Goal: Task Accomplishment & Management: Use online tool/utility

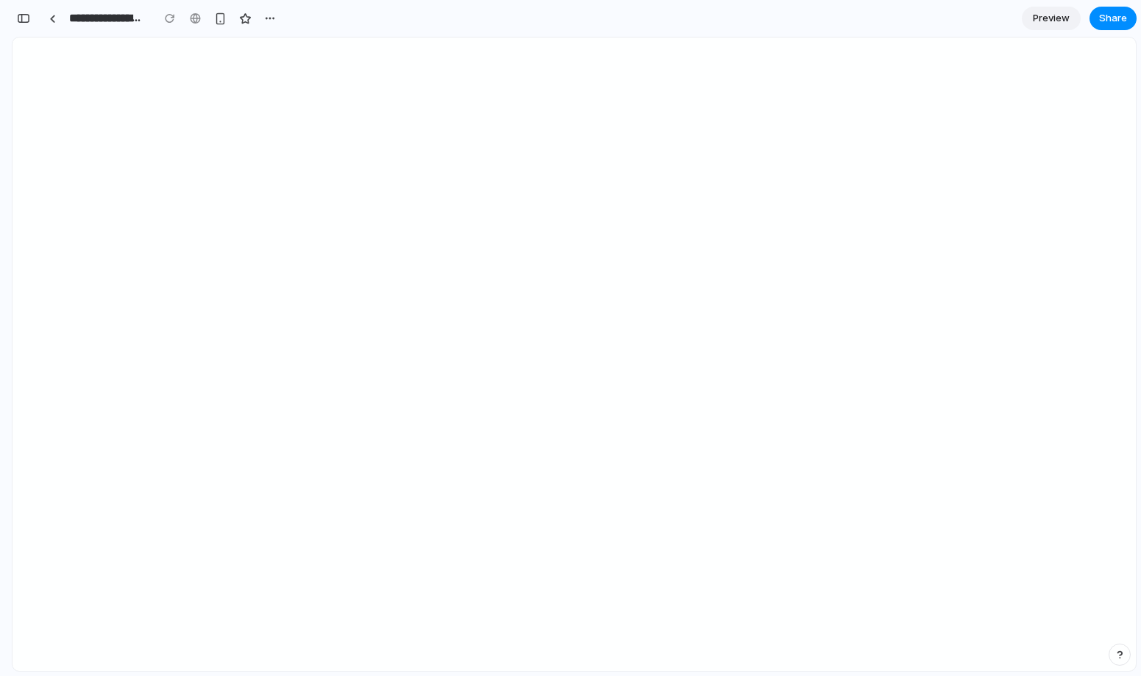
scroll to position [0, 13]
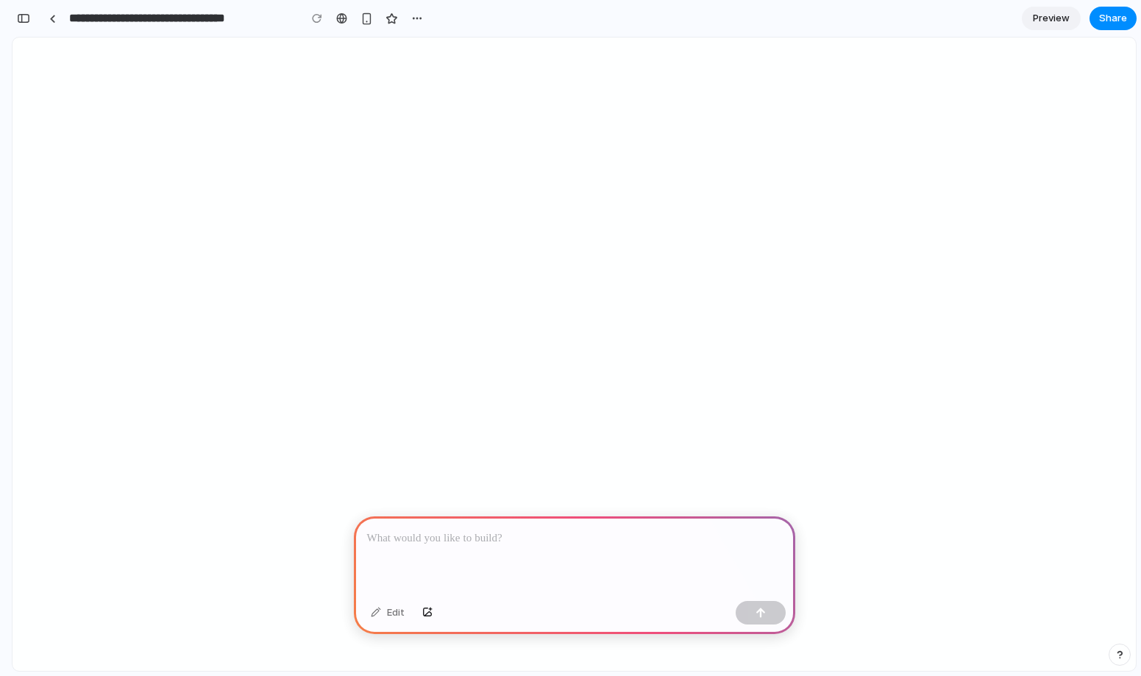
click at [459, 545] on p at bounding box center [574, 539] width 415 height 18
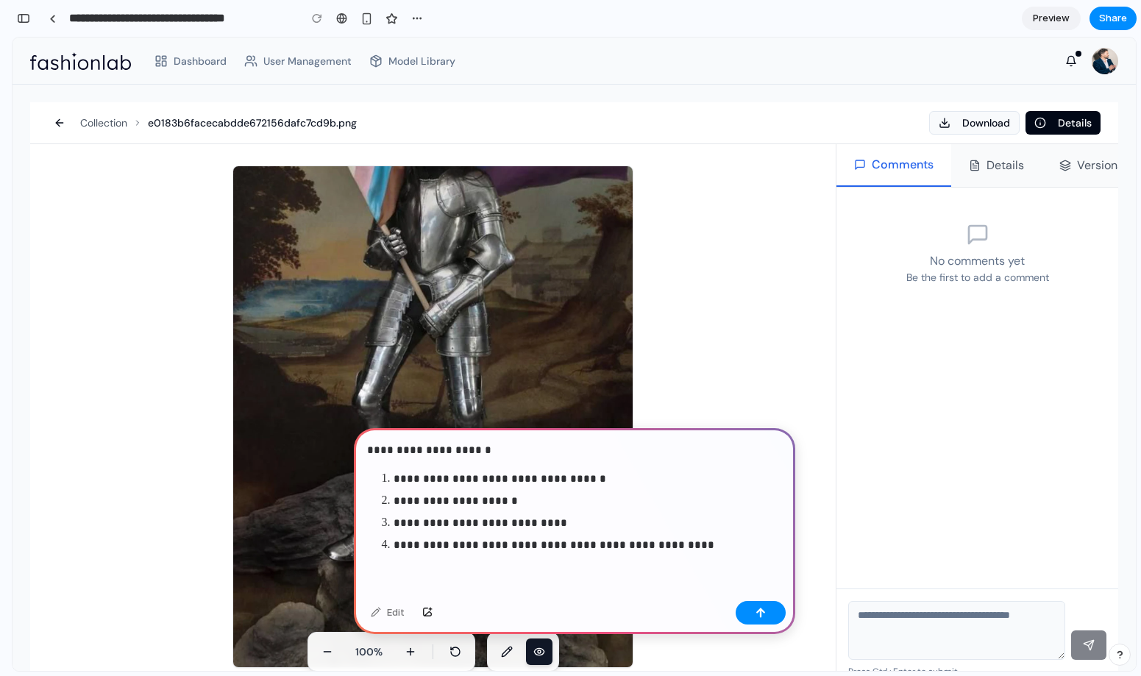
scroll to position [0, 0]
click at [760, 616] on div "button" at bounding box center [761, 613] width 10 height 10
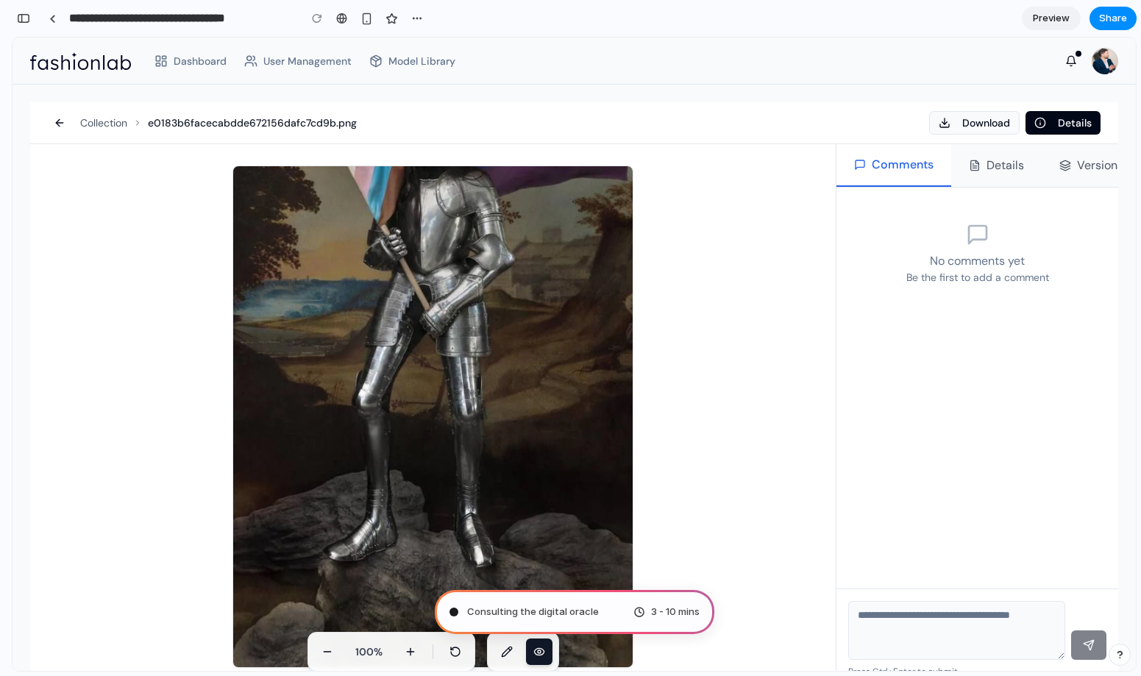
type input "**********"
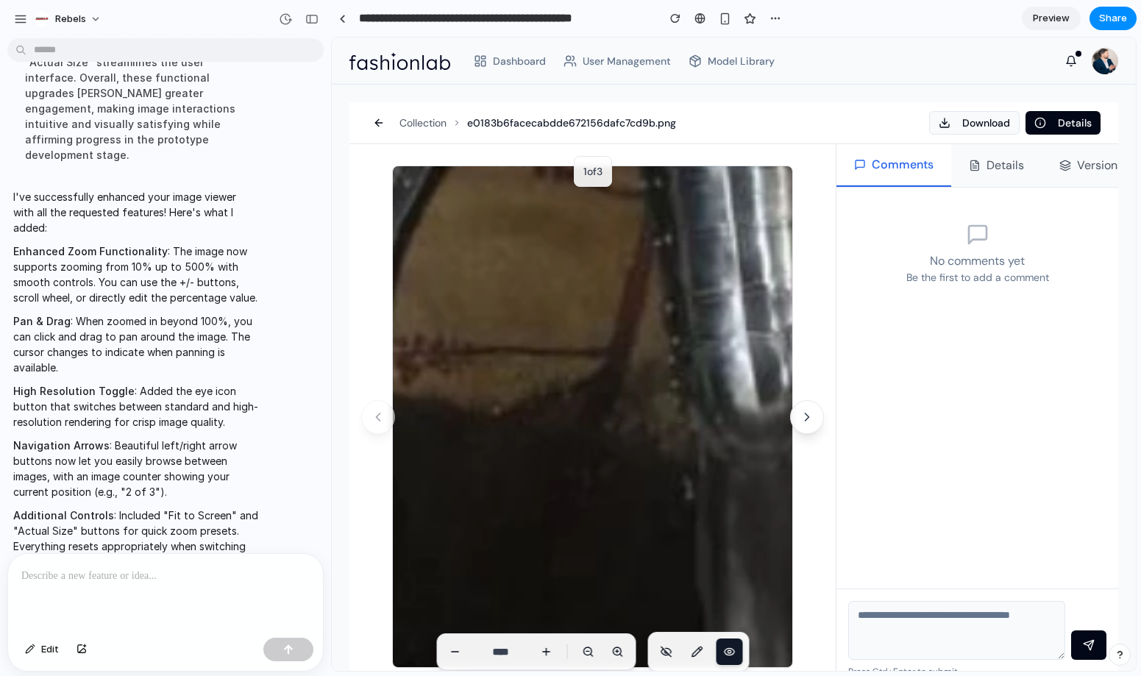
scroll to position [36, 0]
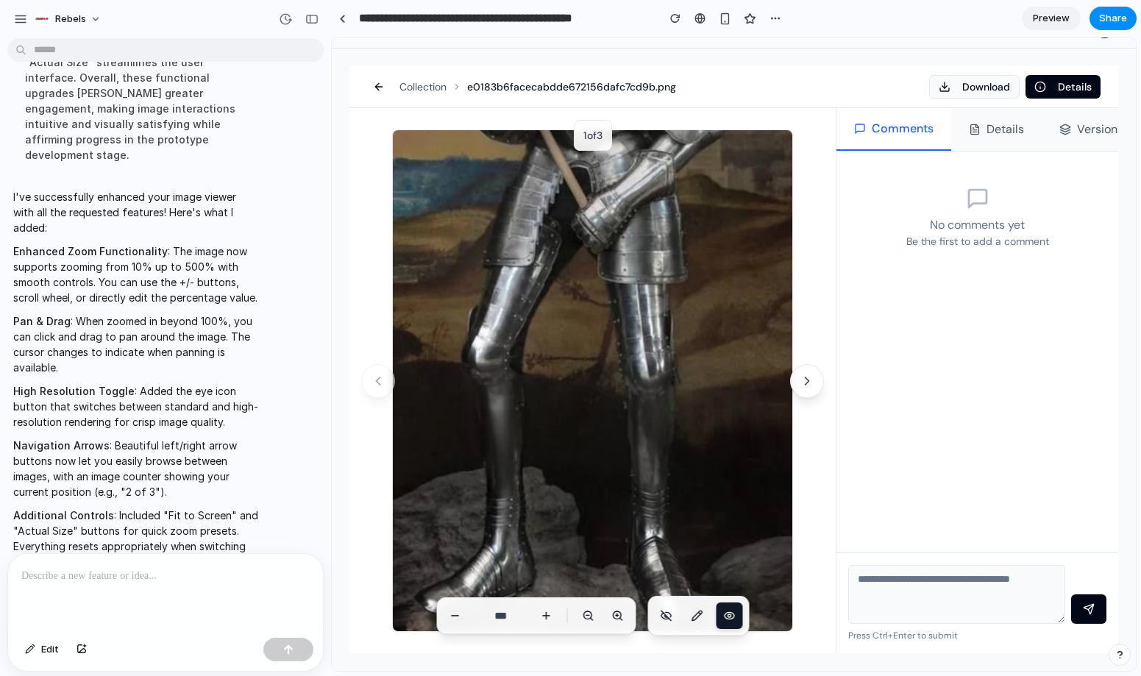
type input "***"
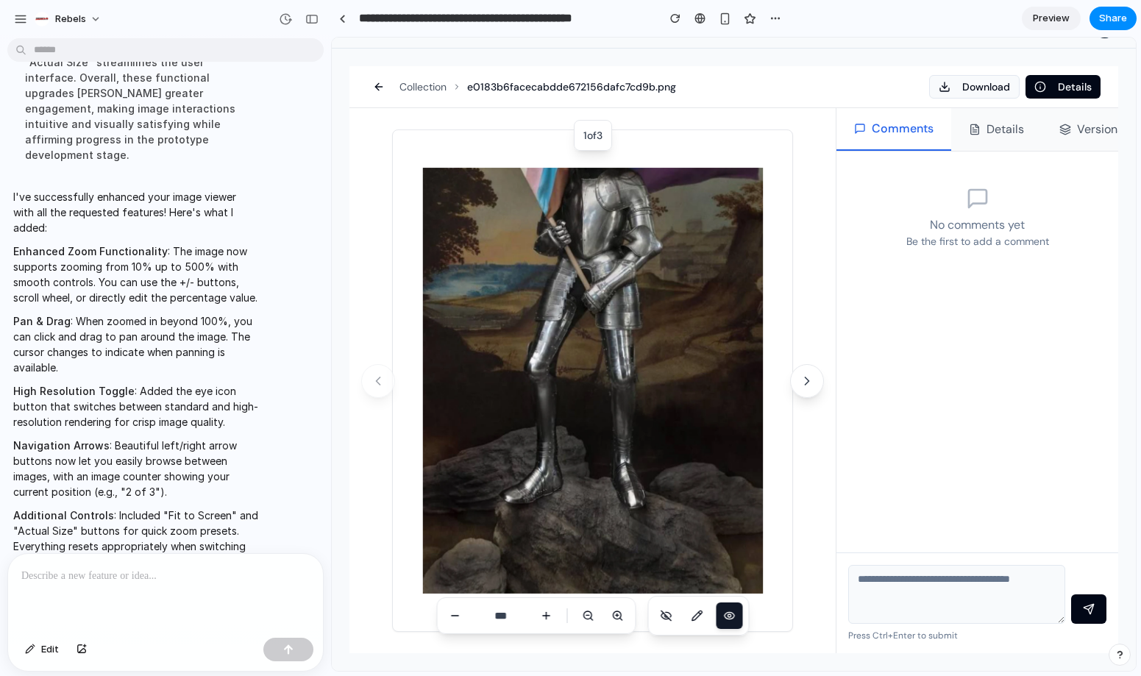
click at [43, 584] on p at bounding box center [165, 576] width 288 height 18
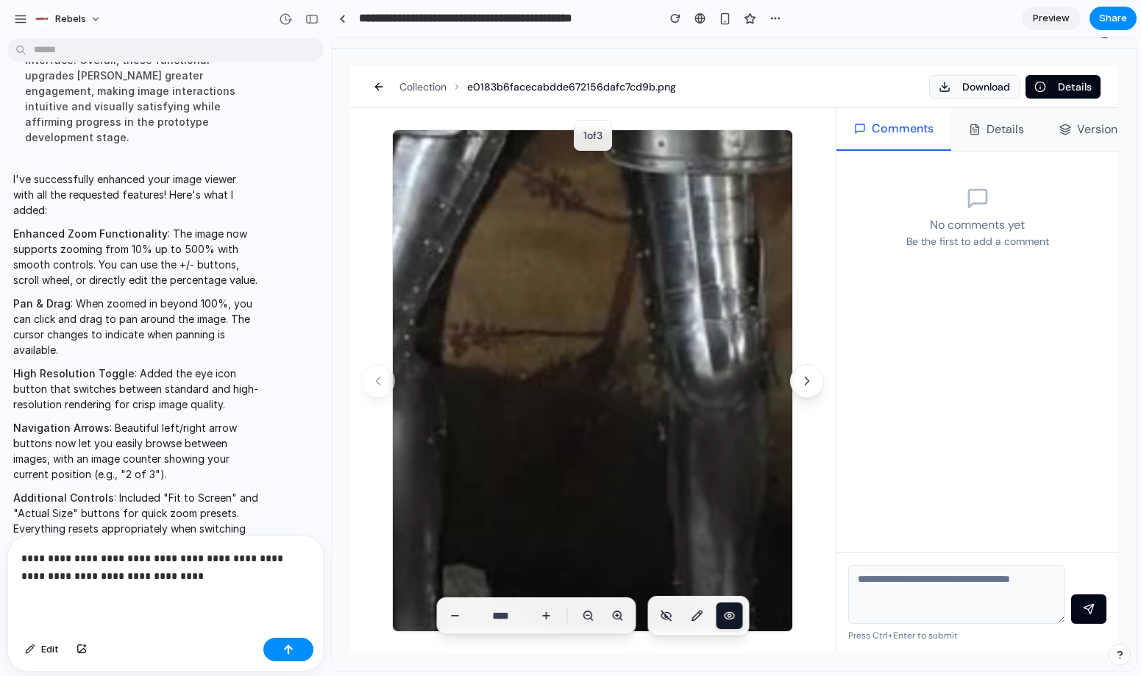
click at [198, 557] on p "**********" at bounding box center [165, 567] width 288 height 35
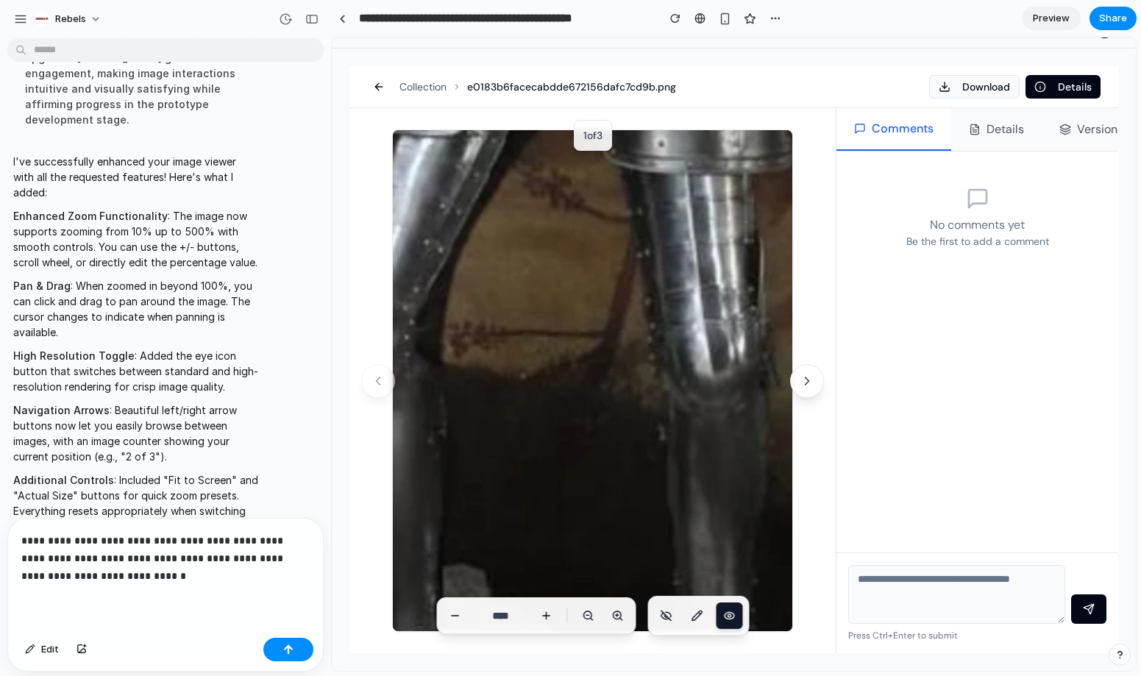
click at [222, 541] on p "**********" at bounding box center [165, 558] width 288 height 53
click at [163, 560] on p "**********" at bounding box center [165, 558] width 288 height 53
click at [157, 562] on p "**********" at bounding box center [165, 558] width 288 height 53
click at [314, 560] on div "**********" at bounding box center [165, 575] width 315 height 113
drag, startPoint x: 46, startPoint y: 576, endPoint x: 21, endPoint y: 577, distance: 24.3
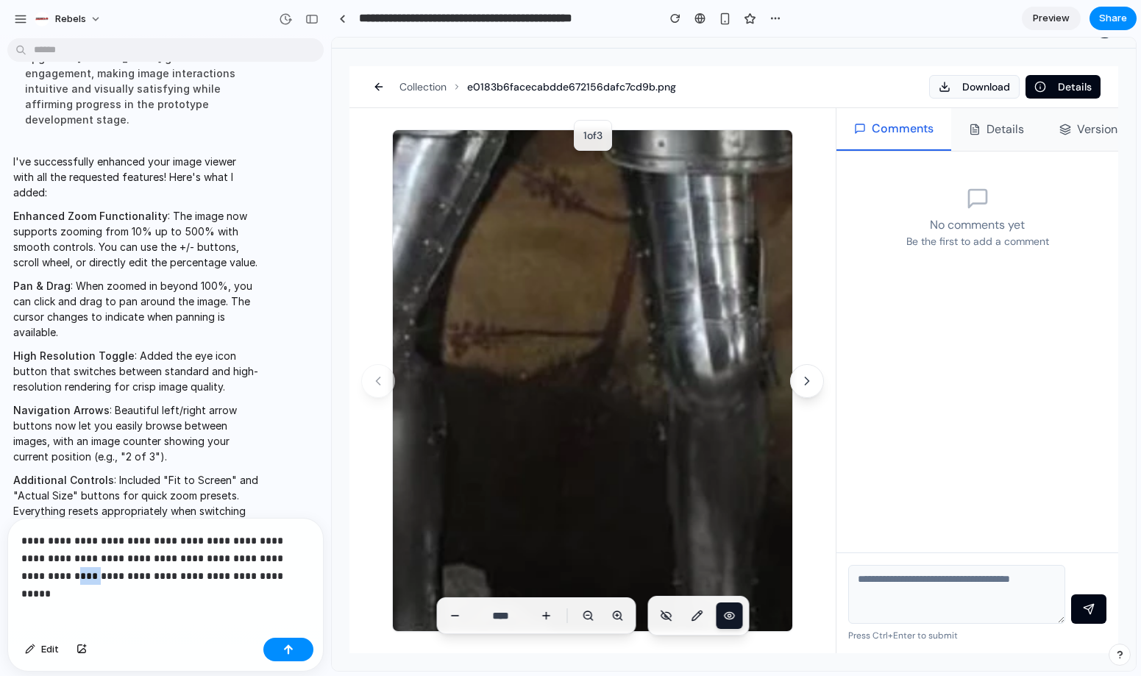
click at [21, 577] on p "**********" at bounding box center [165, 558] width 288 height 53
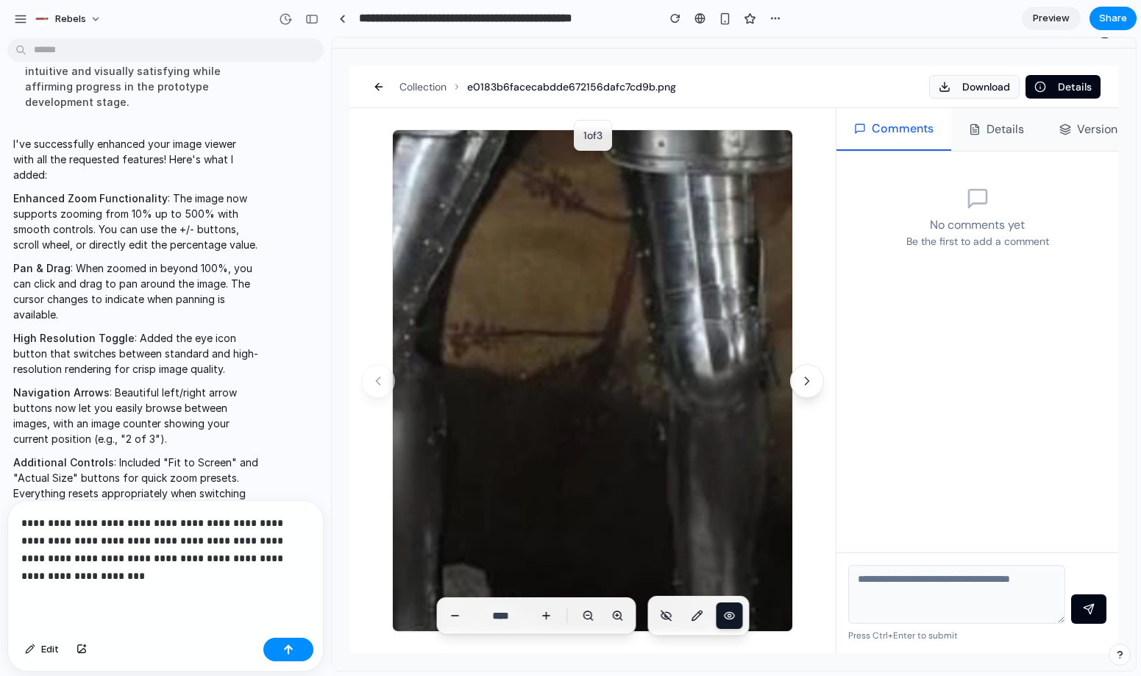
click at [174, 562] on p "**********" at bounding box center [165, 549] width 288 height 71
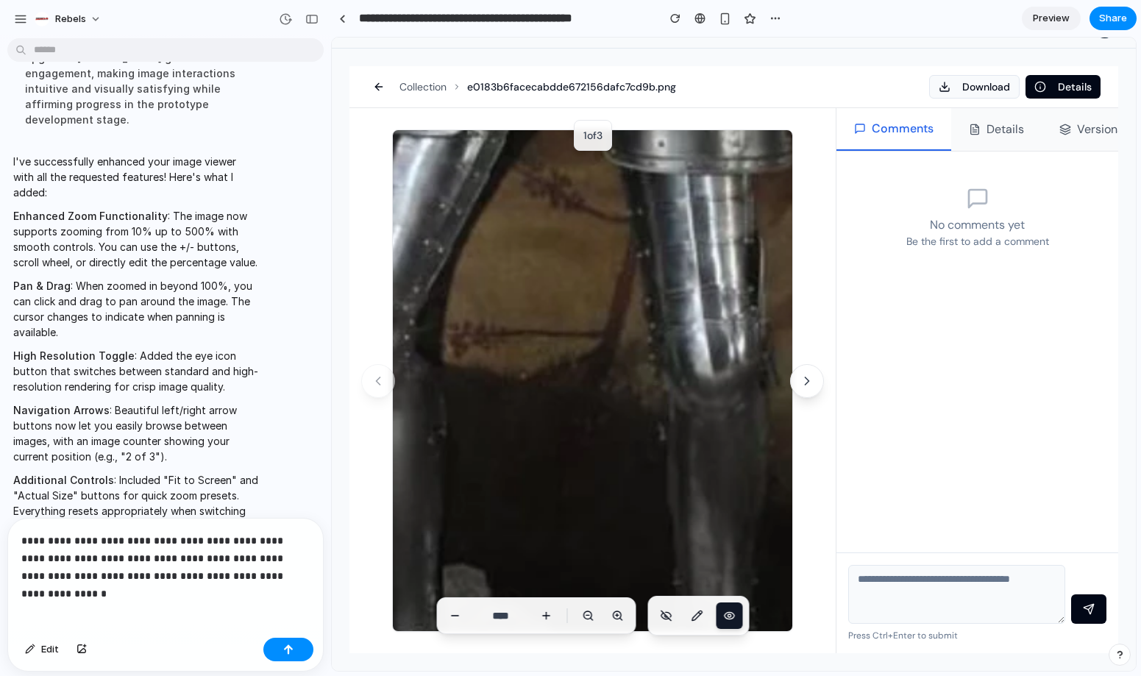
click at [303, 581] on p "**********" at bounding box center [165, 558] width 288 height 53
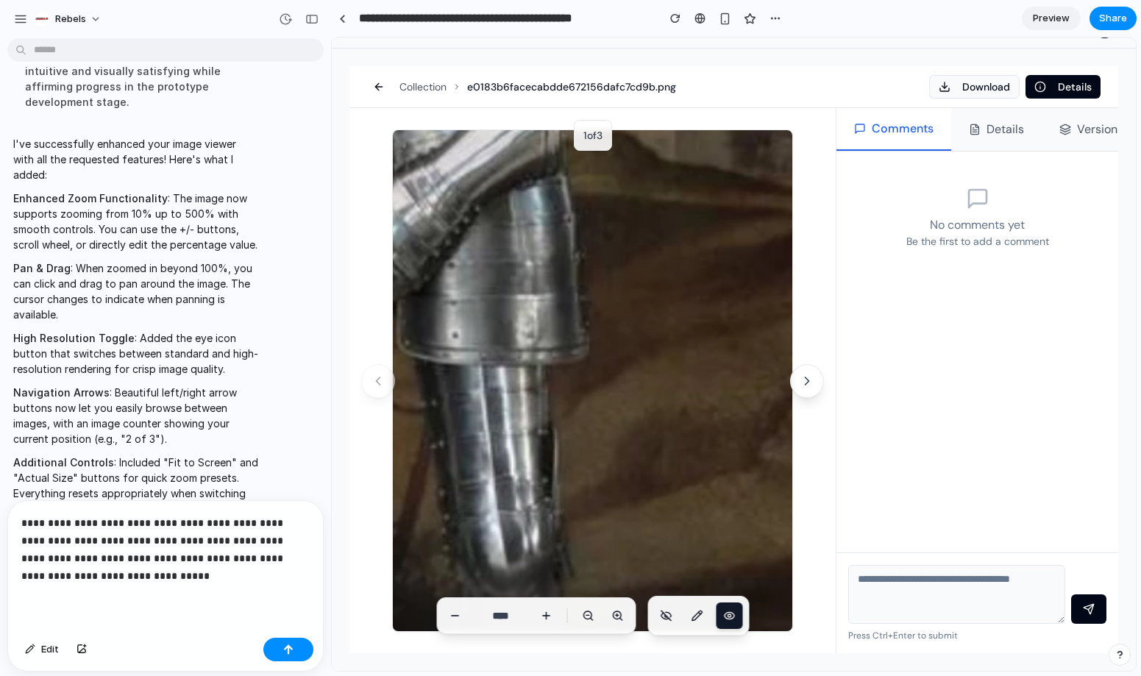
drag, startPoint x: 603, startPoint y: 344, endPoint x: 562, endPoint y: 396, distance: 65.5
click at [428, 514] on img at bounding box center [387, 572] width 1384 height 1734
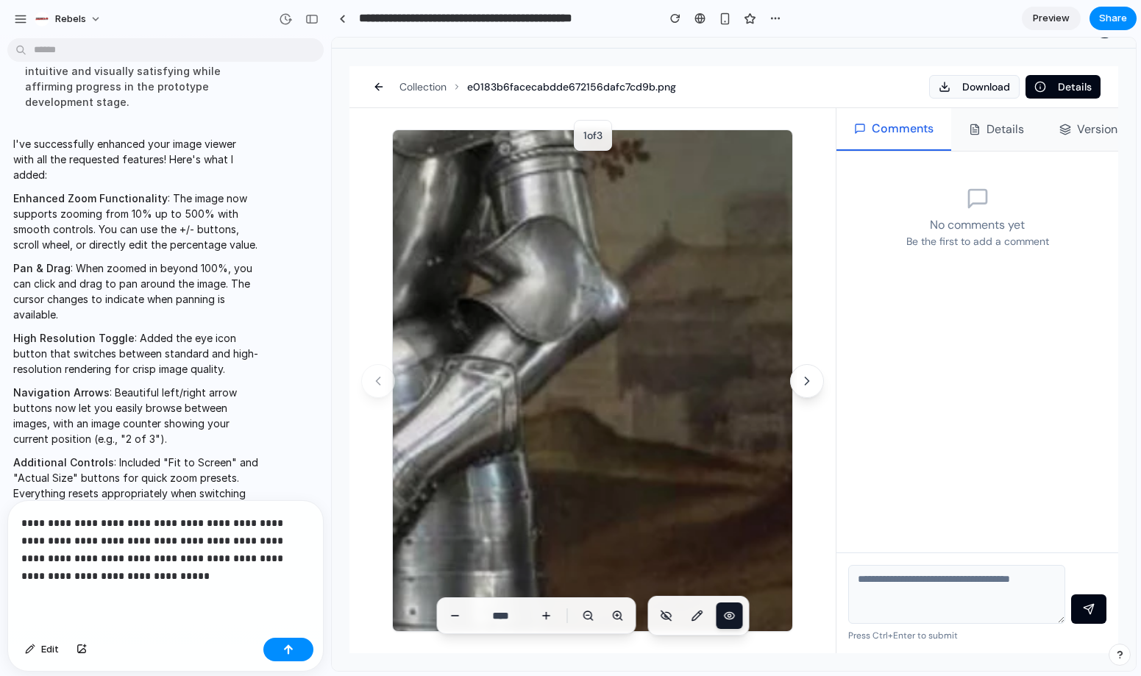
drag, startPoint x: 623, startPoint y: 330, endPoint x: 584, endPoint y: 591, distance: 263.4
click at [571, 607] on div "1 of 3 ****" at bounding box center [593, 380] width 486 height 545
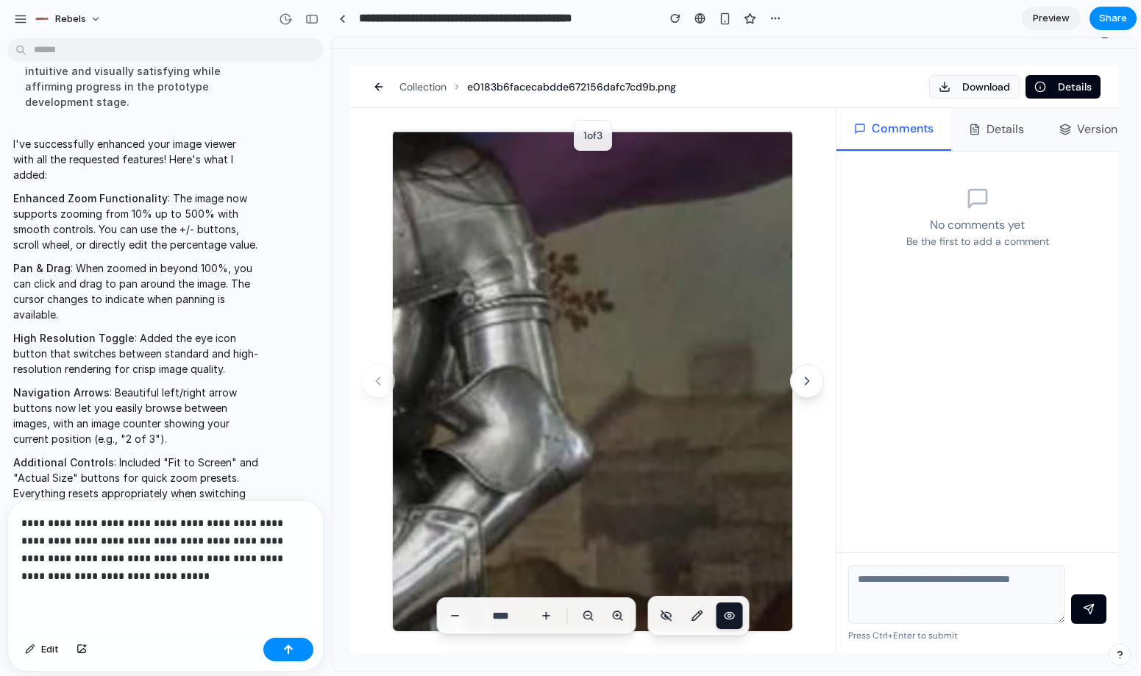
drag, startPoint x: 619, startPoint y: 450, endPoint x: 637, endPoint y: 525, distance: 76.6
click at [609, 601] on div "1 of 3 ****" at bounding box center [593, 380] width 486 height 545
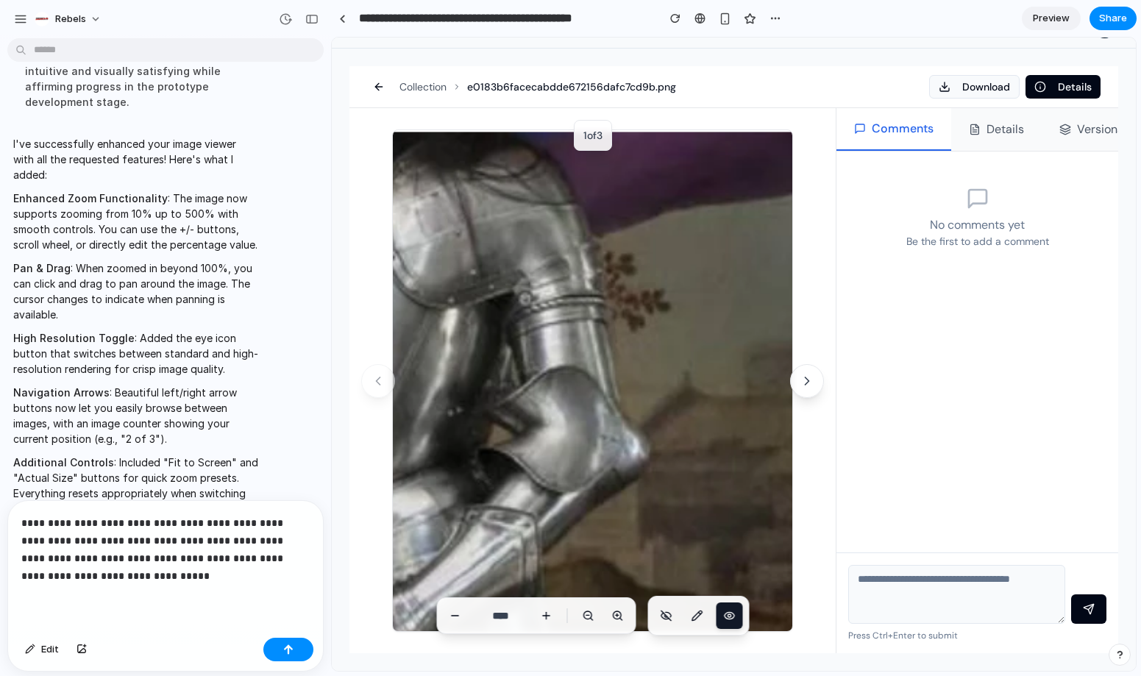
drag, startPoint x: 661, startPoint y: 299, endPoint x: 695, endPoint y: 445, distance: 150.3
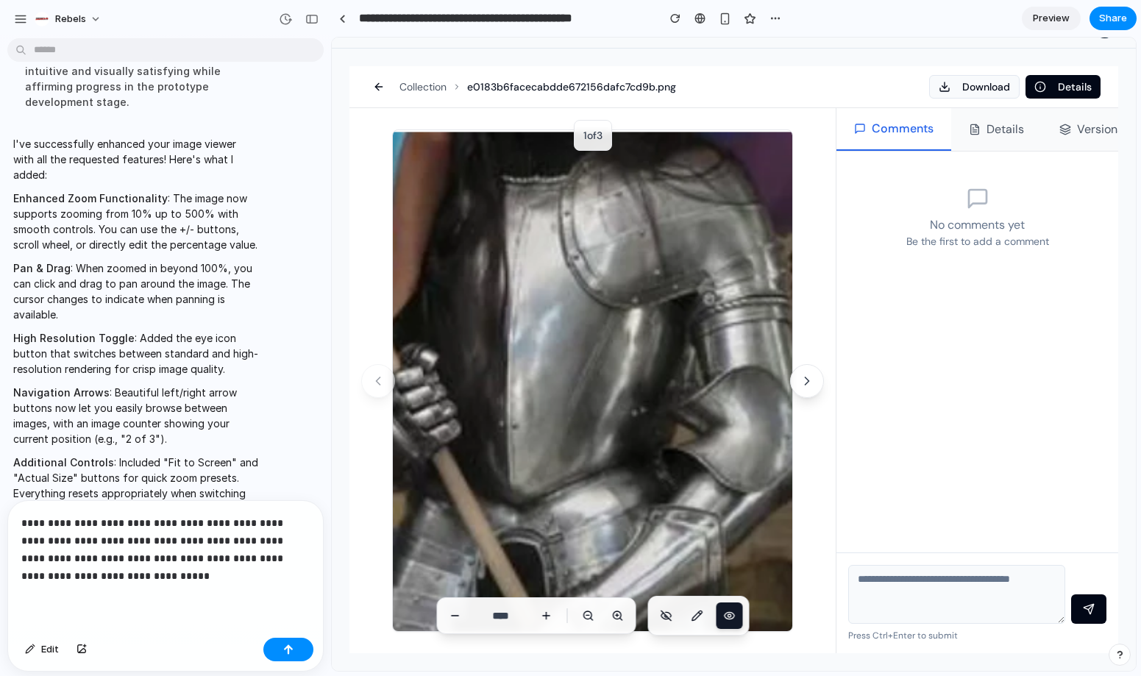
drag, startPoint x: 605, startPoint y: 319, endPoint x: 738, endPoint y: 448, distance: 185.8
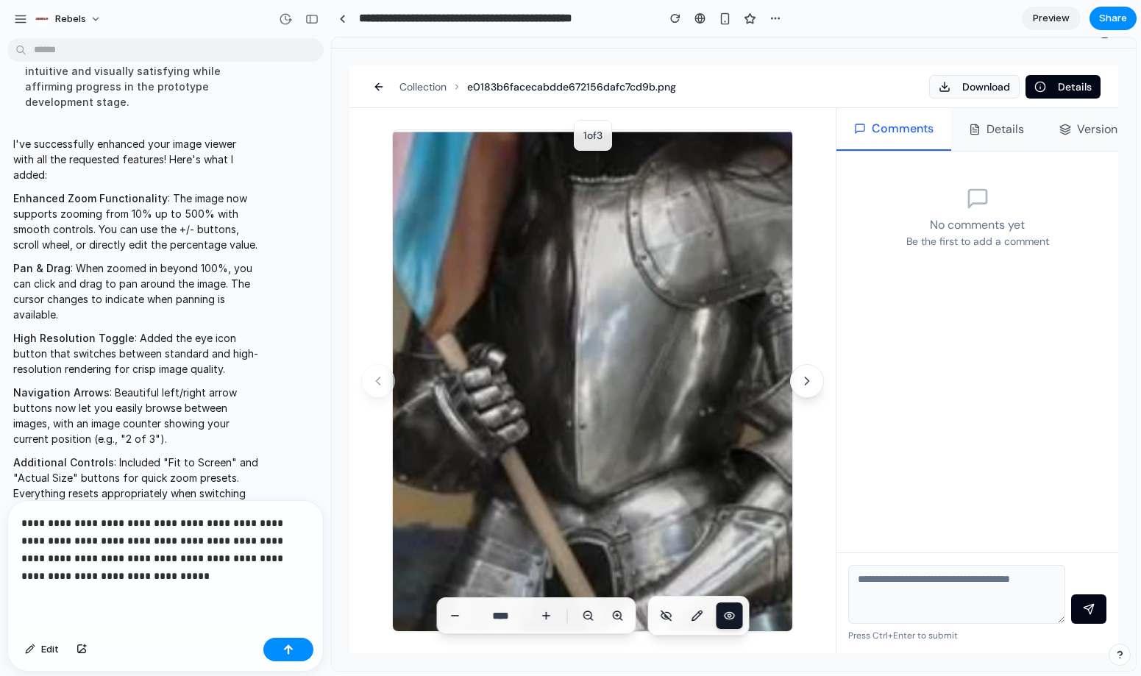
drag, startPoint x: 606, startPoint y: 283, endPoint x: 673, endPoint y: 305, distance: 70.5
click at [286, 651] on div "button" at bounding box center [288, 650] width 10 height 10
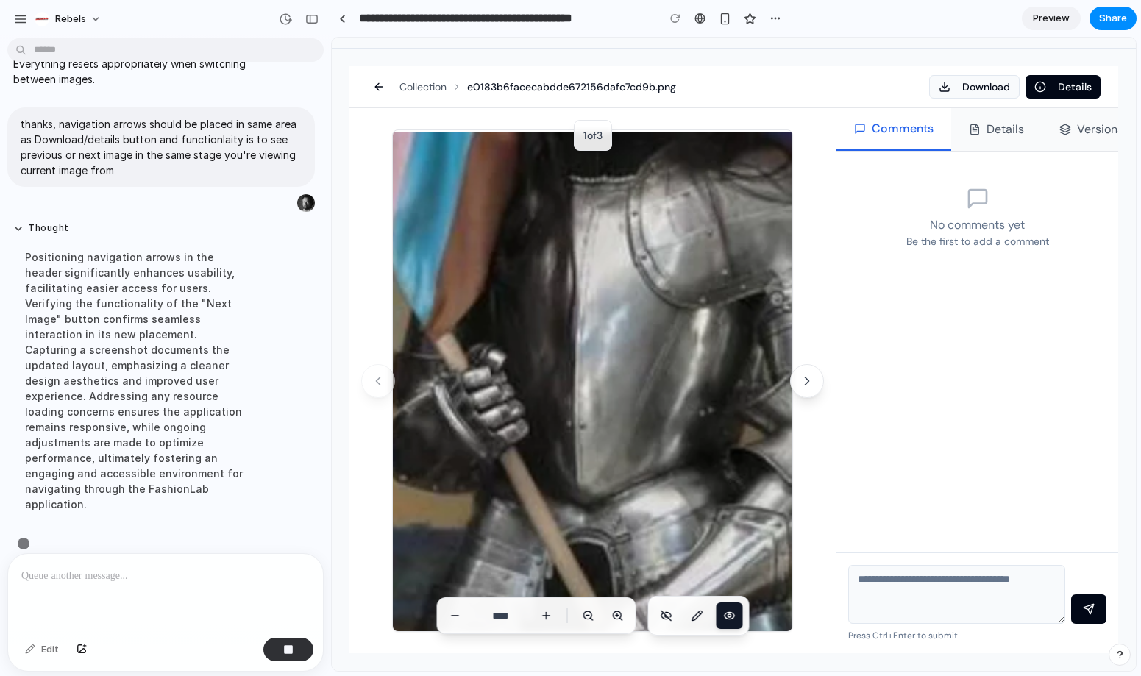
scroll to position [576, 0]
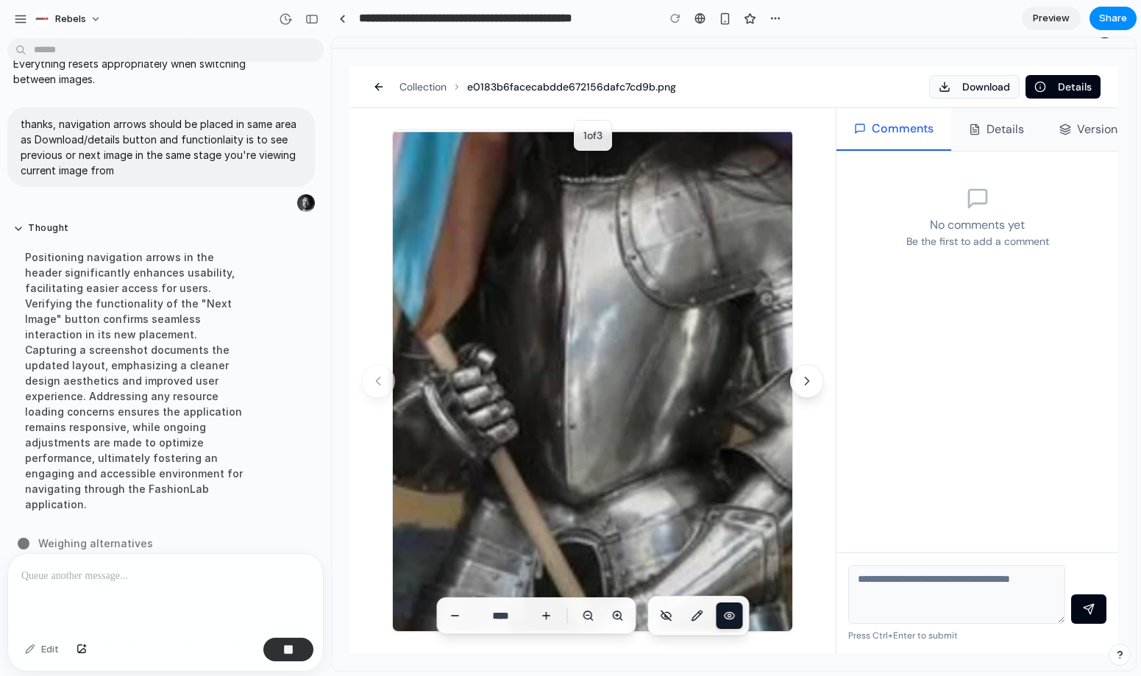
drag, startPoint x: 528, startPoint y: 391, endPoint x: 518, endPoint y: 443, distance: 53.3
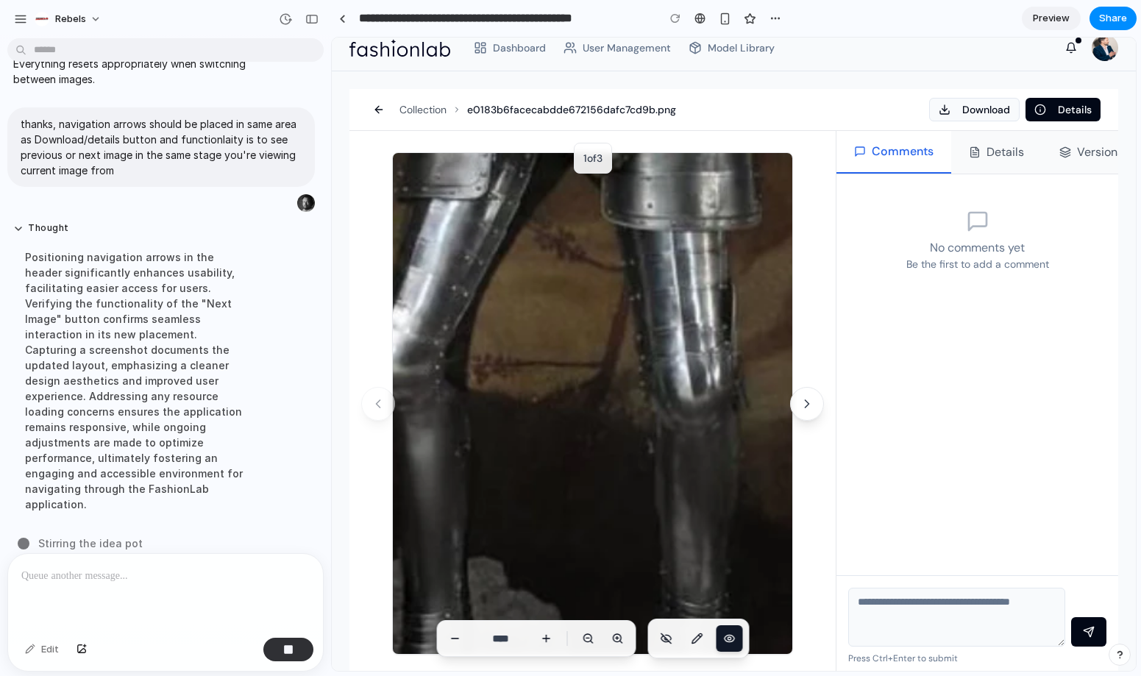
scroll to position [36, 0]
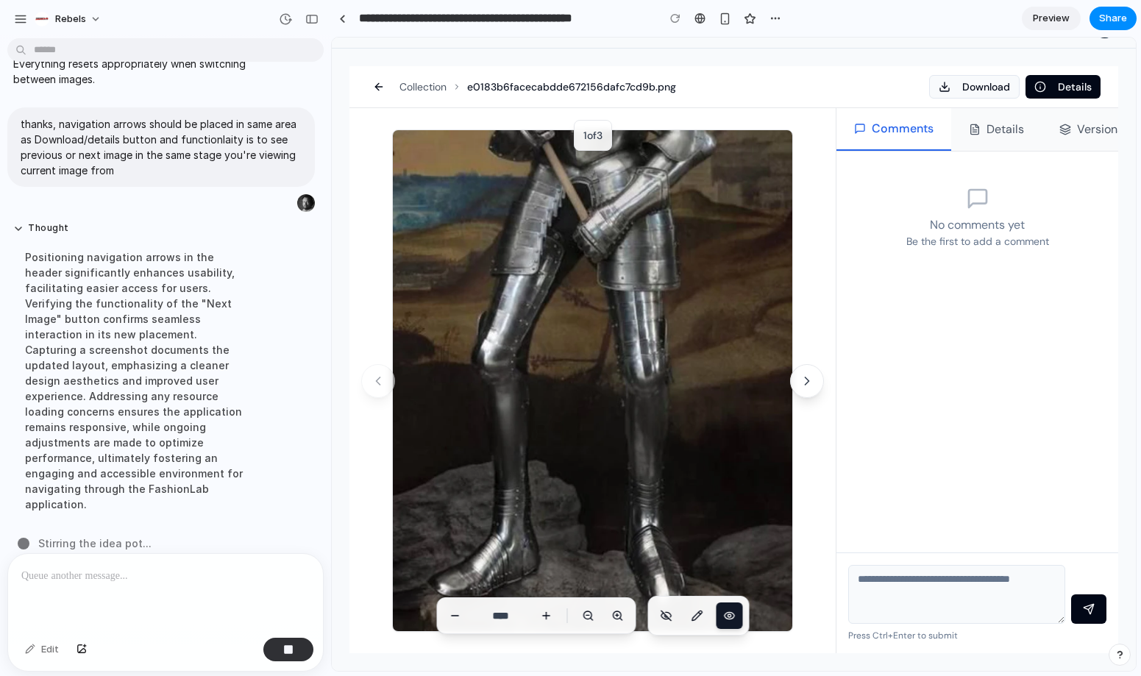
type input "****"
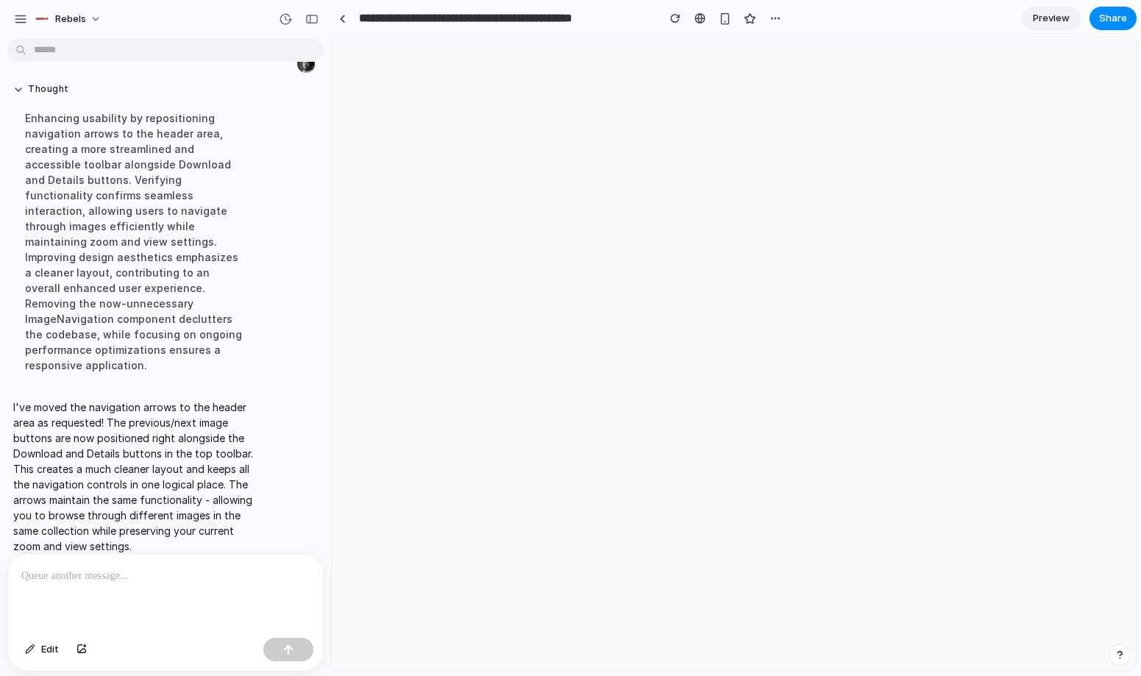
scroll to position [0, 0]
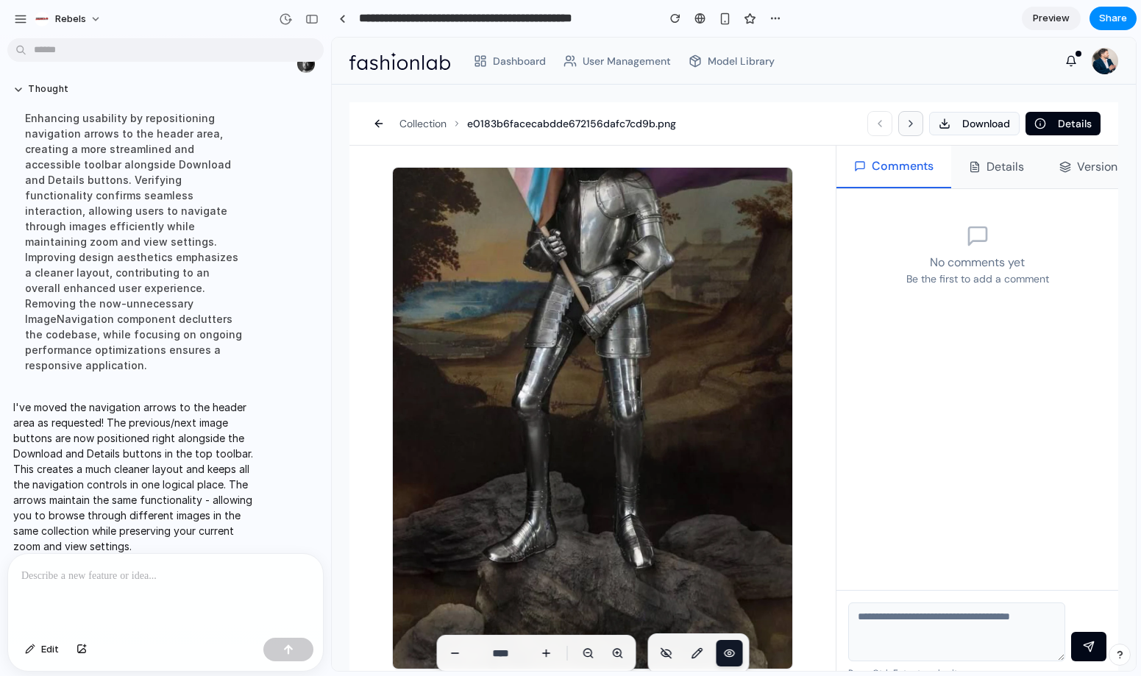
click at [905, 123] on icon at bounding box center [911, 124] width 12 height 12
click at [877, 124] on icon at bounding box center [880, 124] width 12 height 12
click at [905, 123] on icon at bounding box center [911, 124] width 12 height 12
click at [874, 127] on icon at bounding box center [880, 124] width 12 height 12
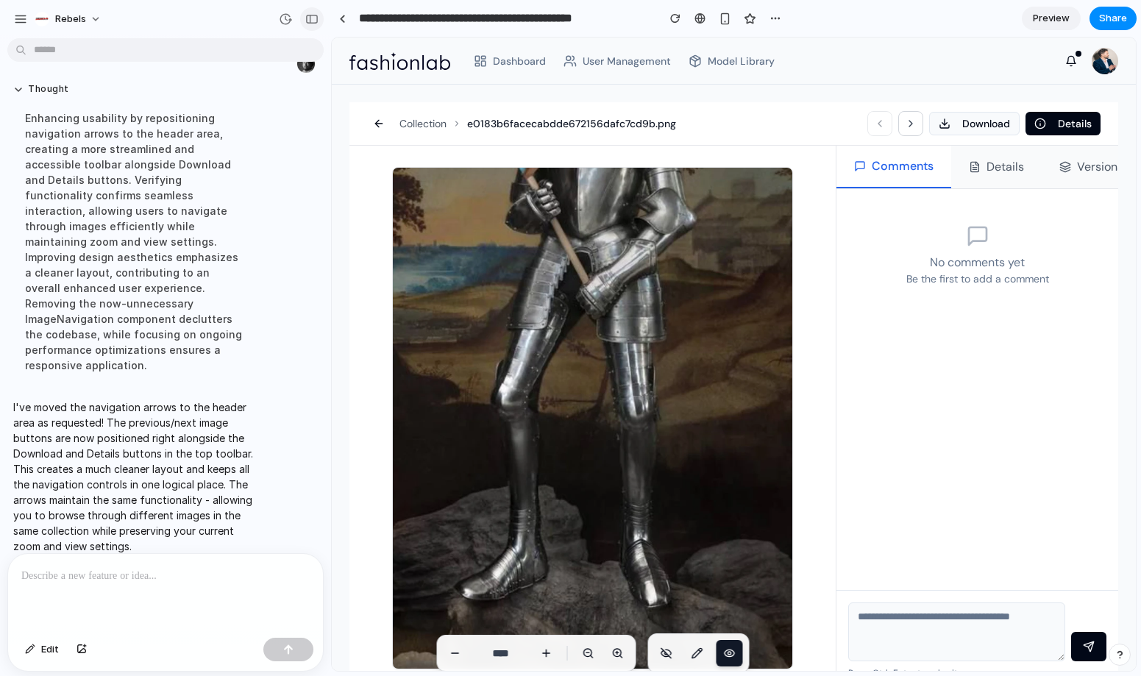
click at [312, 13] on button "button" at bounding box center [312, 19] width 24 height 24
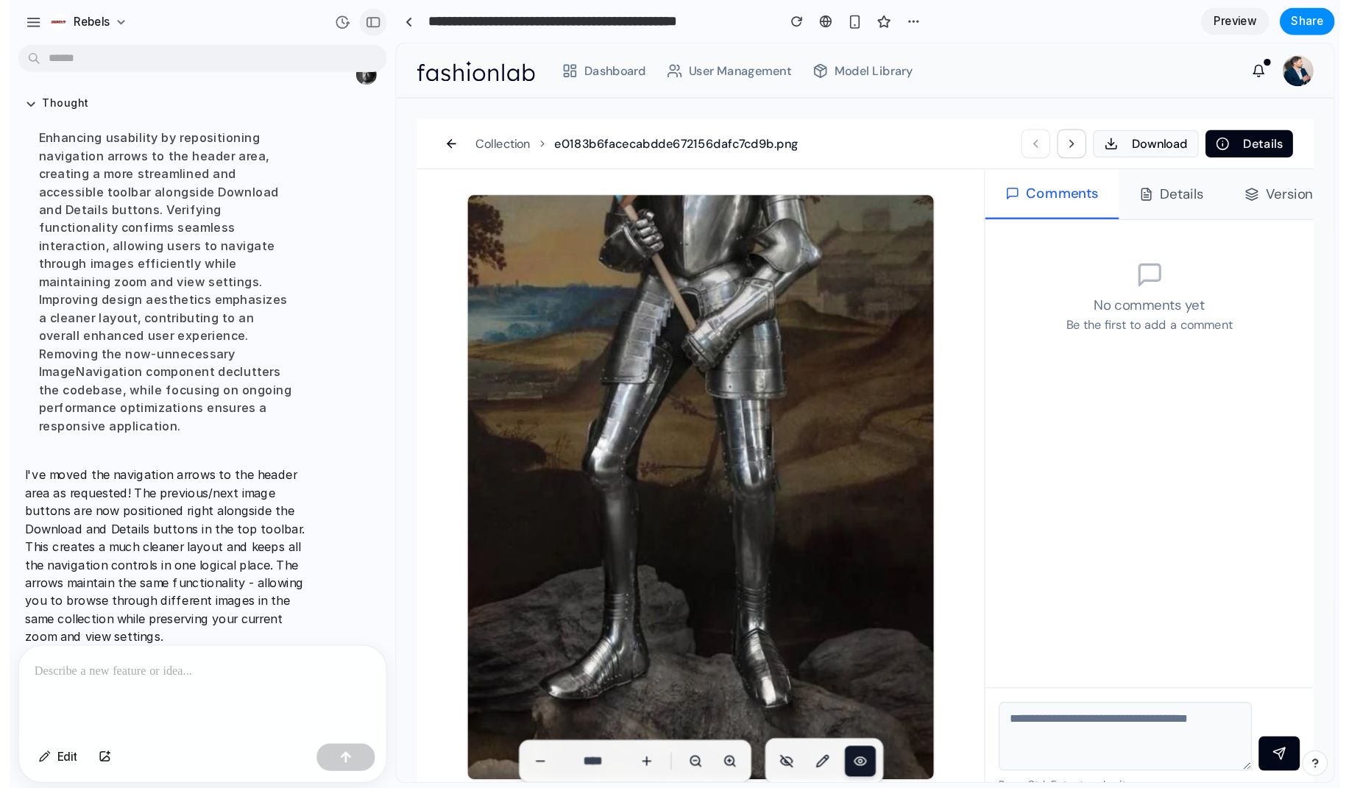
scroll to position [1320, 0]
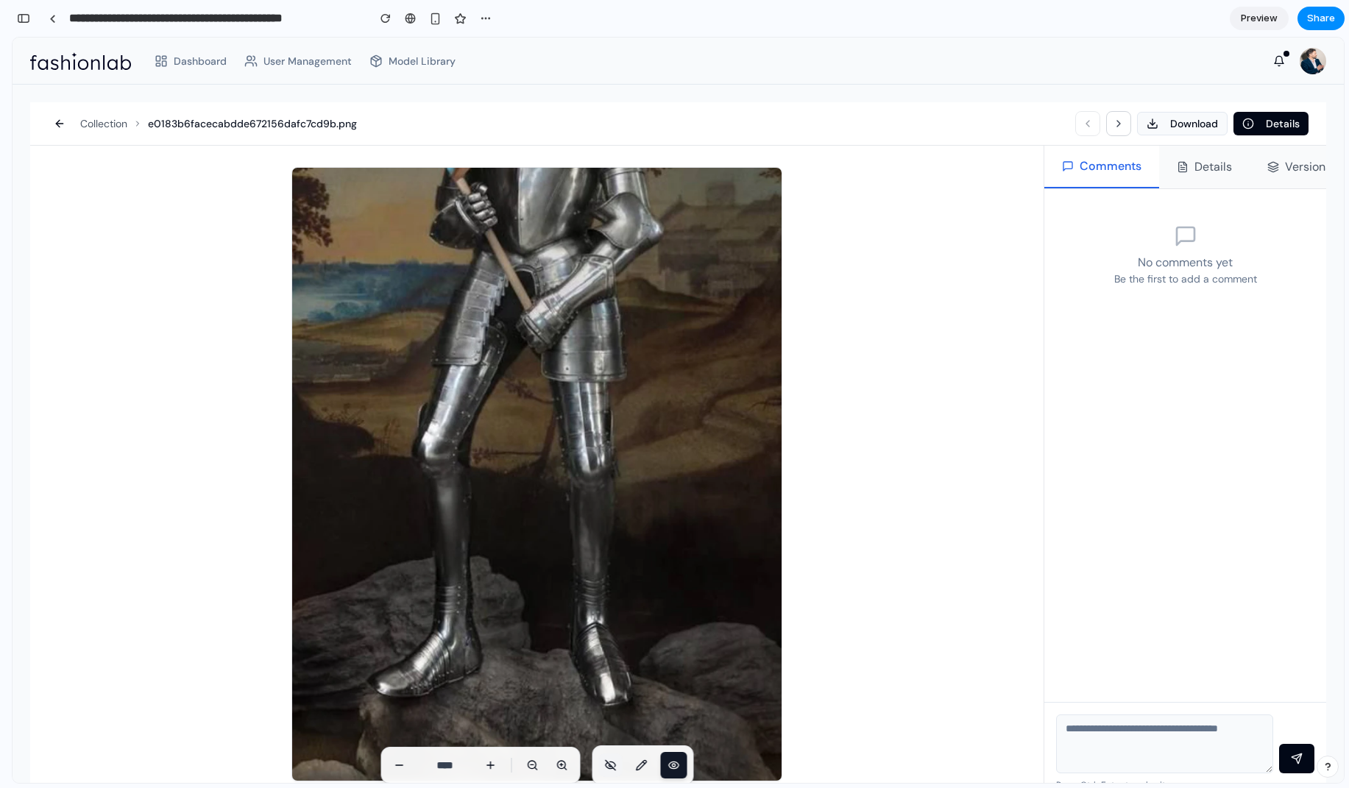
click at [608, 676] on icon at bounding box center [610, 765] width 12 height 12
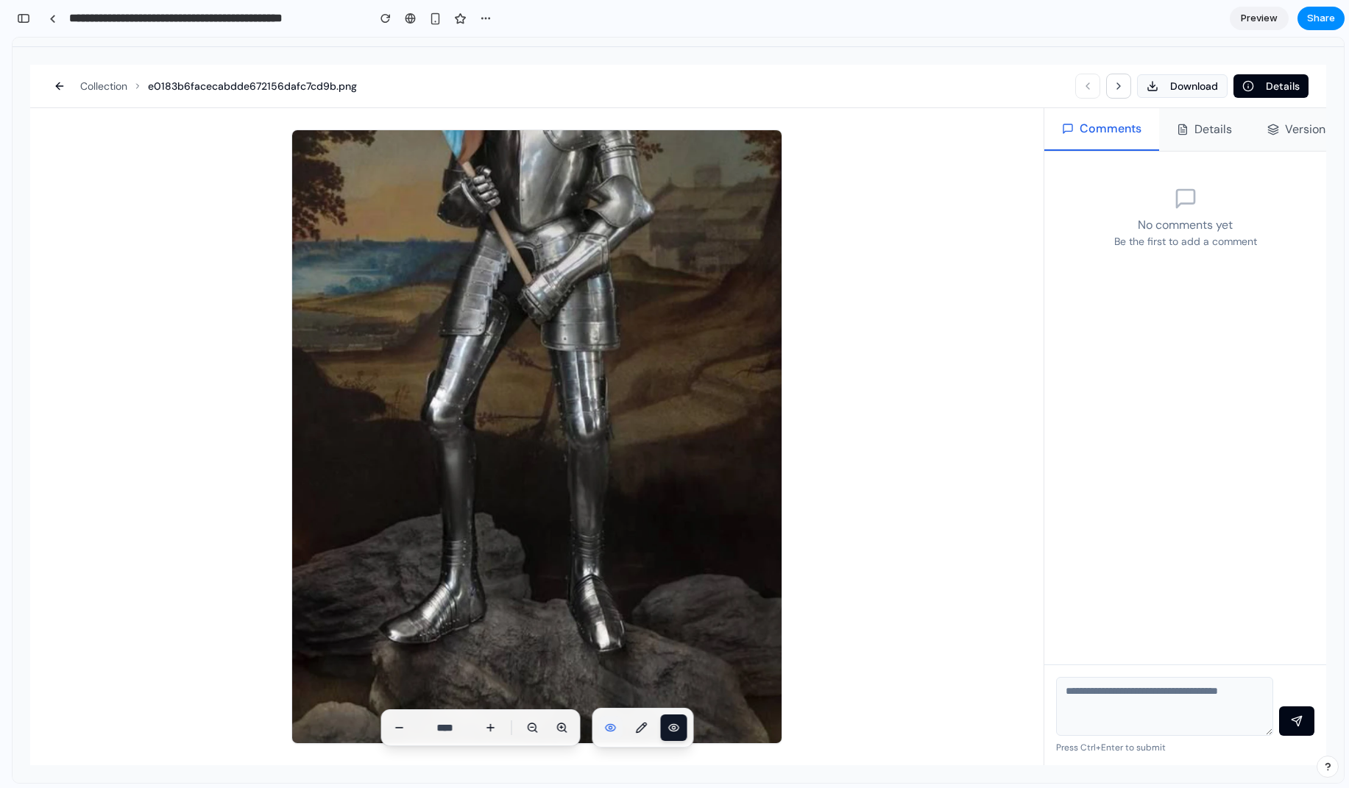
scroll to position [36, 0]
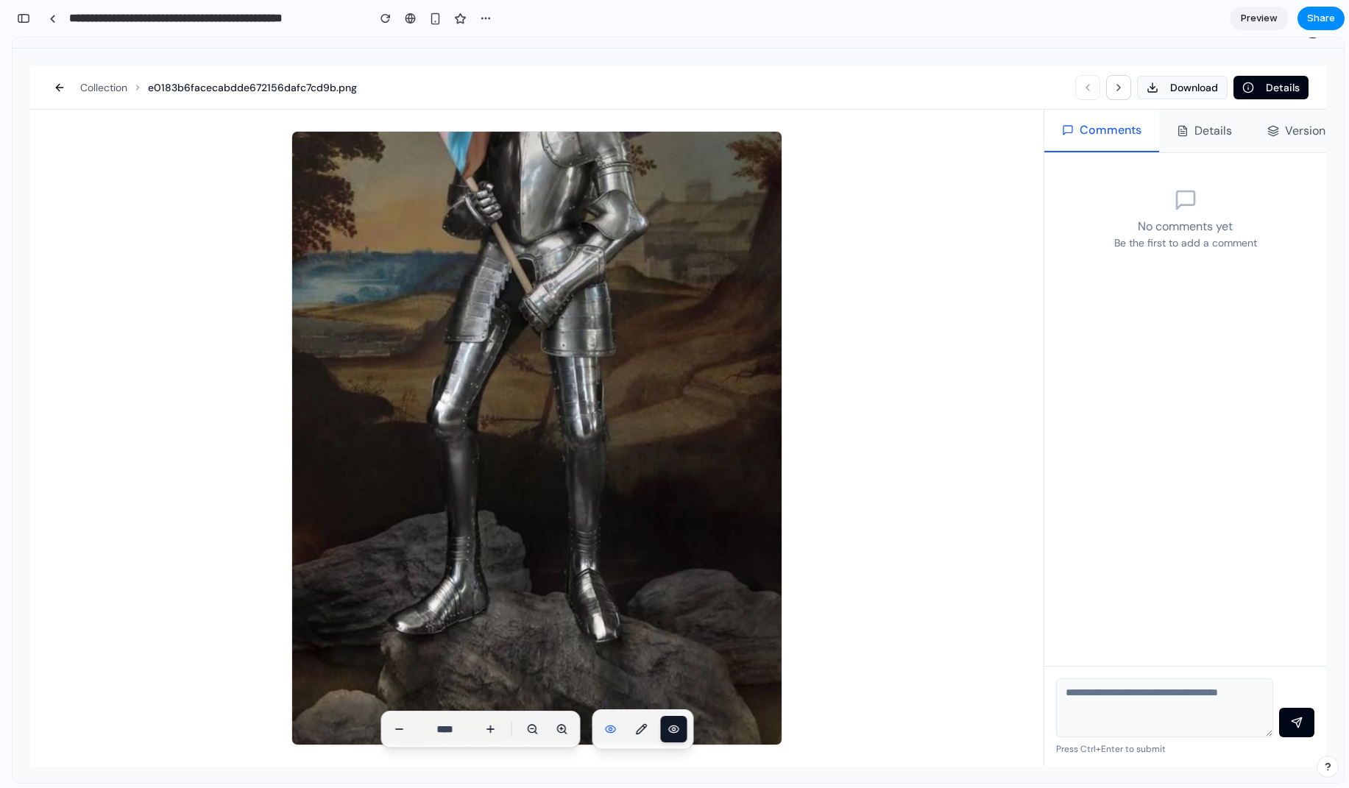
click at [609, 676] on circle at bounding box center [610, 729] width 3 height 3
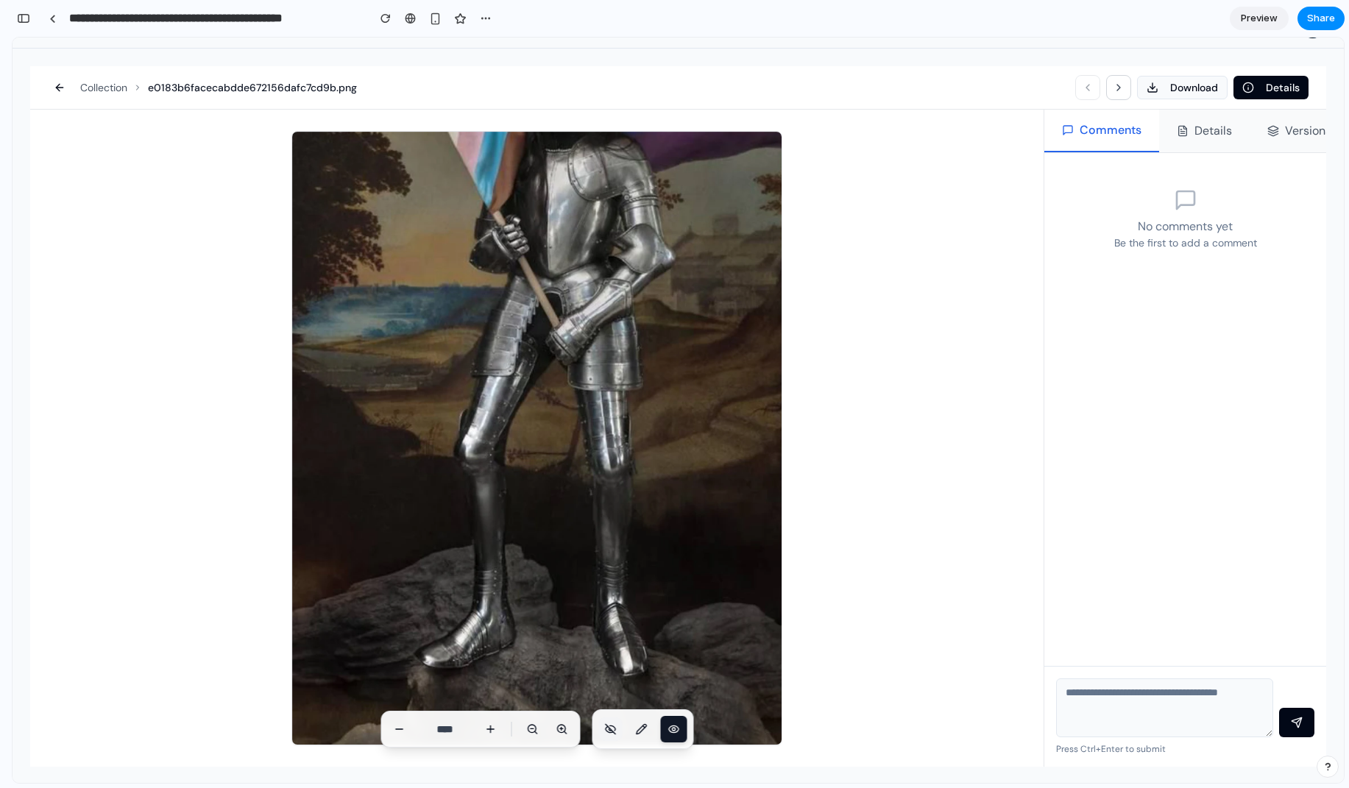
drag, startPoint x: 562, startPoint y: 374, endPoint x: 673, endPoint y: 521, distance: 184.0
click at [674, 522] on img at bounding box center [563, 472] width 543 height 681
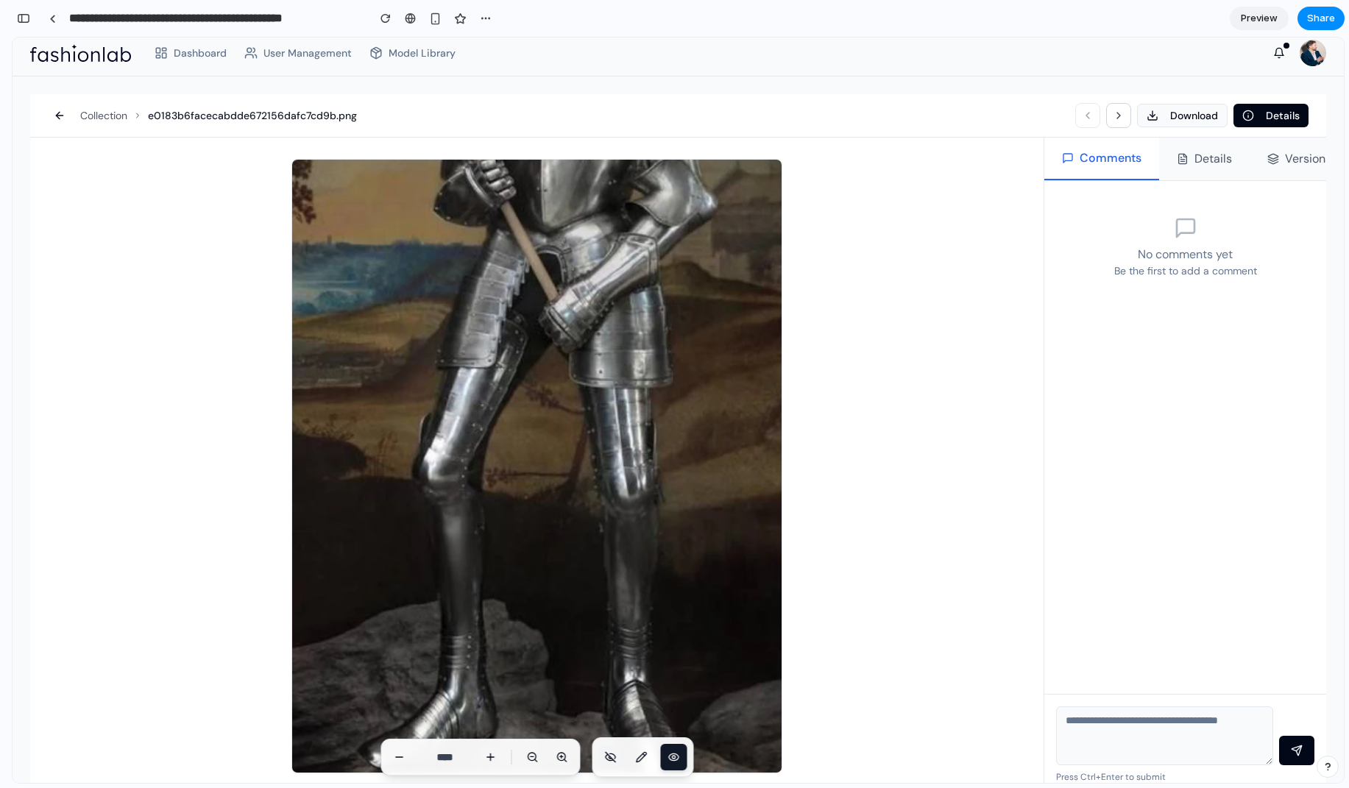
scroll to position [0, 0]
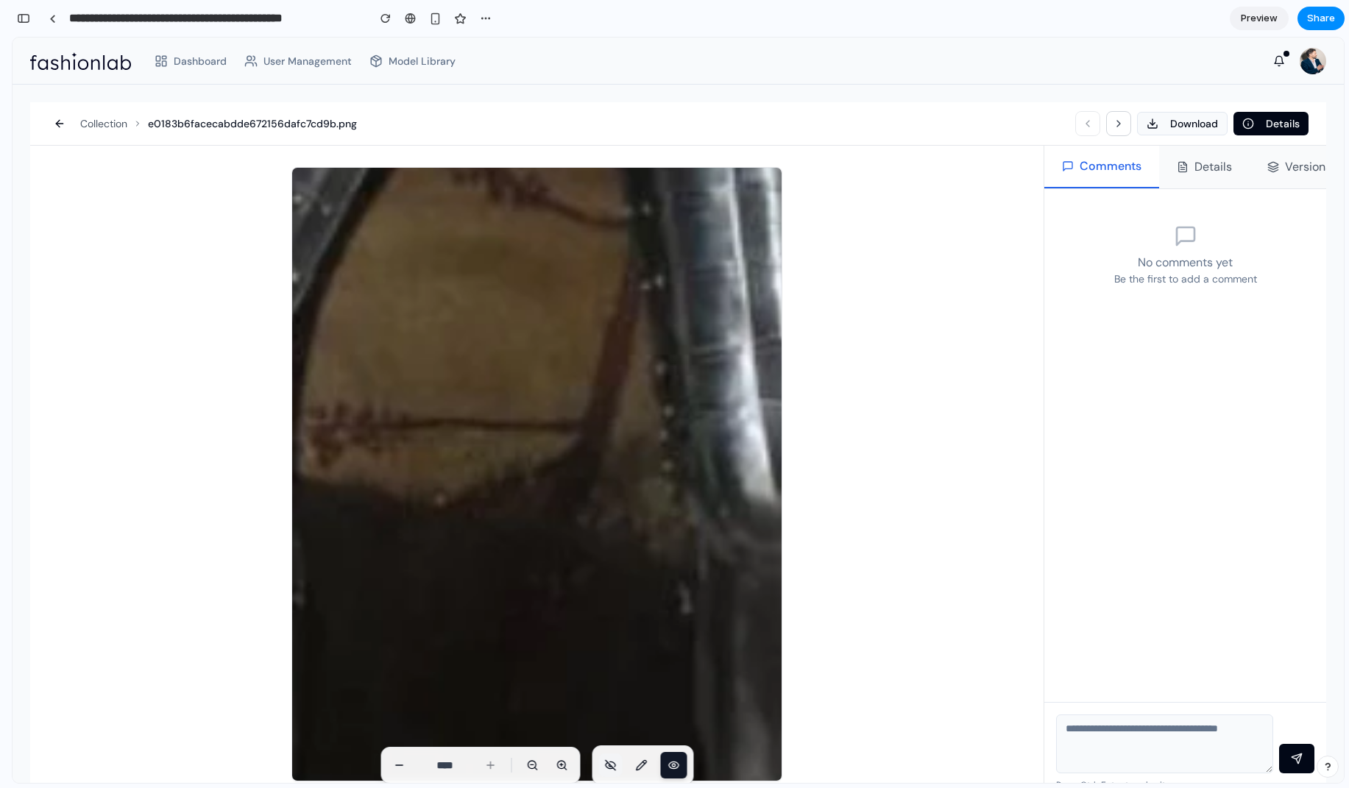
click at [605, 676] on icon at bounding box center [610, 765] width 12 height 12
click at [606, 676] on icon at bounding box center [610, 765] width 12 height 12
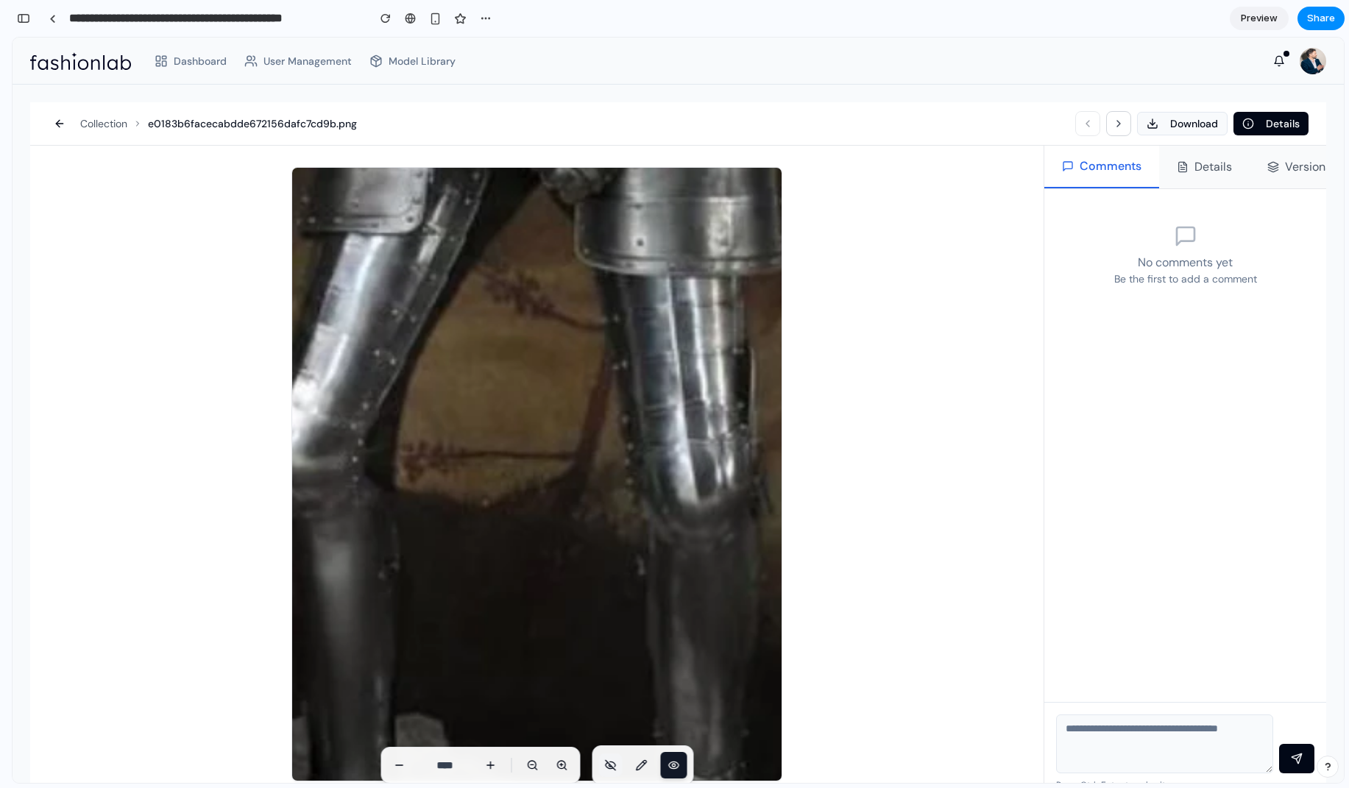
scroll to position [38, 0]
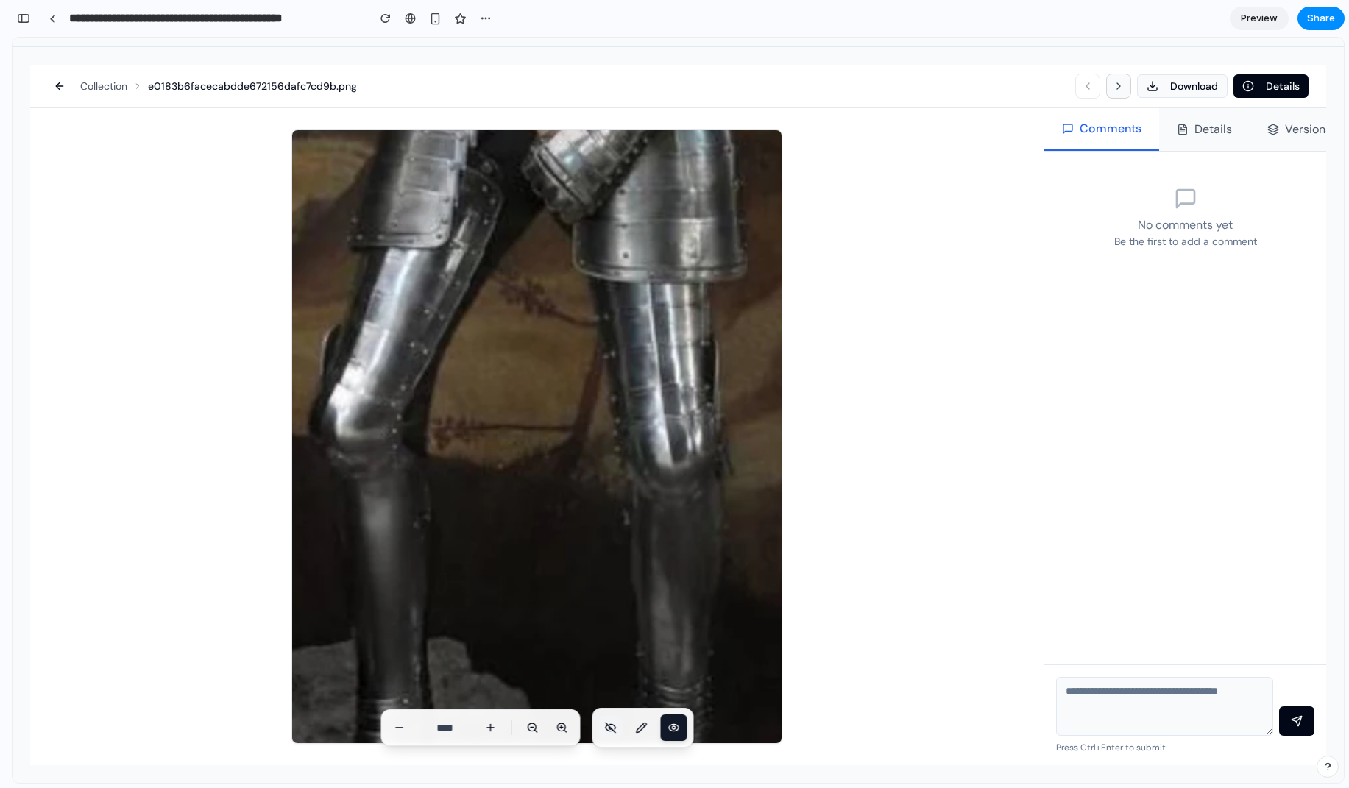
click at [1113, 87] on icon at bounding box center [1119, 86] width 12 height 12
type input "****"
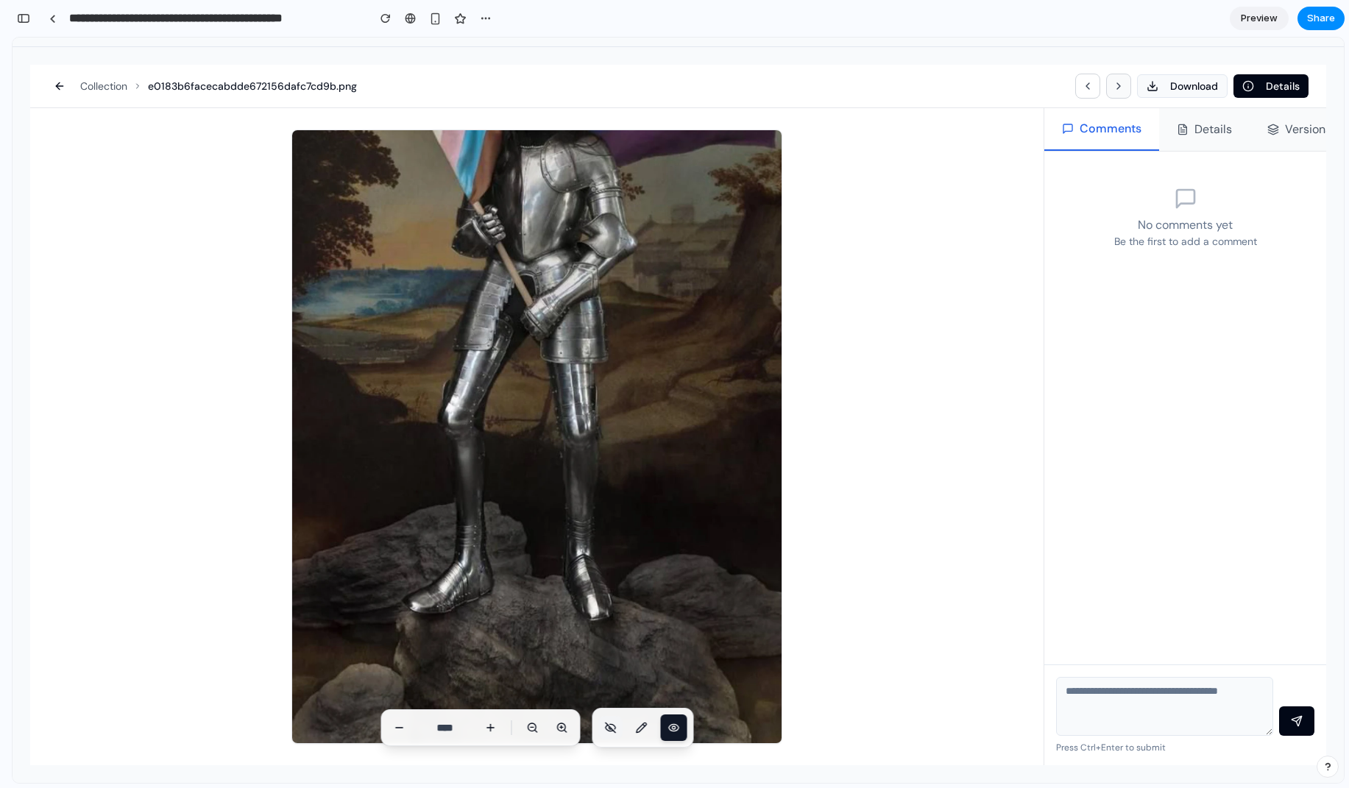
click at [1113, 86] on icon at bounding box center [1119, 86] width 12 height 12
click at [1084, 88] on icon at bounding box center [1088, 86] width 12 height 12
click at [30, 19] on button "button" at bounding box center [24, 19] width 24 height 24
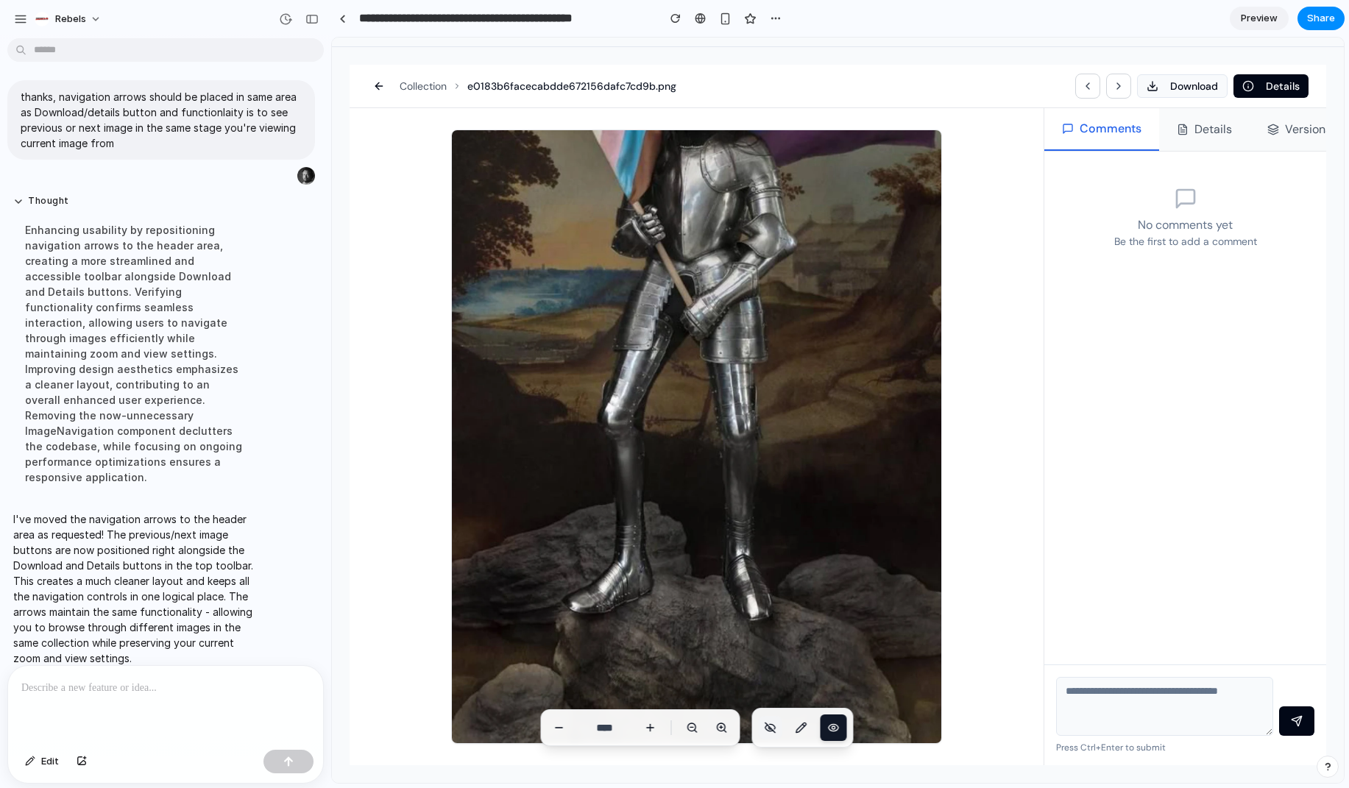
click at [155, 676] on p at bounding box center [165, 688] width 288 height 18
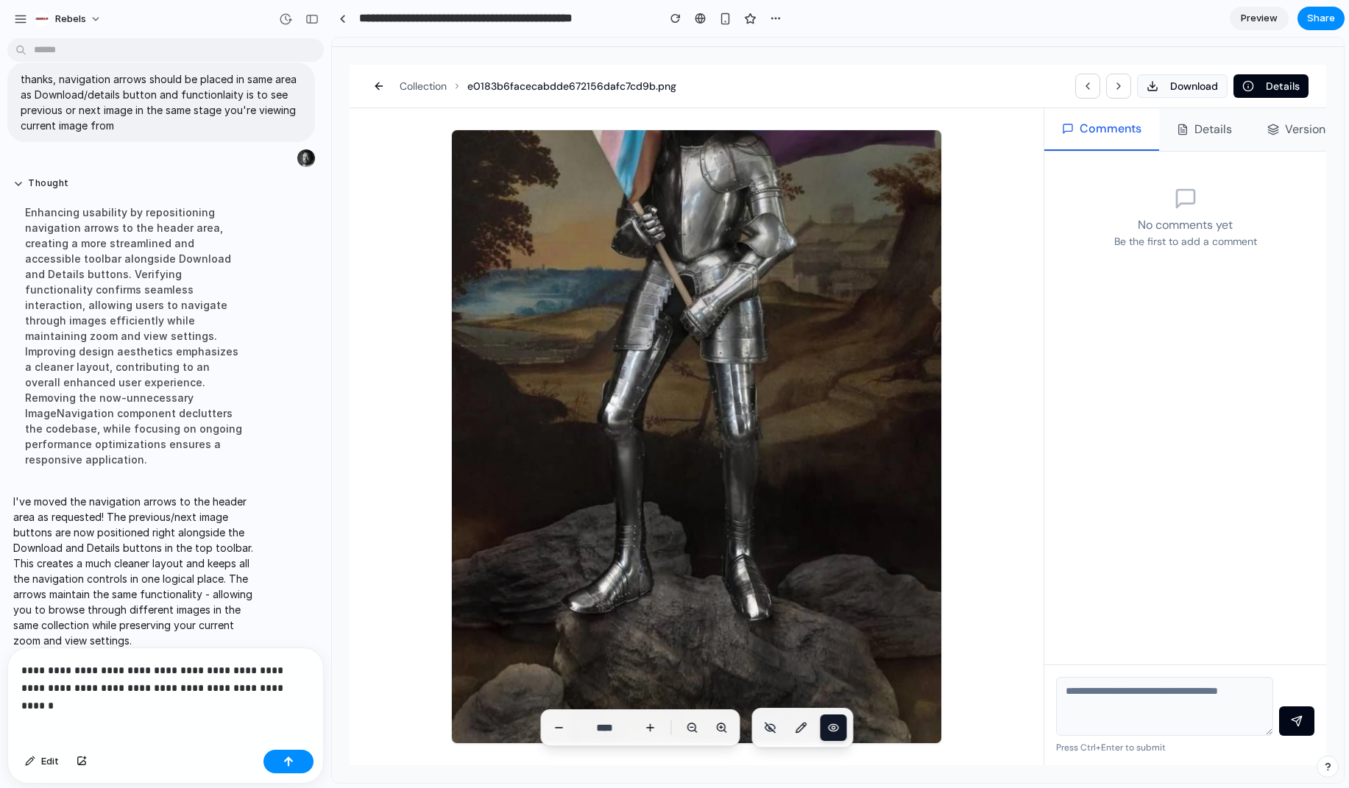
click at [217, 676] on p "**********" at bounding box center [165, 679] width 288 height 35
click at [245, 676] on p "**********" at bounding box center [165, 679] width 288 height 35
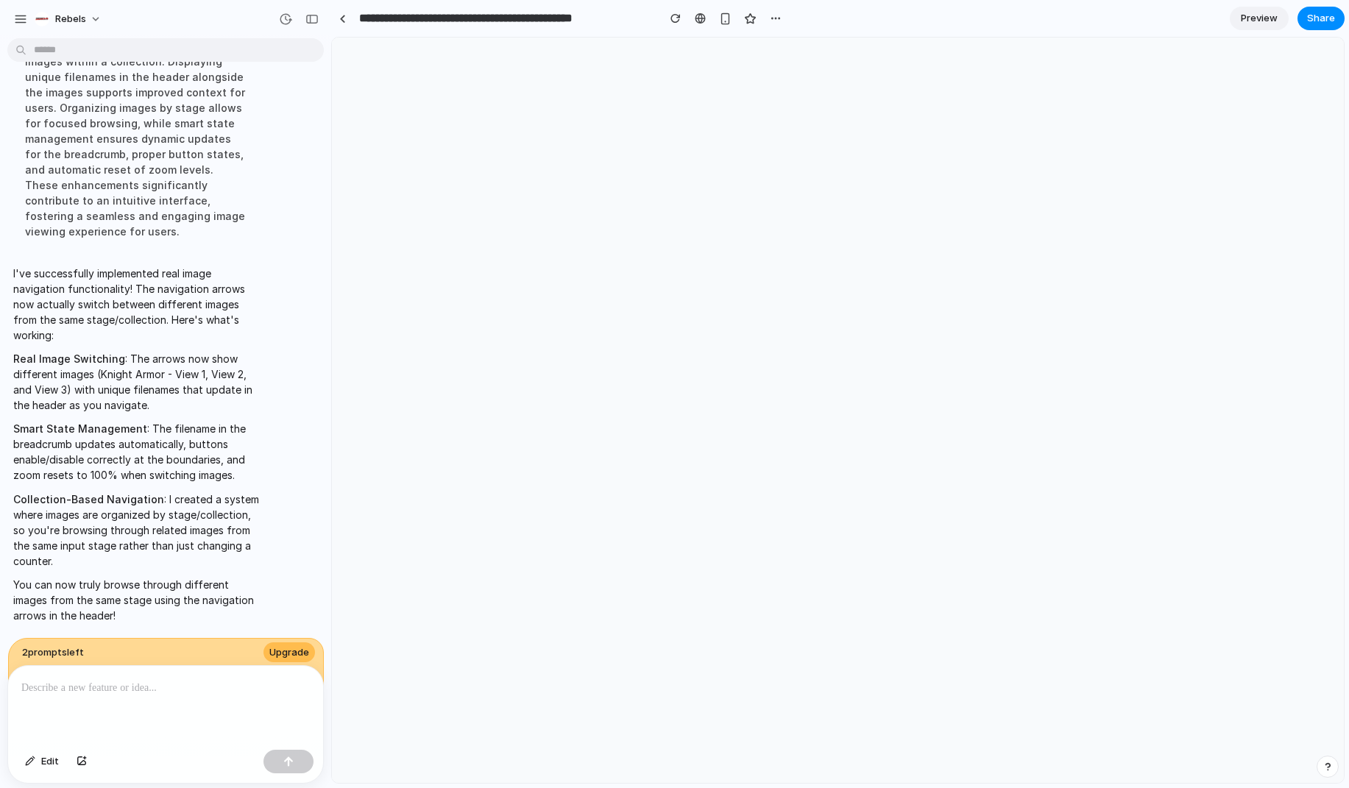
scroll to position [0, 0]
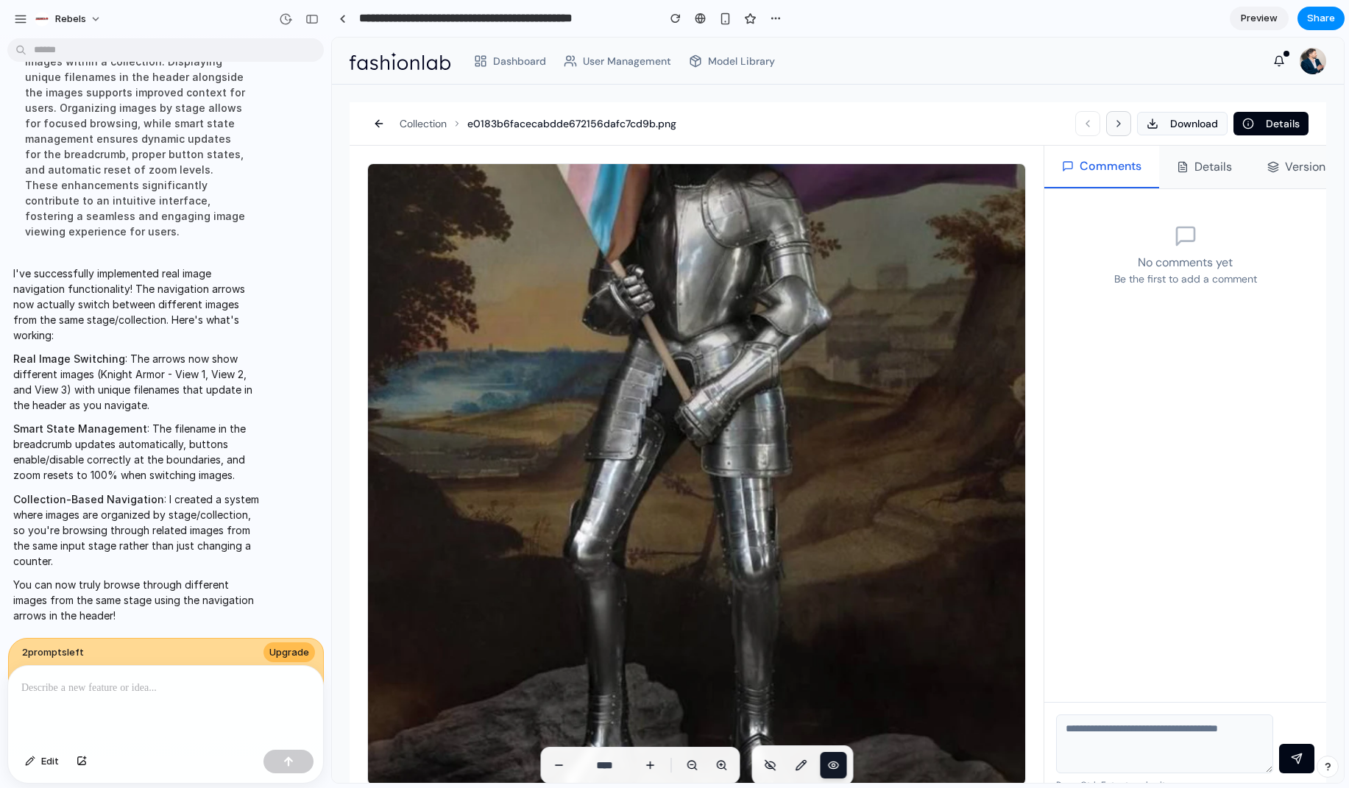
click at [1115, 127] on icon at bounding box center [1119, 124] width 12 height 12
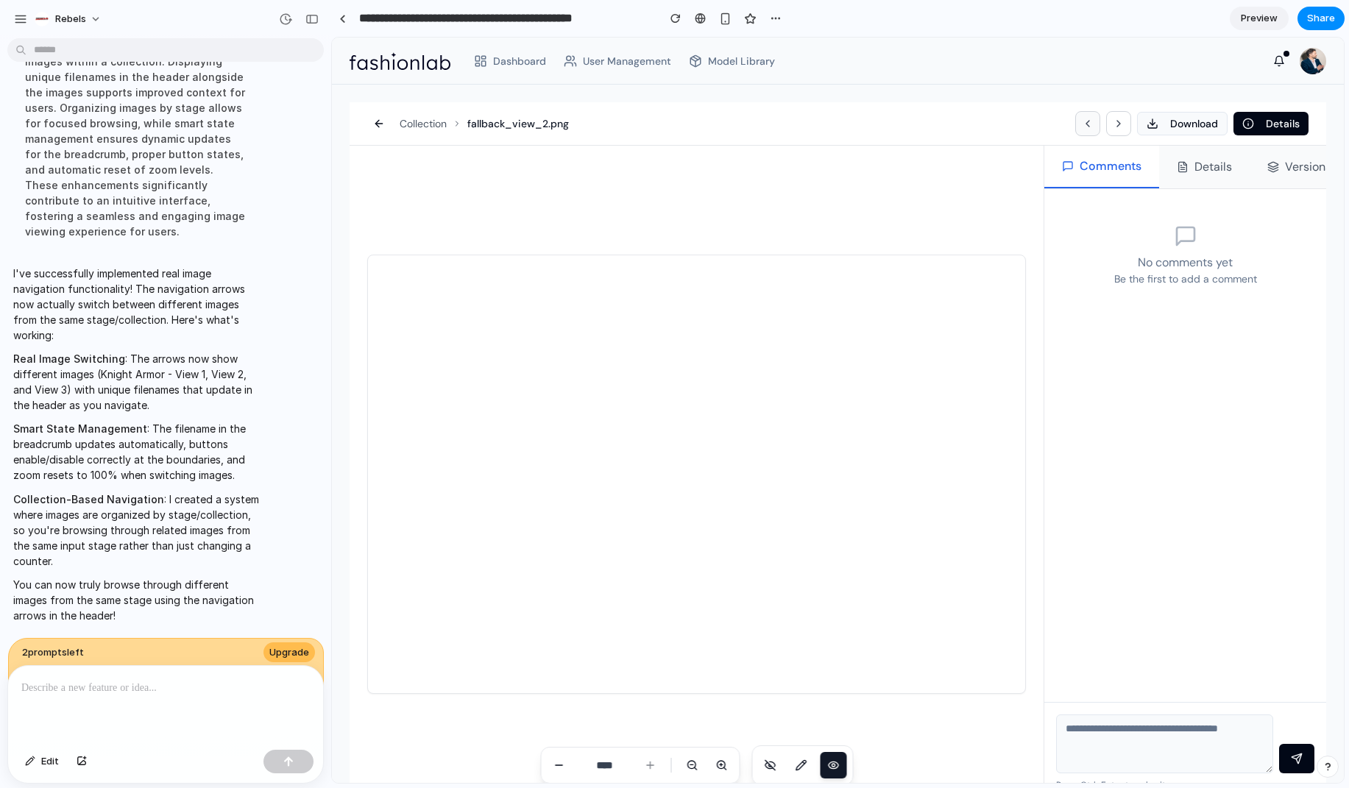
click at [1089, 118] on button at bounding box center [1087, 123] width 25 height 25
type input "****"
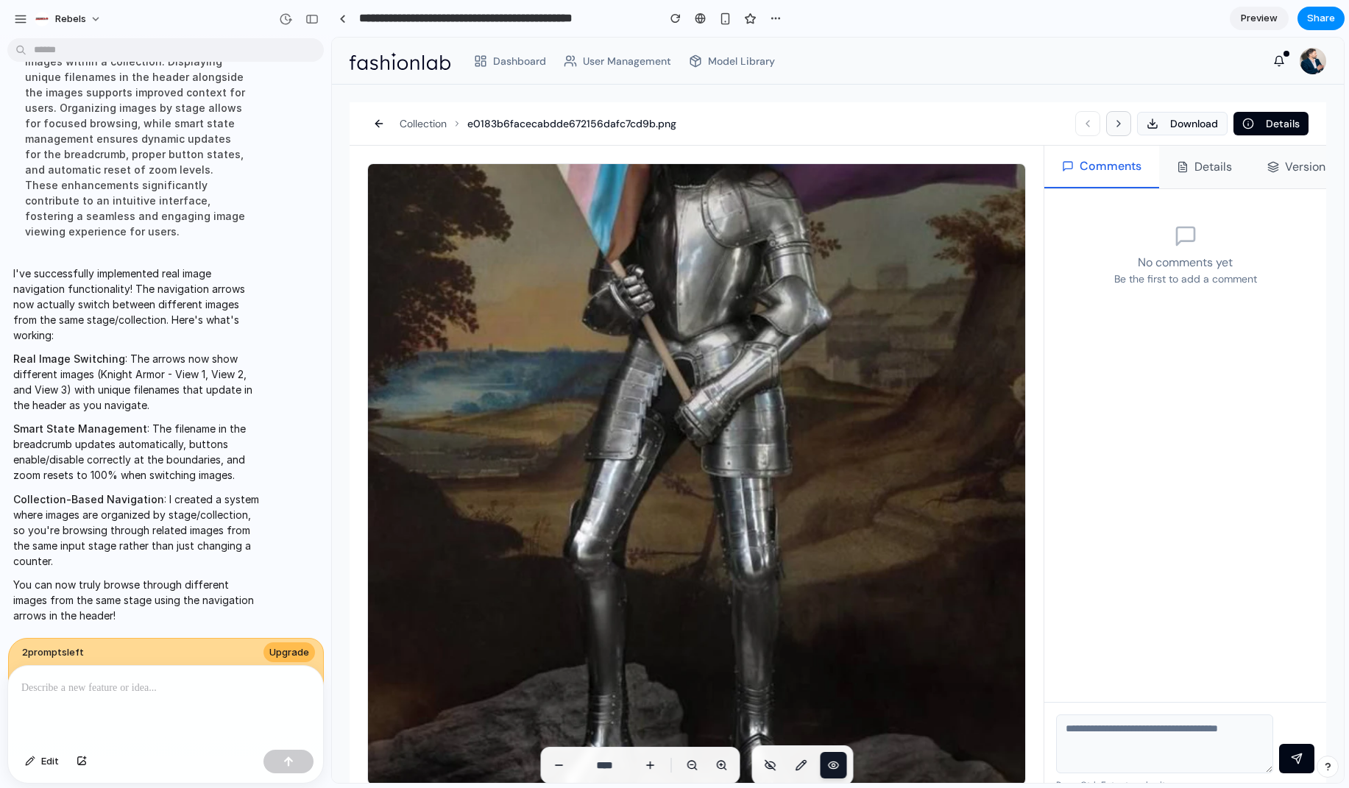
click at [1118, 127] on icon at bounding box center [1119, 124] width 12 height 12
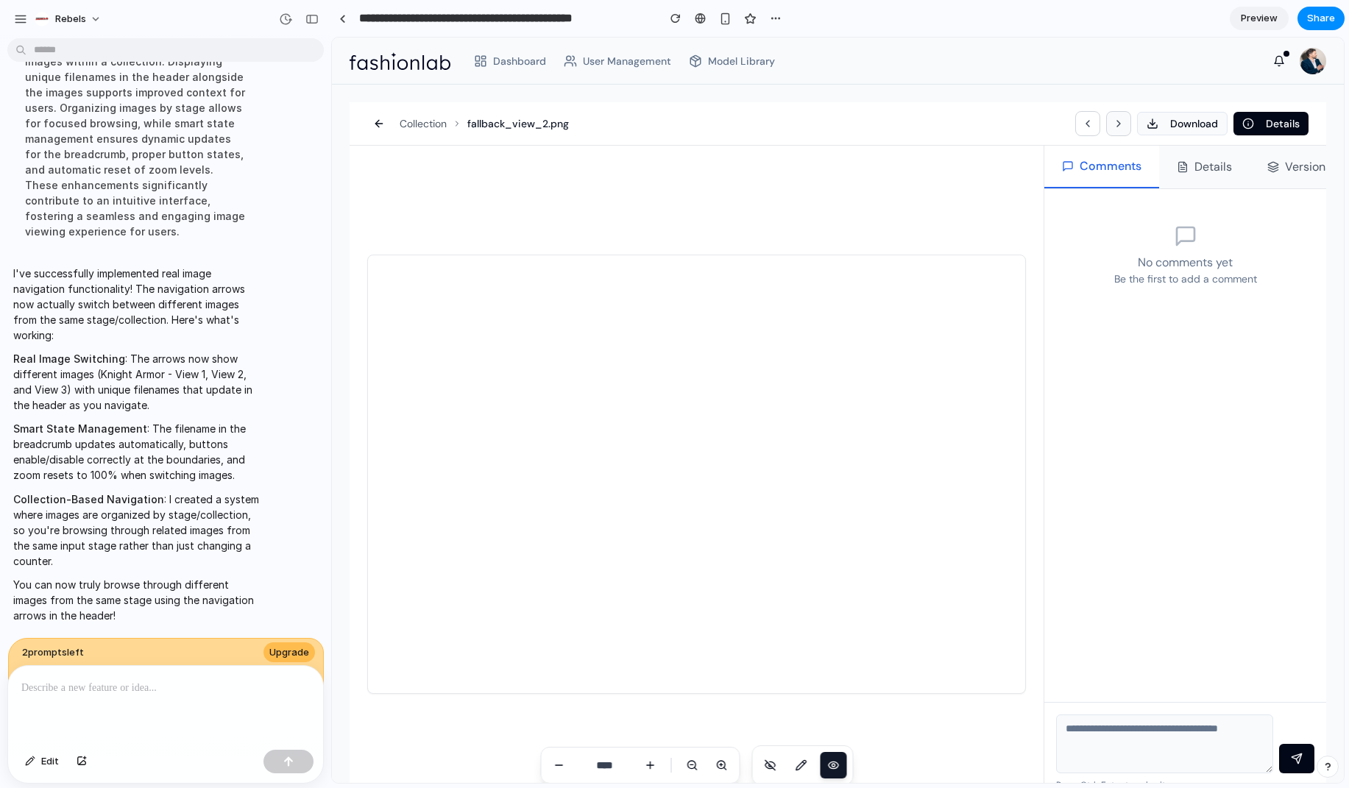
click at [1119, 122] on icon at bounding box center [1119, 124] width 12 height 12
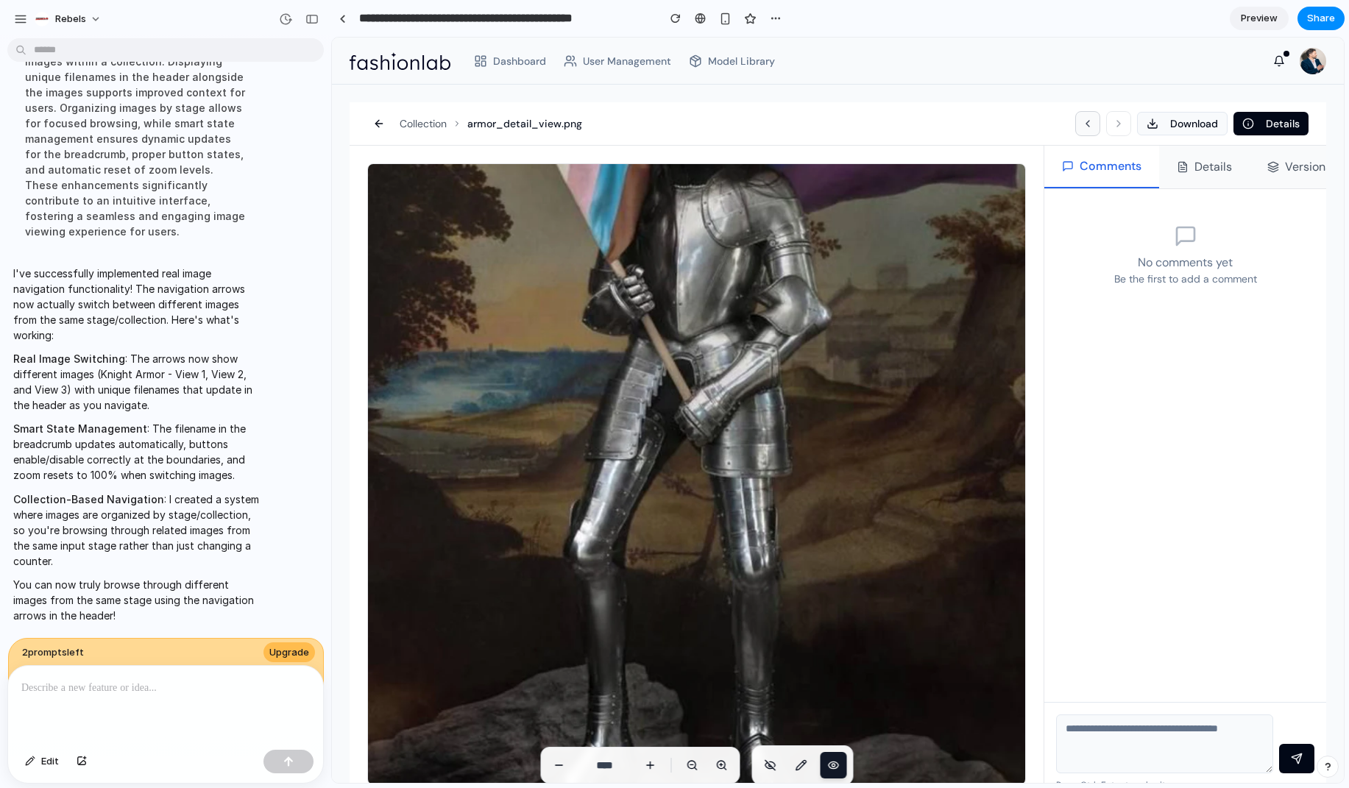
click at [1082, 127] on icon at bounding box center [1088, 124] width 12 height 12
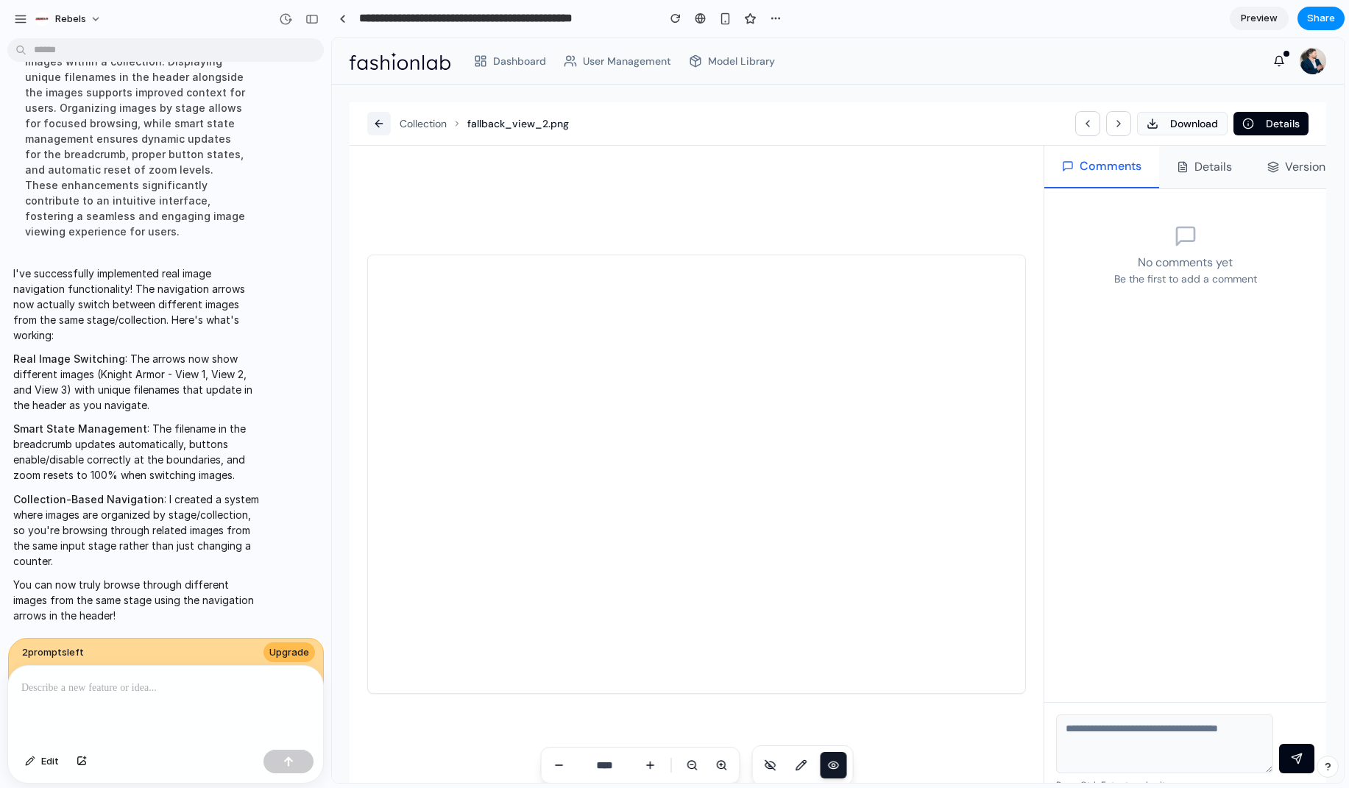
click at [386, 121] on button at bounding box center [379, 124] width 24 height 24
click at [379, 122] on button at bounding box center [379, 124] width 24 height 24
click at [1119, 127] on icon at bounding box center [1119, 124] width 12 height 12
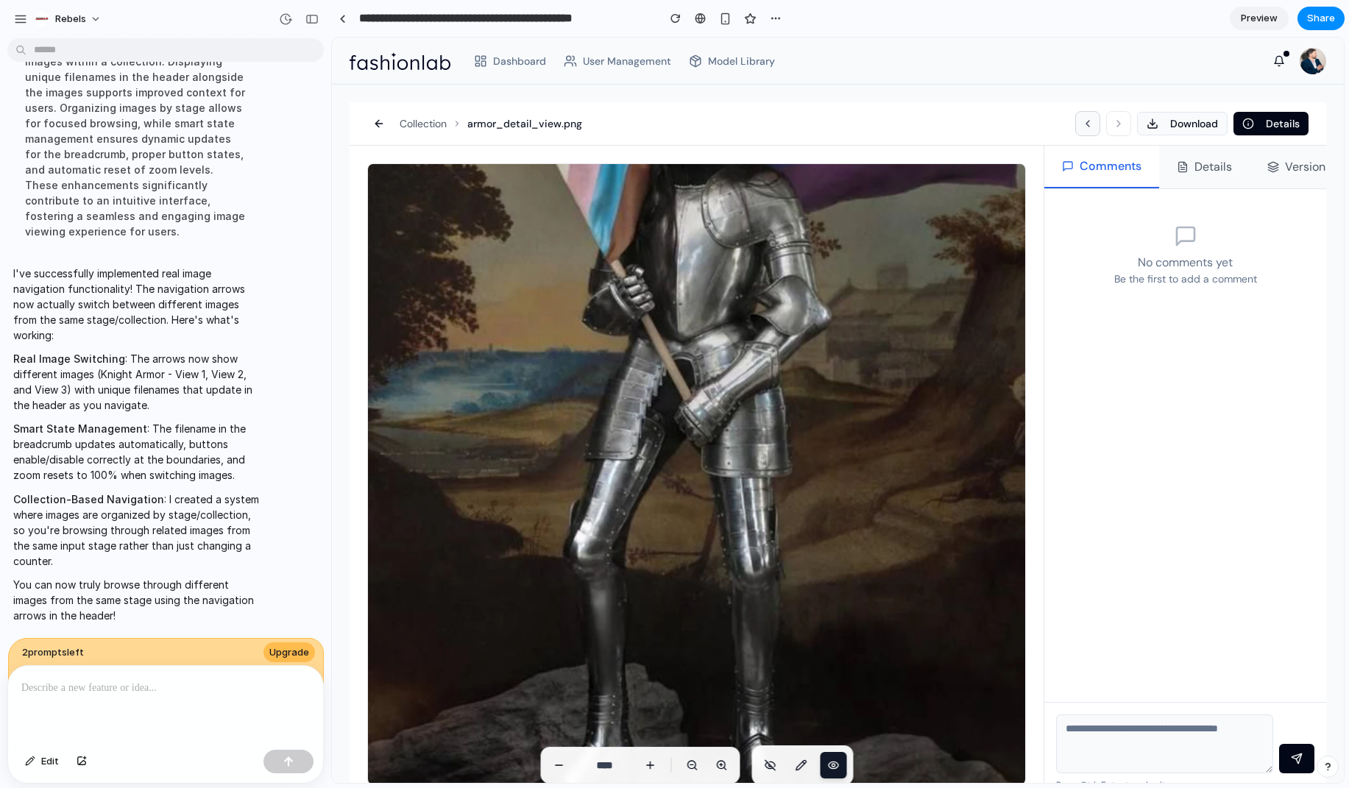
click at [1084, 130] on button at bounding box center [1087, 123] width 25 height 25
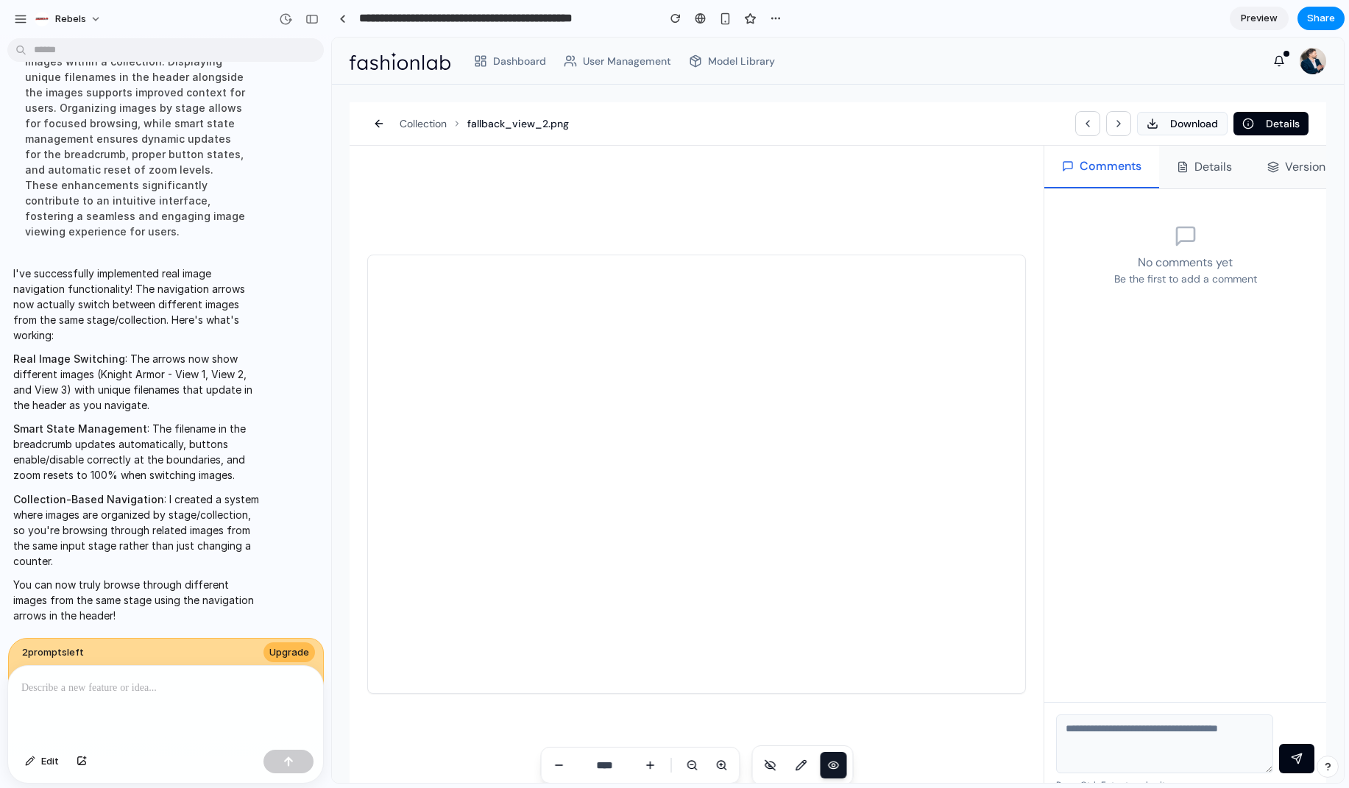
click at [74, 676] on p at bounding box center [165, 688] width 288 height 18
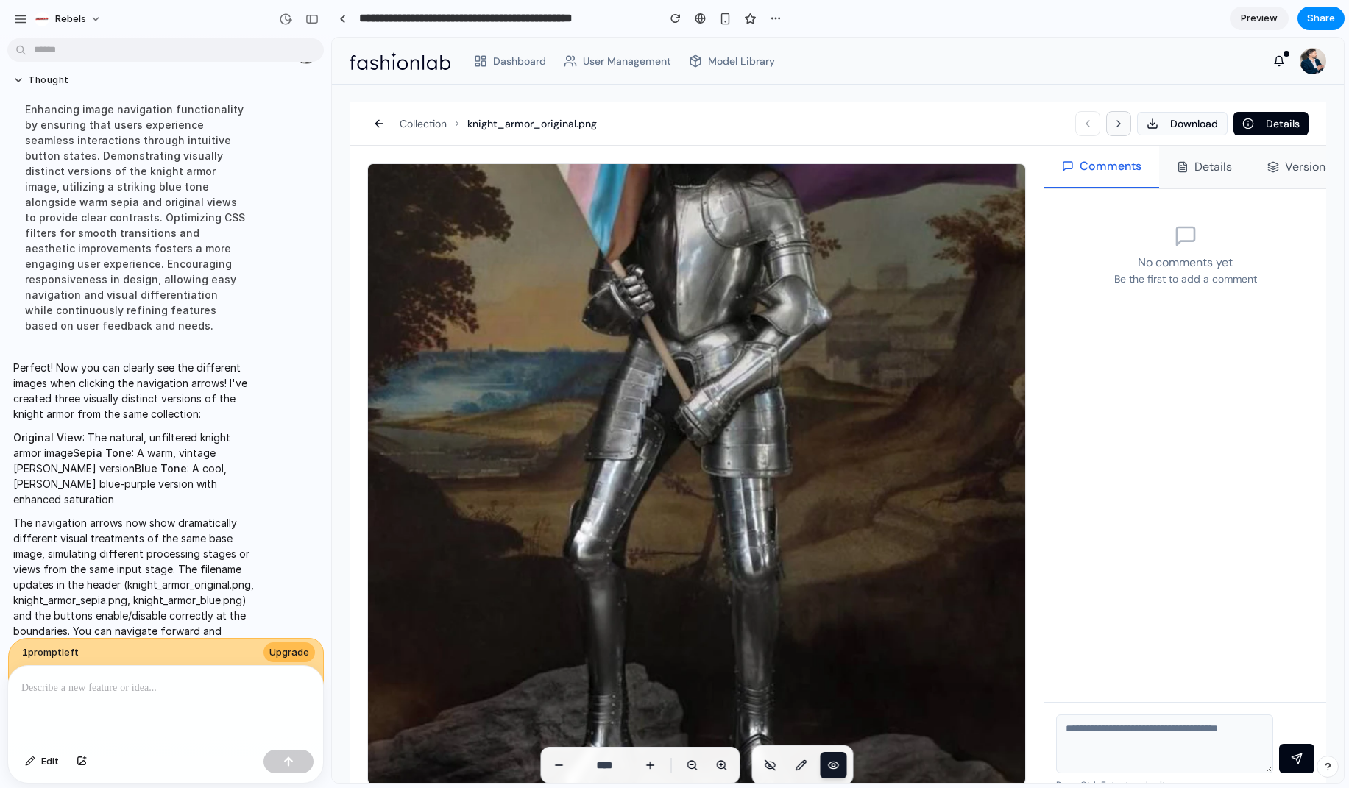
click at [1113, 121] on icon at bounding box center [1119, 124] width 12 height 12
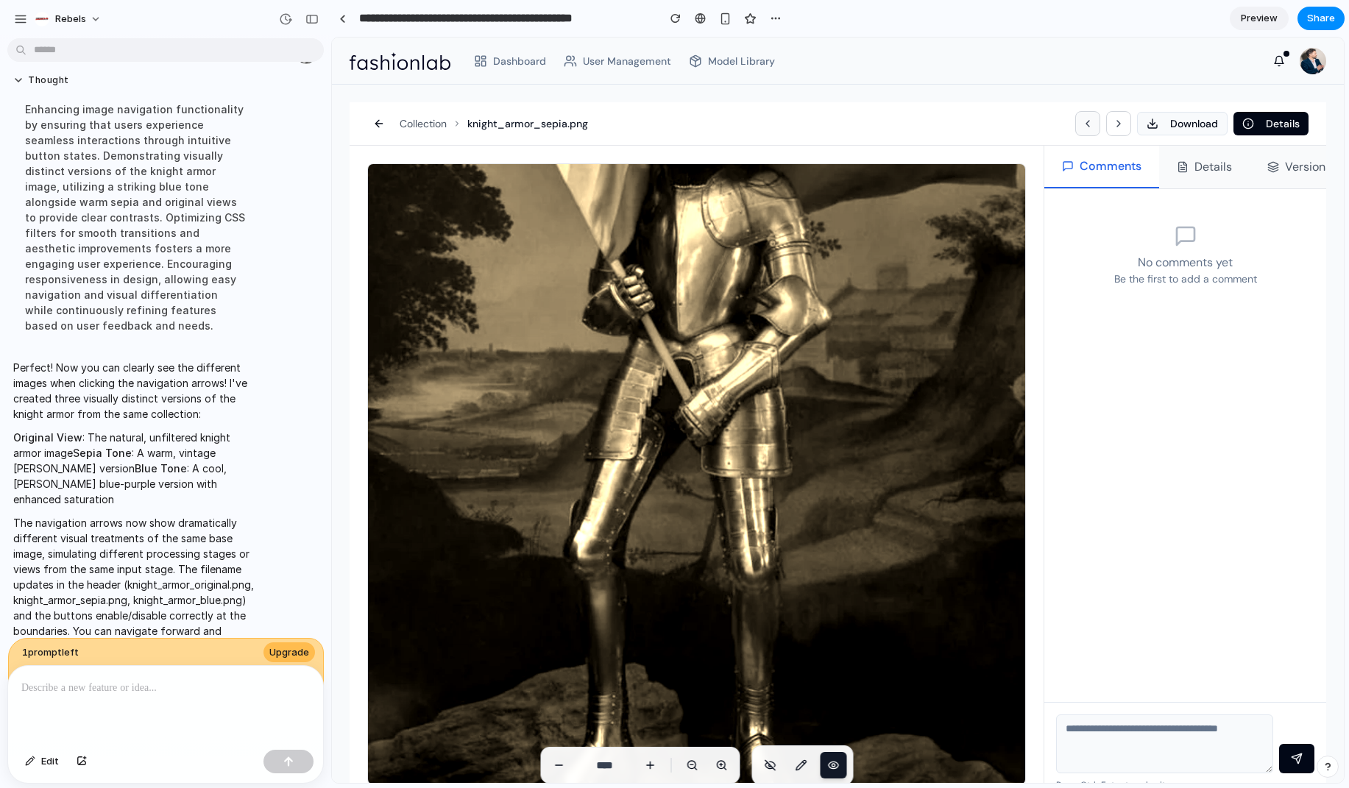
click at [1082, 126] on icon at bounding box center [1088, 124] width 12 height 12
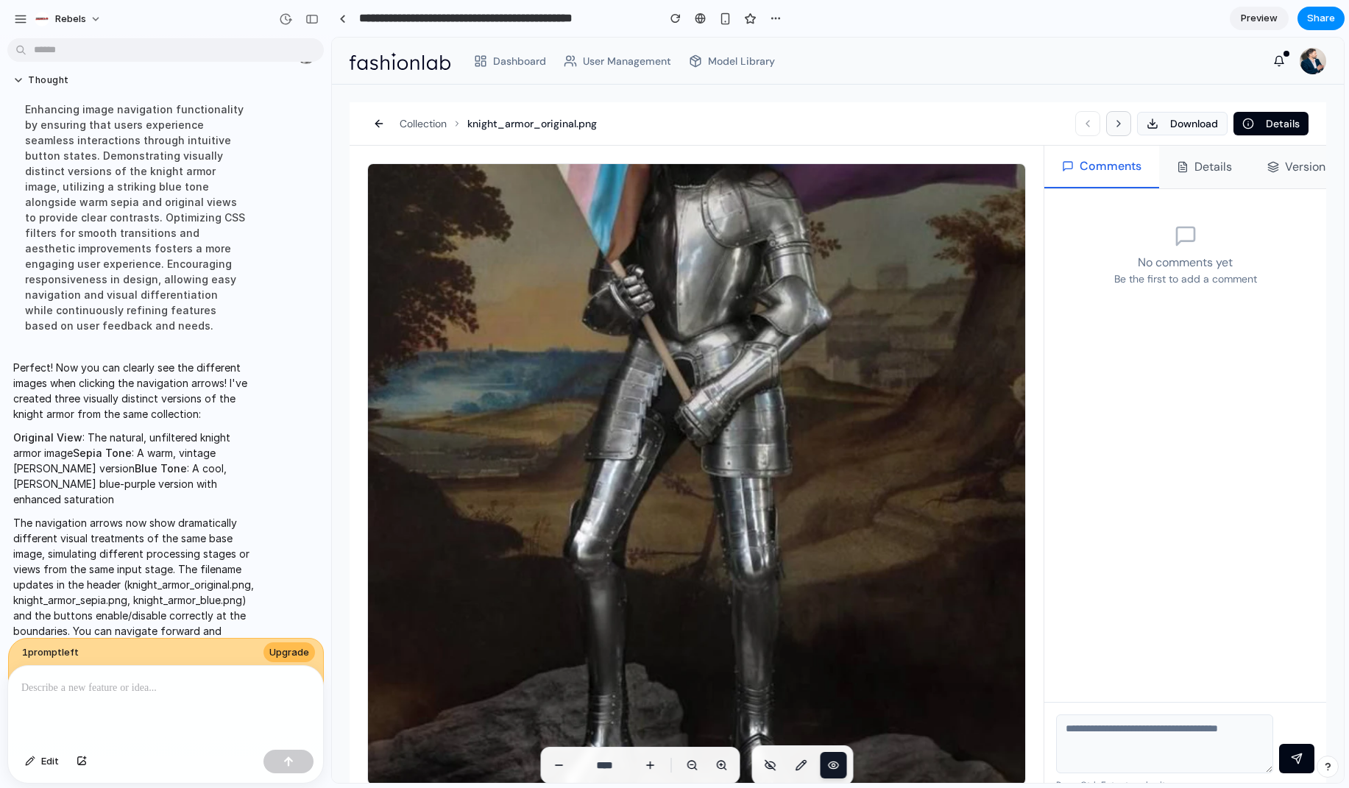
click at [1113, 121] on icon at bounding box center [1119, 124] width 12 height 12
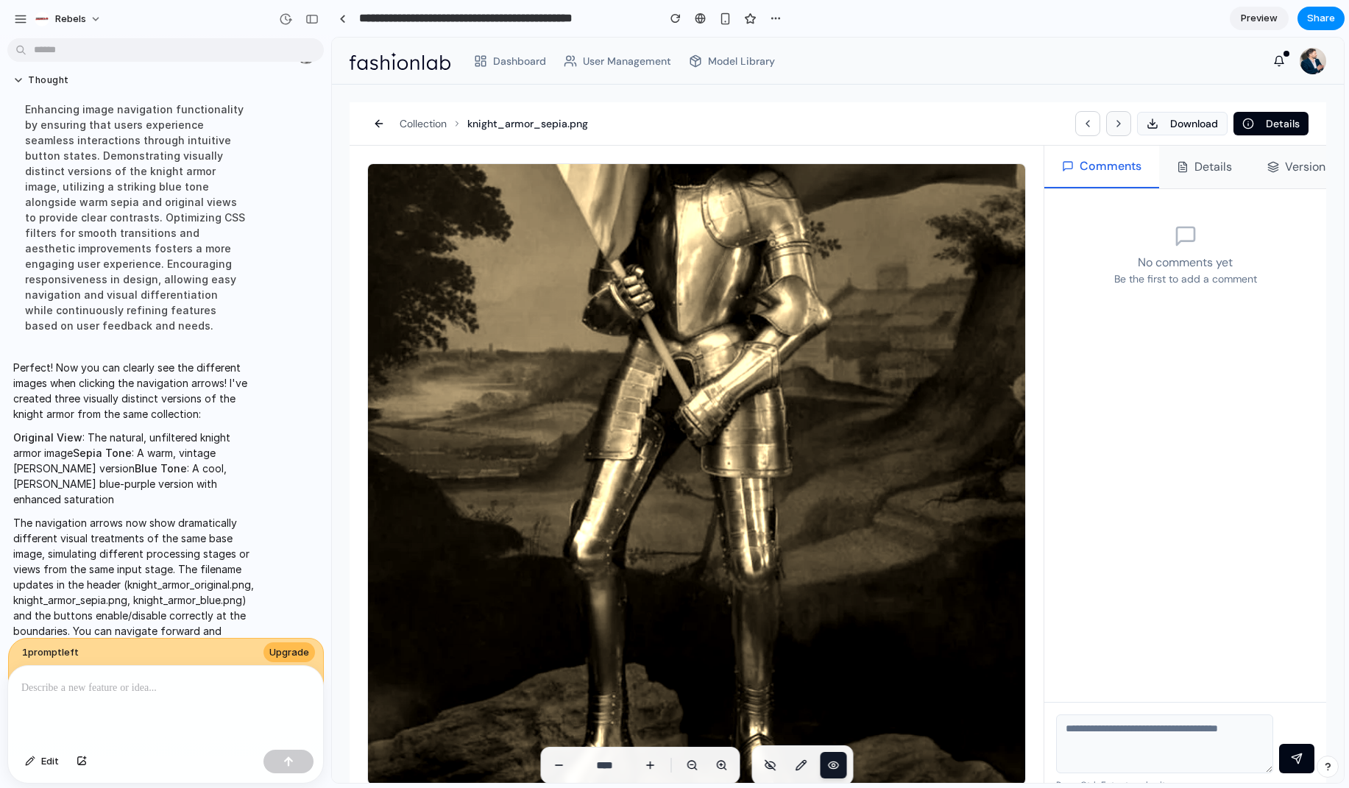
click at [1113, 121] on icon at bounding box center [1119, 124] width 12 height 12
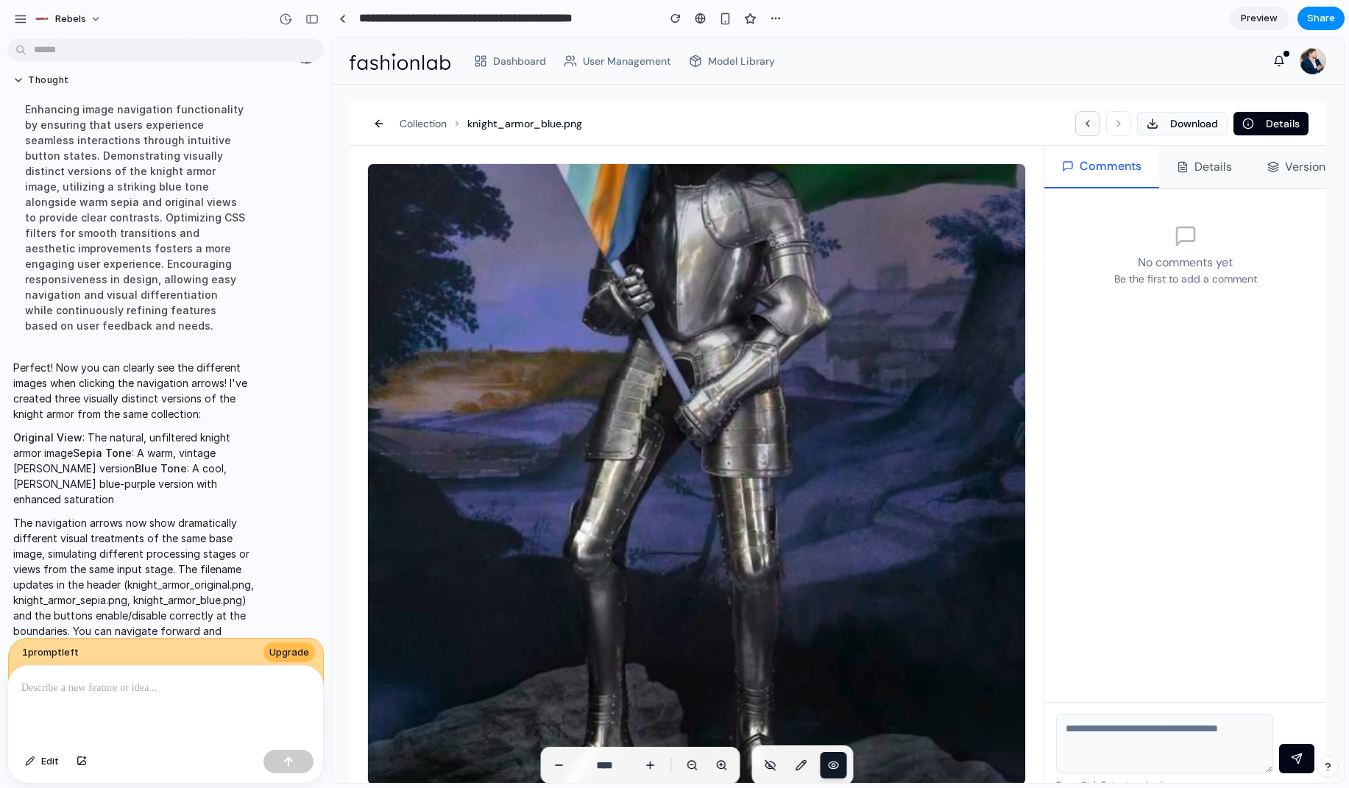
click at [1086, 125] on icon at bounding box center [1088, 124] width 12 height 12
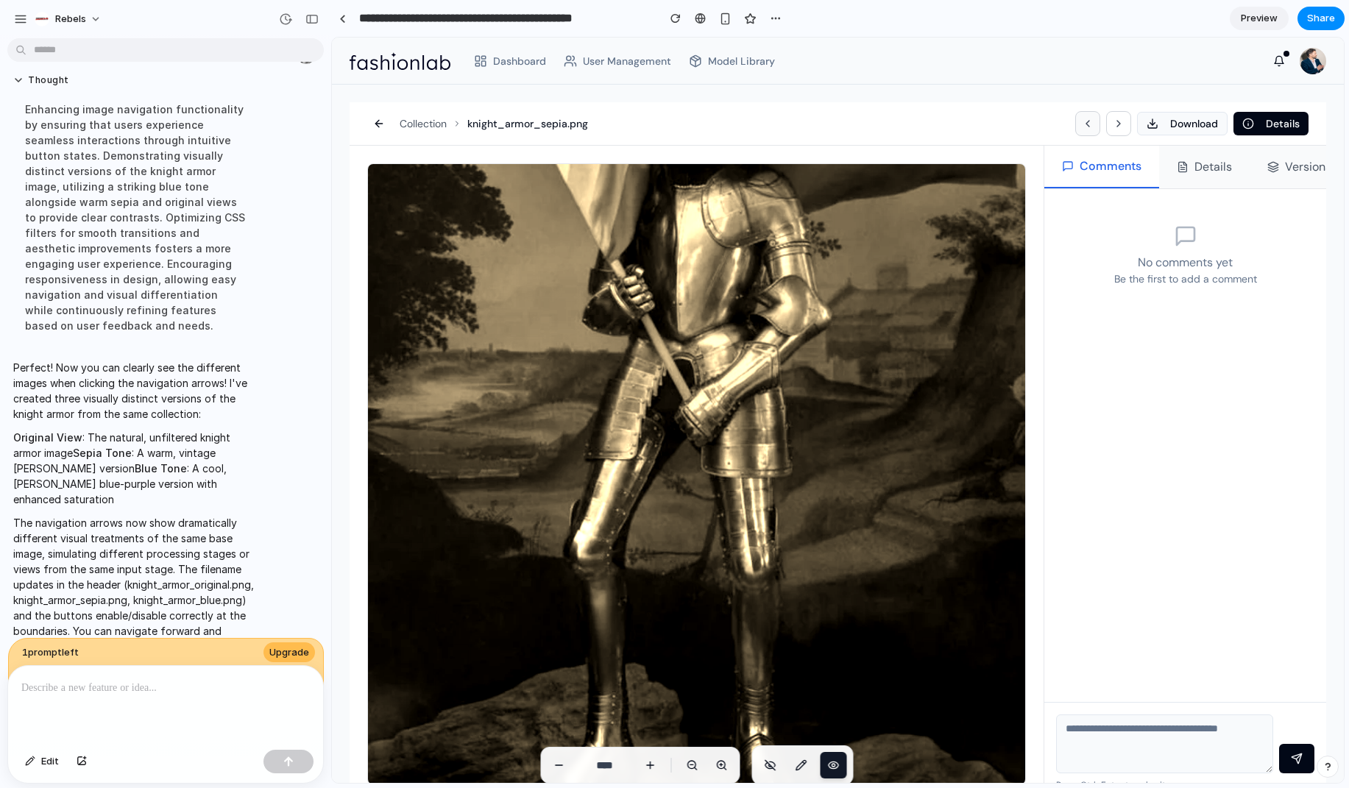
click at [1086, 125] on icon at bounding box center [1088, 124] width 12 height 12
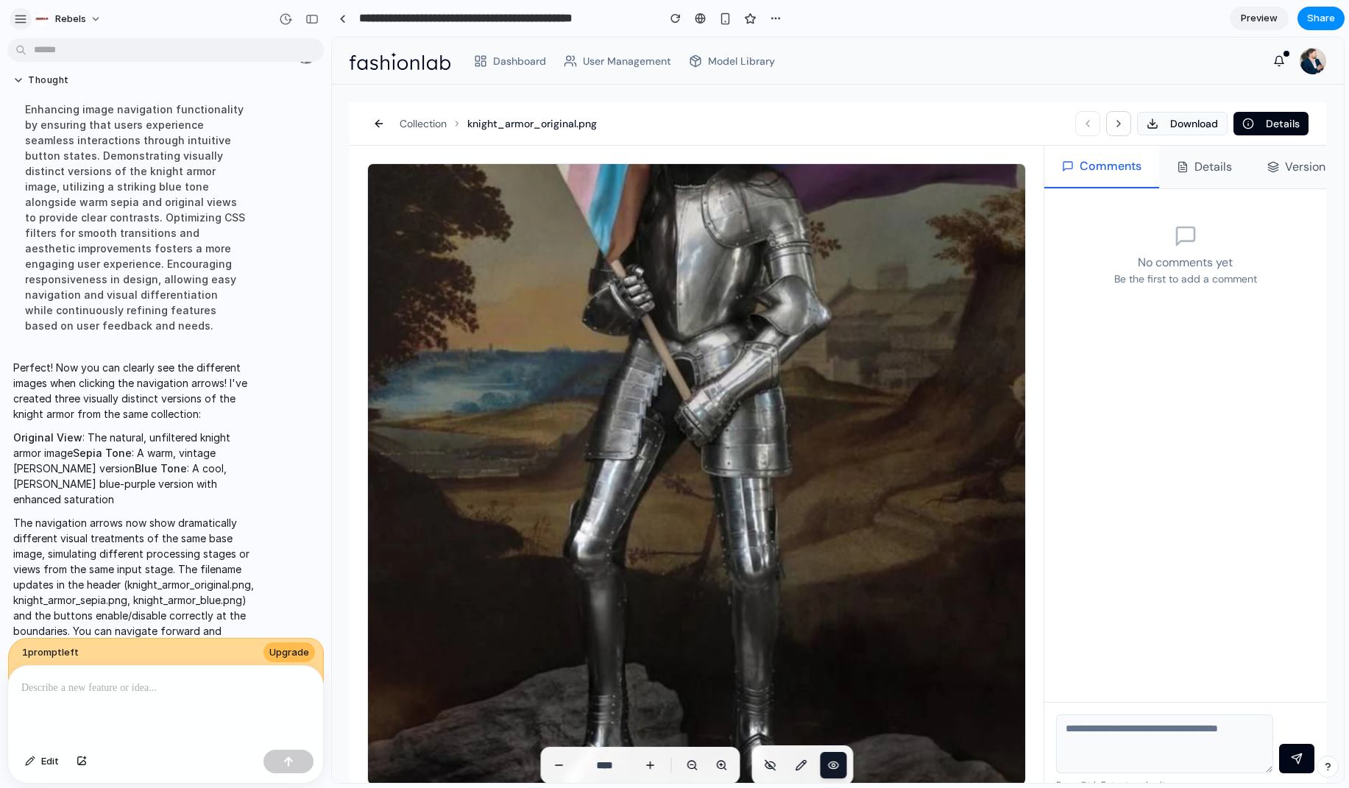
click at [18, 18] on div "button" at bounding box center [20, 19] width 13 height 13
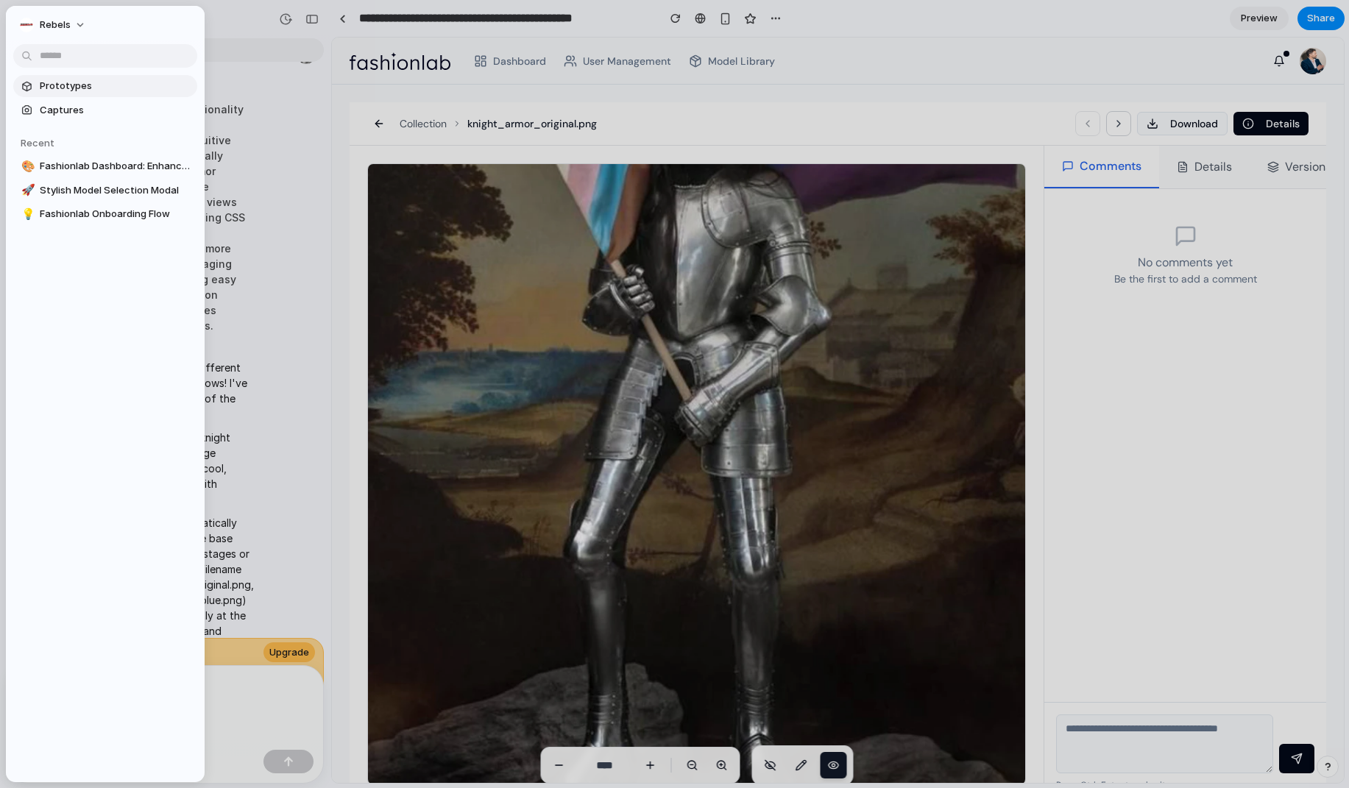
click at [54, 77] on link "Prototypes" at bounding box center [105, 86] width 184 height 22
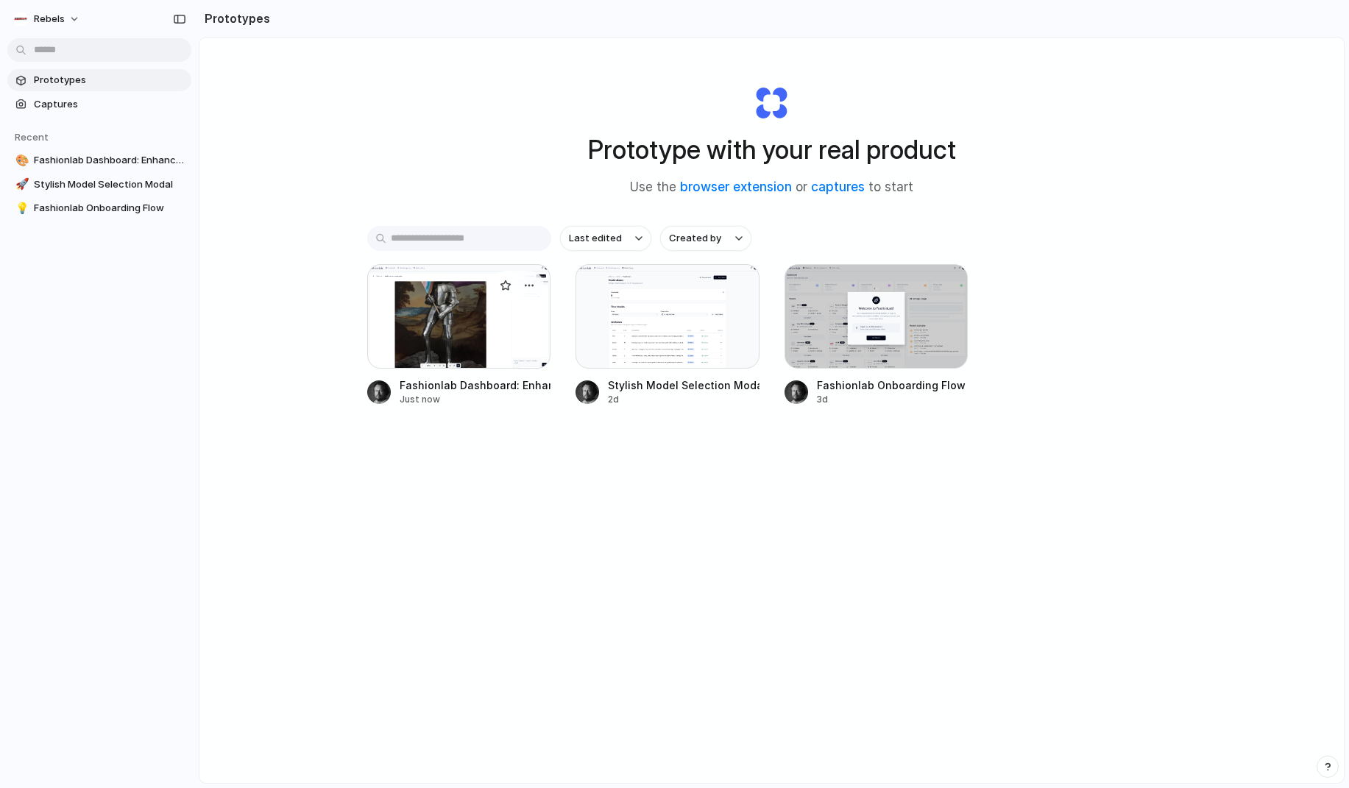
click at [489, 343] on div at bounding box center [459, 316] width 184 height 105
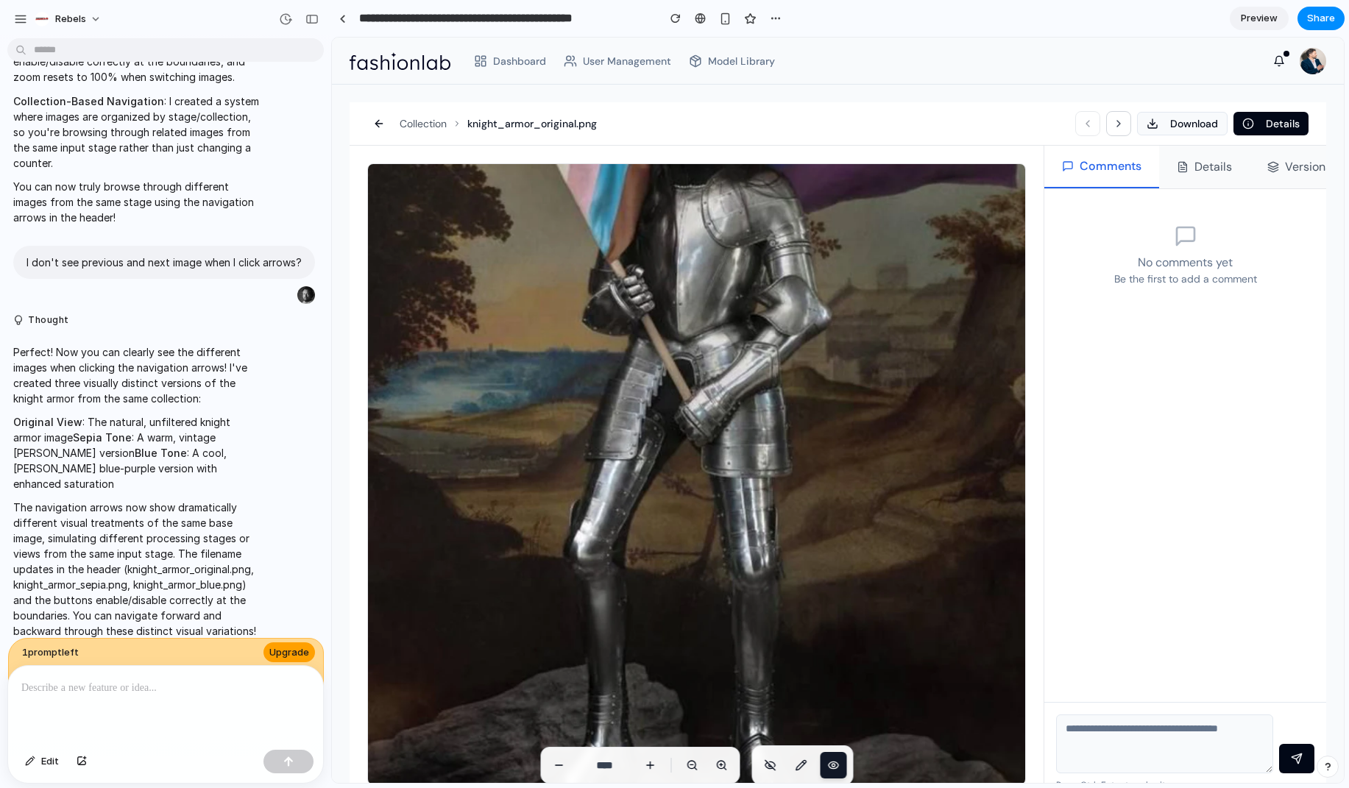
click at [288, 653] on span "Upgrade" at bounding box center [289, 652] width 40 height 15
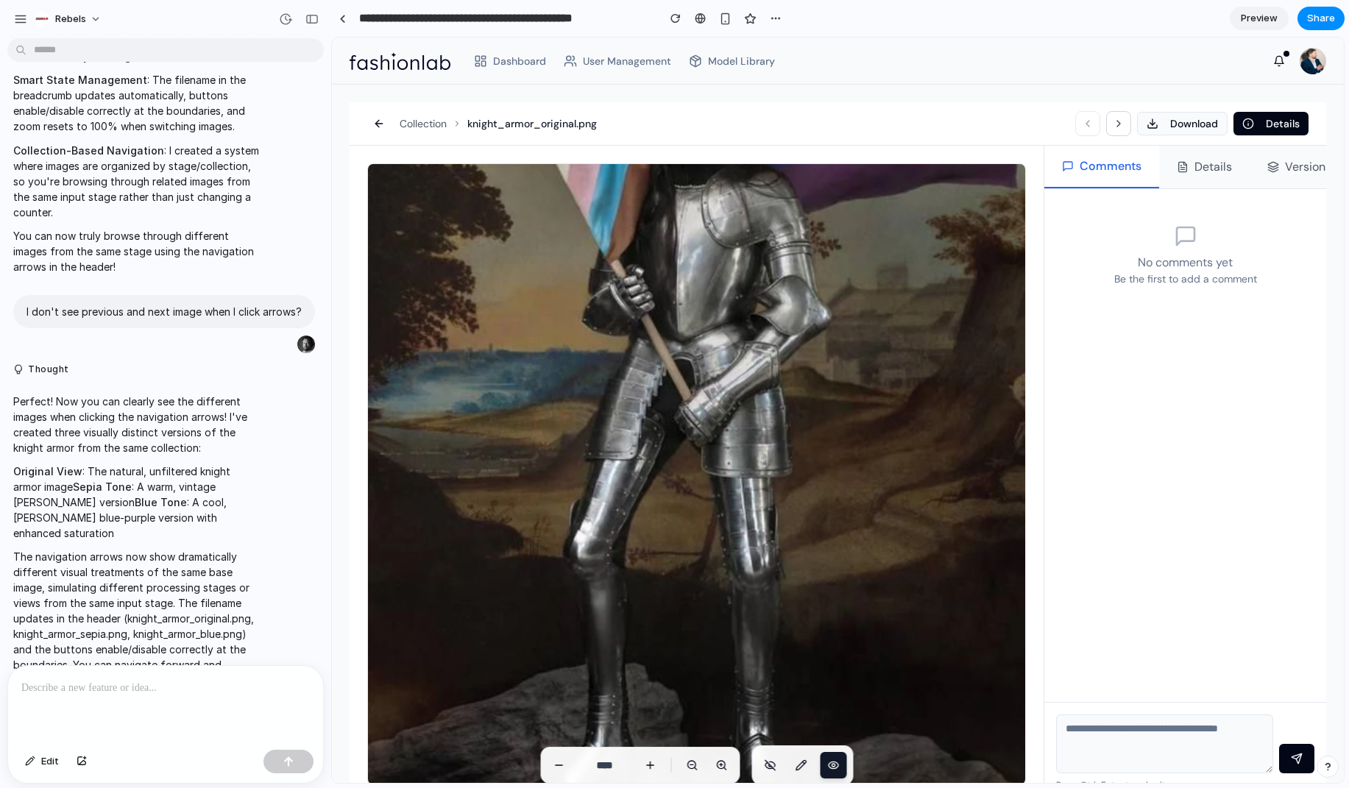
scroll to position [1222, 0]
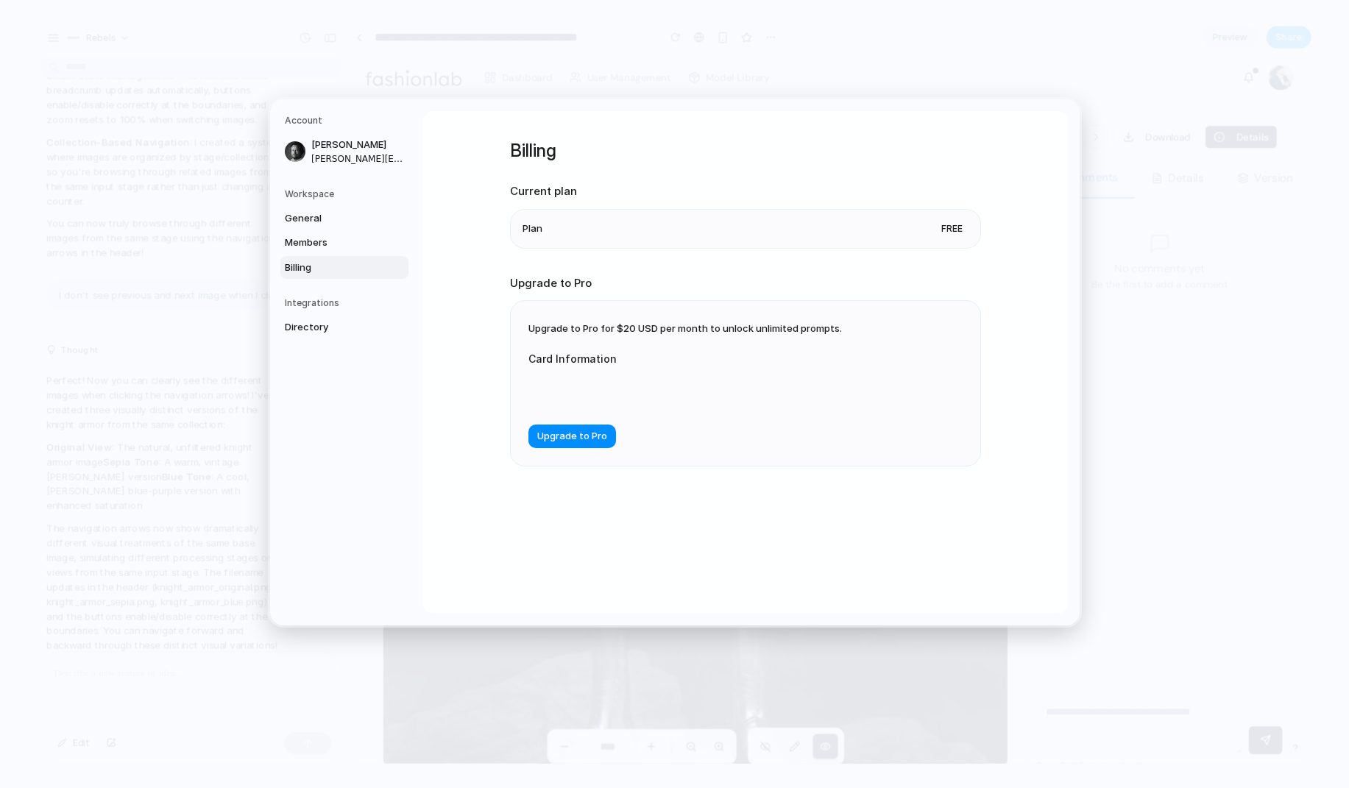
click at [645, 227] on li "Plan Free" at bounding box center [746, 229] width 446 height 38
click at [297, 241] on span "Members" at bounding box center [332, 243] width 94 height 15
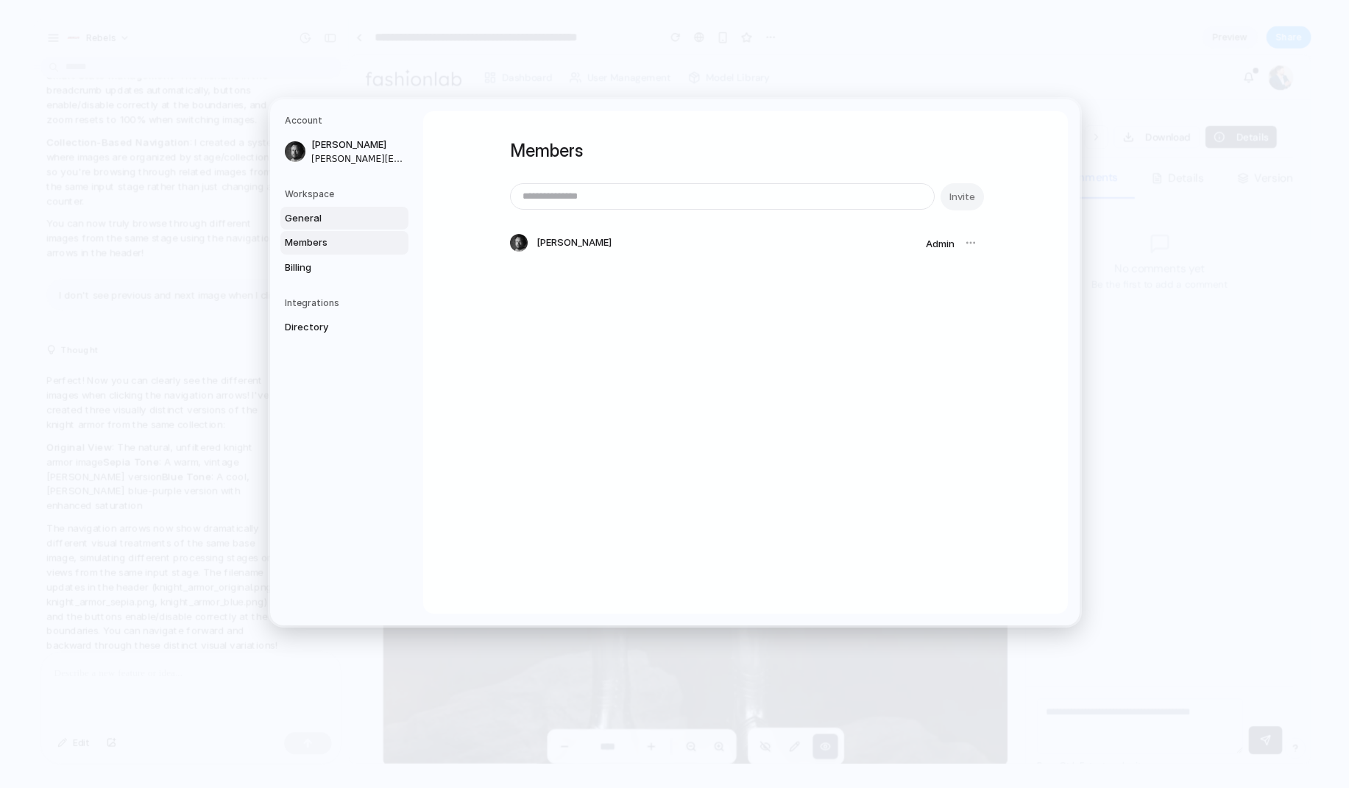
click at [305, 214] on span "General" at bounding box center [332, 218] width 94 height 15
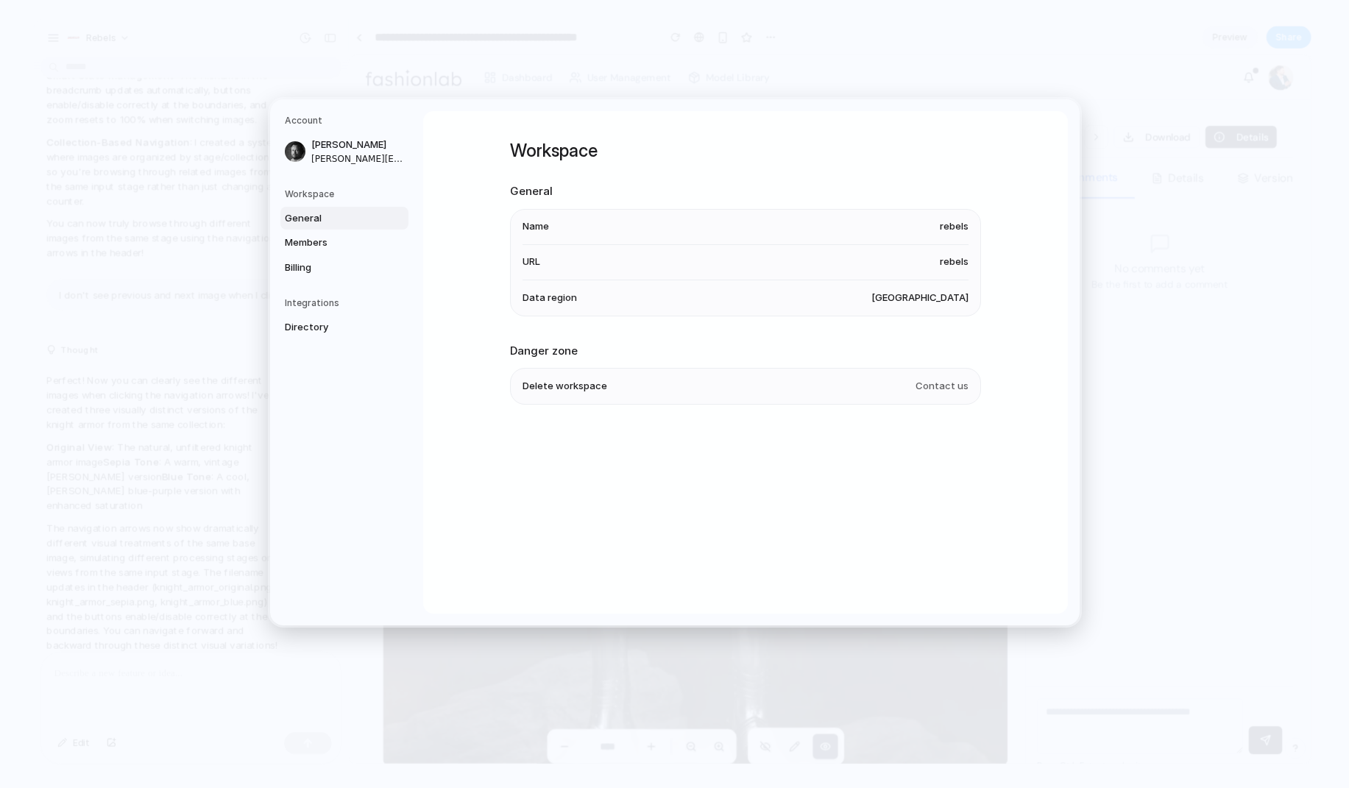
click at [846, 303] on li "Data region [GEOGRAPHIC_DATA]" at bounding box center [746, 297] width 446 height 35
click at [300, 273] on span "Billing" at bounding box center [332, 268] width 94 height 15
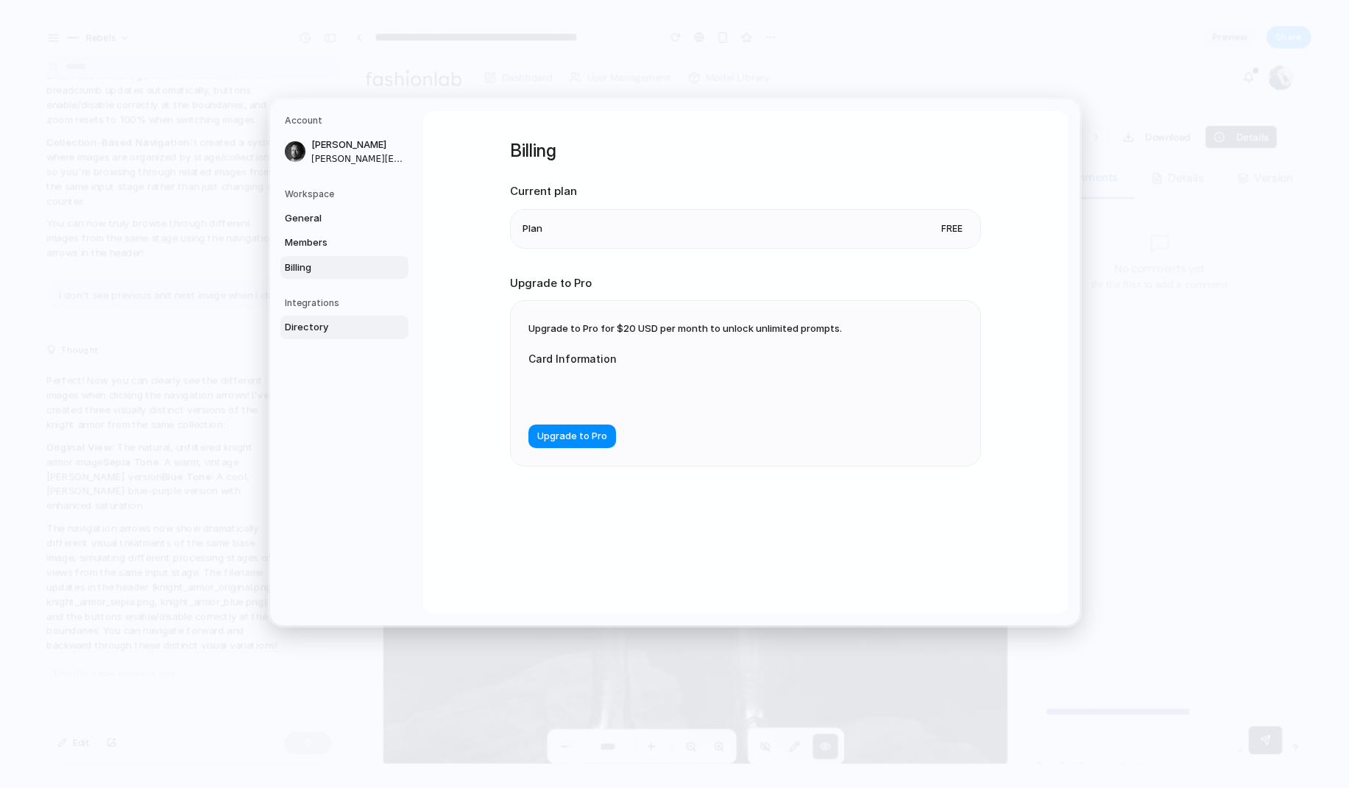
click at [308, 330] on span "Directory" at bounding box center [332, 327] width 94 height 15
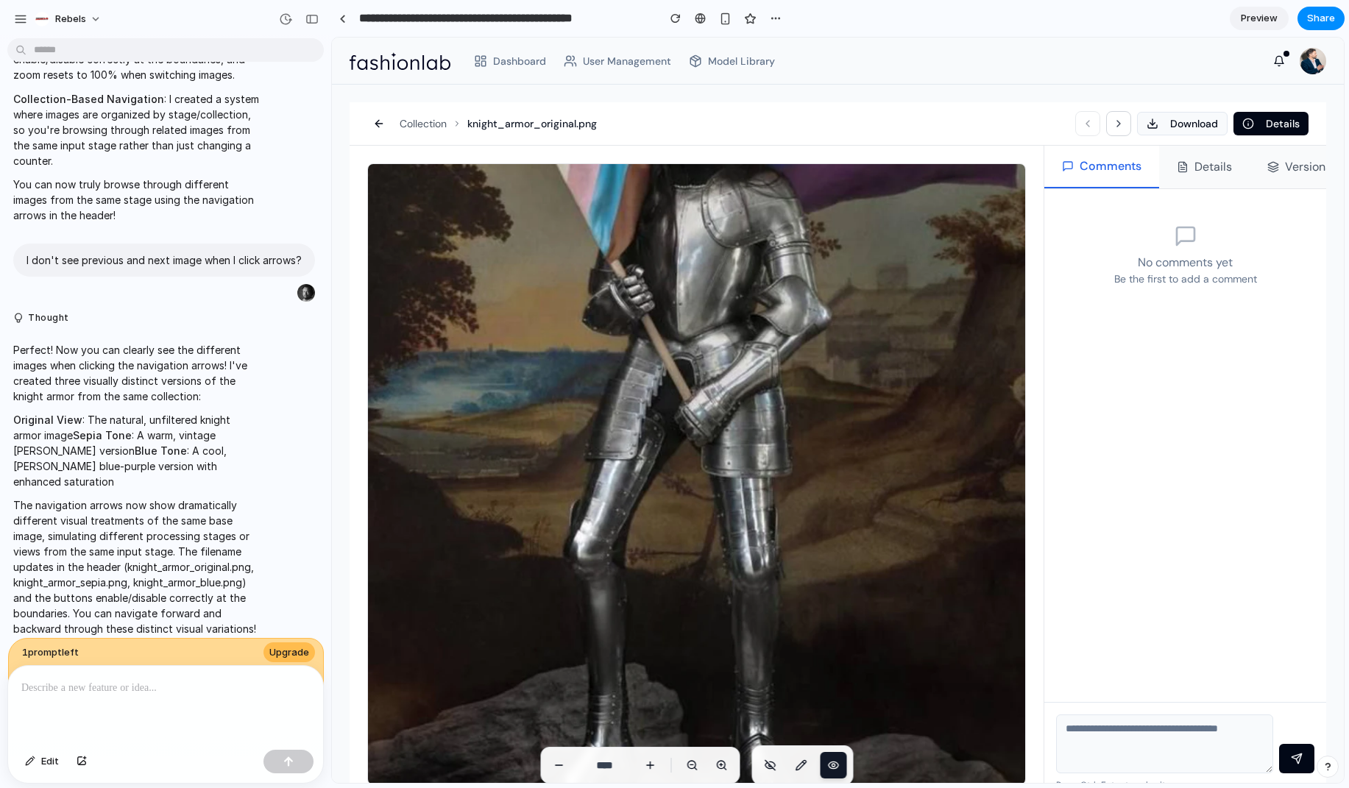
scroll to position [1250, 0]
click at [103, 676] on div at bounding box center [165, 705] width 315 height 78
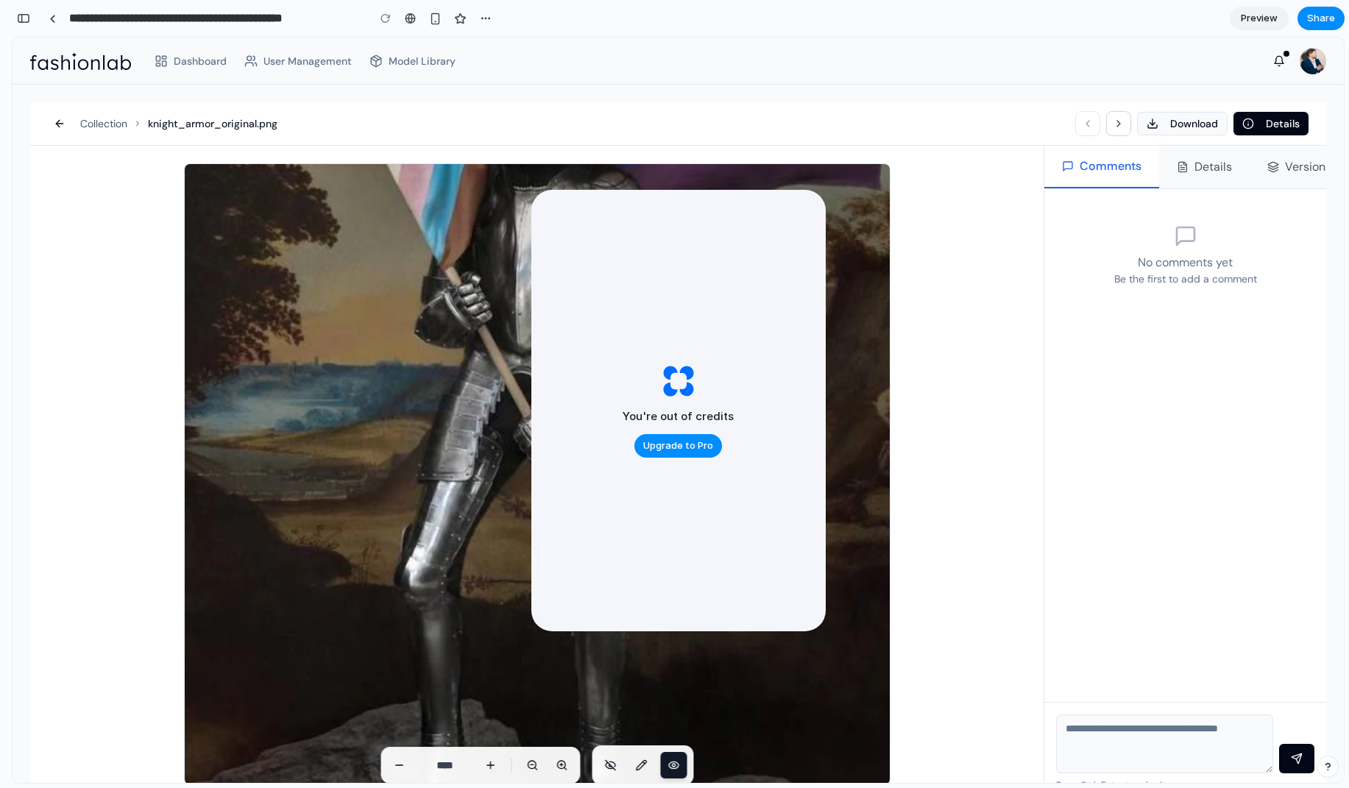
scroll to position [3085, 0]
click at [941, 294] on div "****" at bounding box center [536, 474] width 1013 height 657
click at [52, 21] on div at bounding box center [52, 19] width 7 height 8
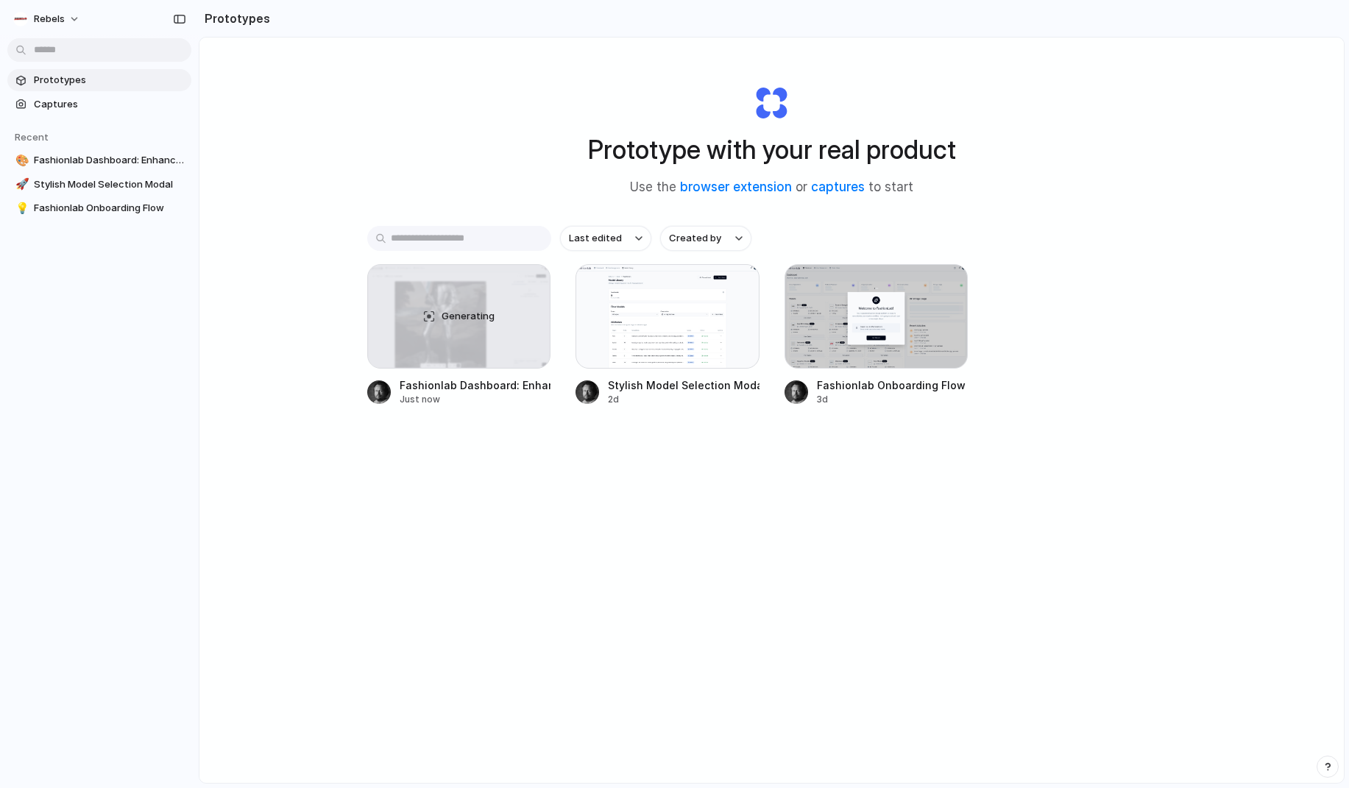
click at [513, 484] on div "Last edited Created by Generating Fashionlab Dashboard: Enhanced Zoom & Navigat…" at bounding box center [772, 362] width 810 height 272
click at [626, 334] on div at bounding box center [668, 316] width 184 height 105
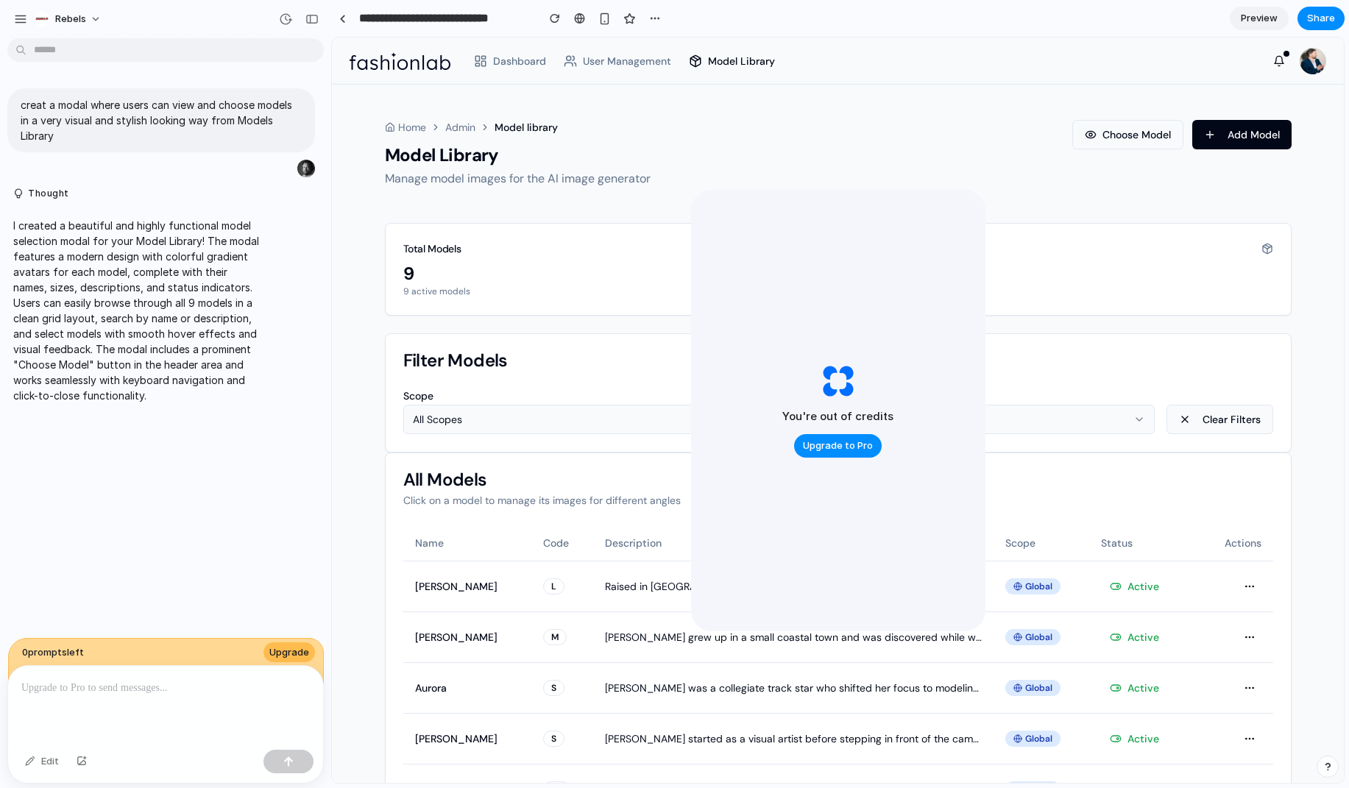
click at [1141, 16] on span "Preview" at bounding box center [1259, 18] width 37 height 15
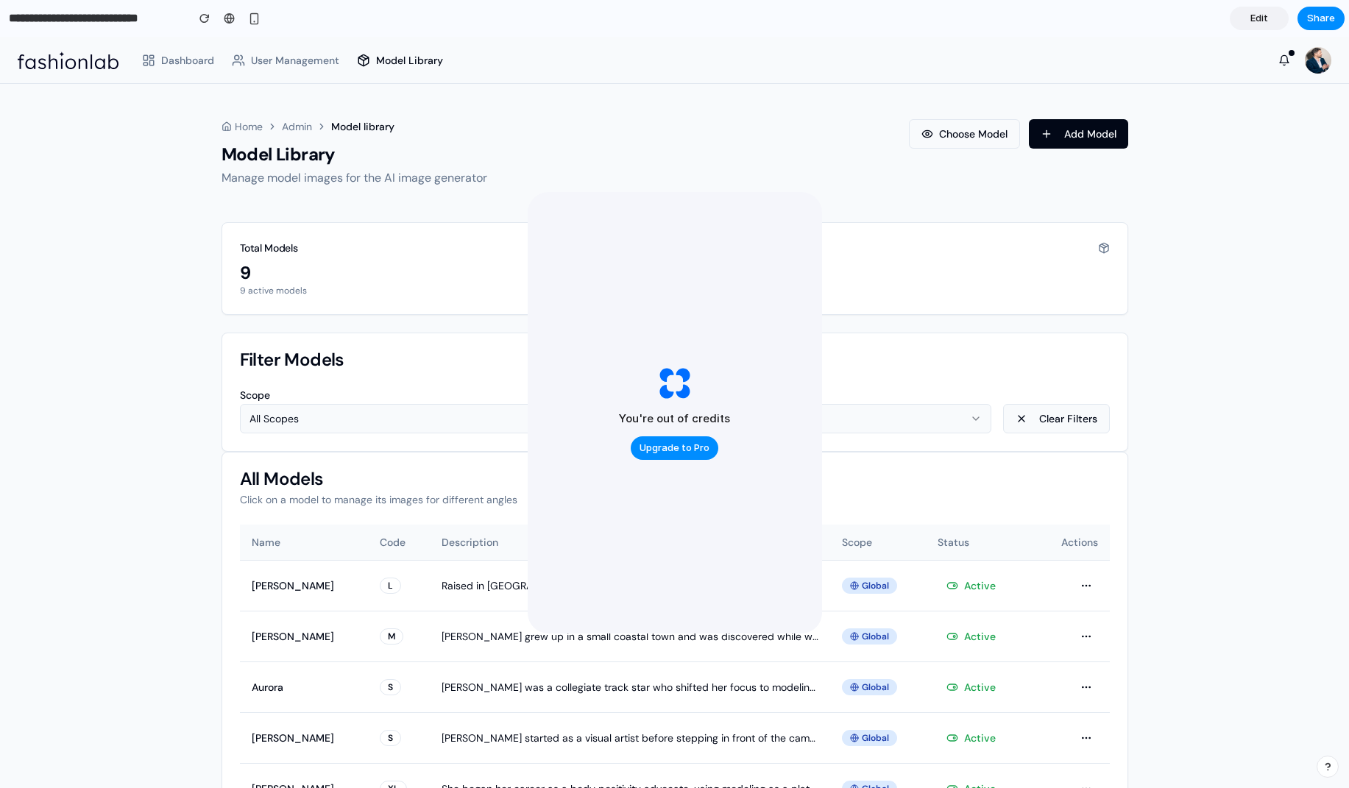
drag, startPoint x: 963, startPoint y: 531, endPoint x: 946, endPoint y: 534, distance: 17.3
click at [962, 531] on th "Status" at bounding box center [981, 542] width 110 height 35
click at [220, 18] on button "button" at bounding box center [213, 18] width 22 height 22
click at [104, 18] on input "**********" at bounding box center [98, 18] width 185 height 26
click at [1272, 14] on link "Edit" at bounding box center [1259, 19] width 59 height 24
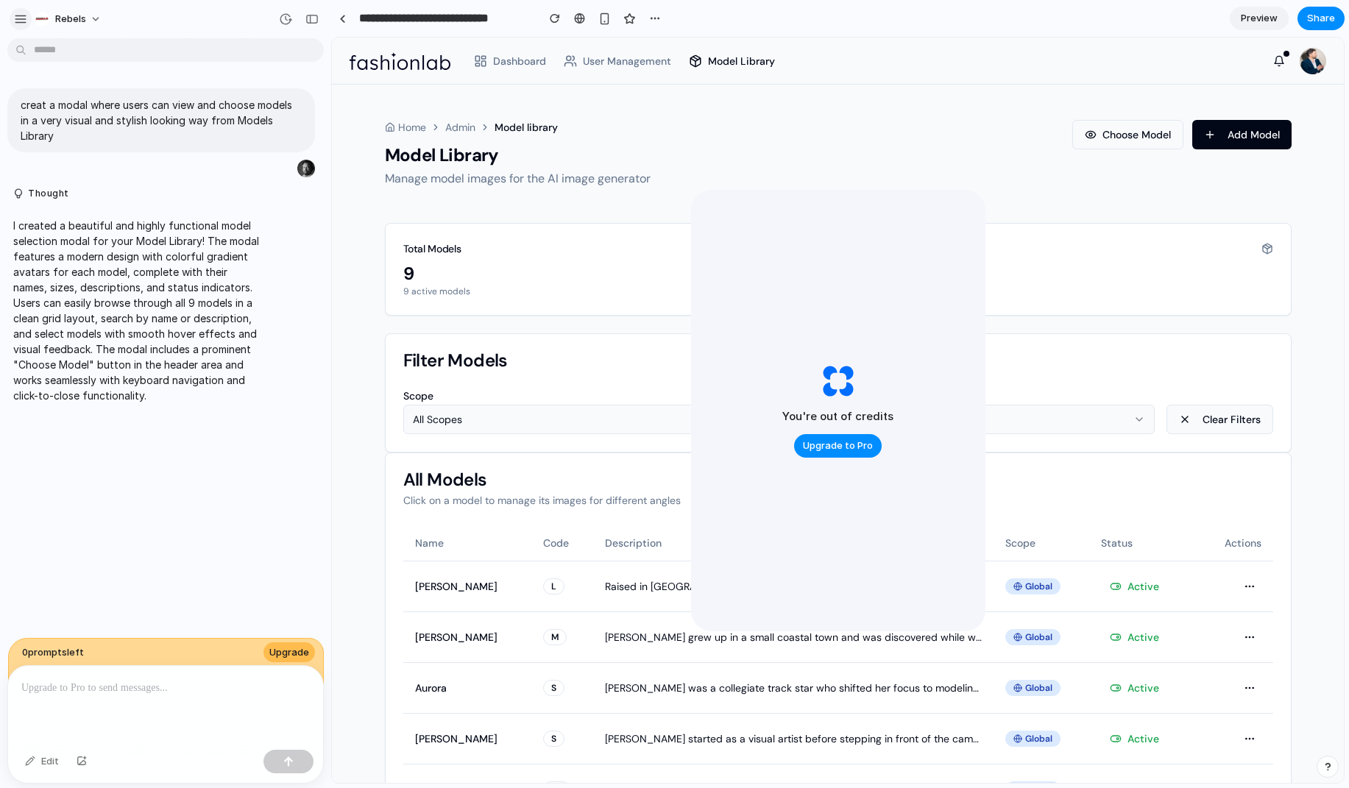
click at [24, 21] on div "button" at bounding box center [20, 19] width 13 height 13
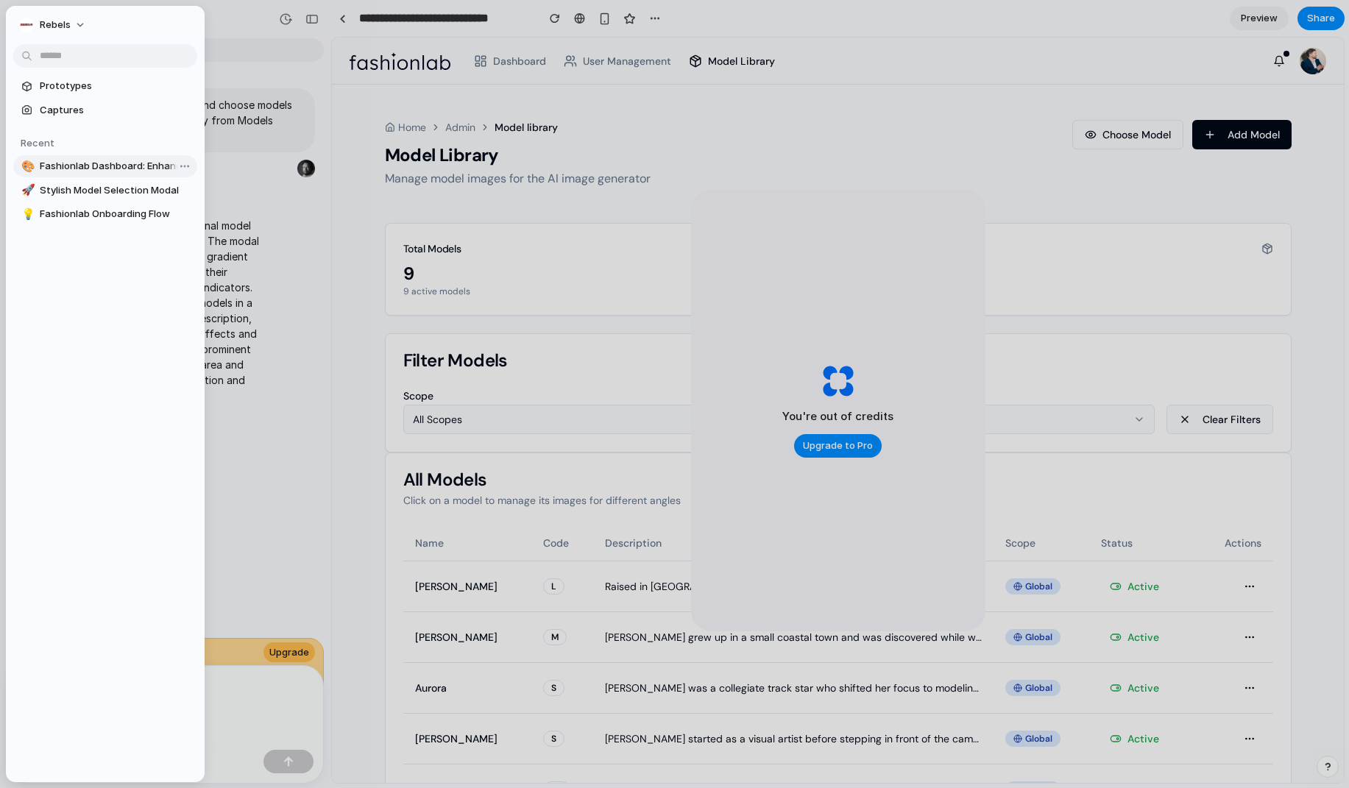
click at [87, 170] on span "Fashionlab Dashboard: Enhanced Zoom & Navigation" at bounding box center [116, 166] width 152 height 15
type input "**********"
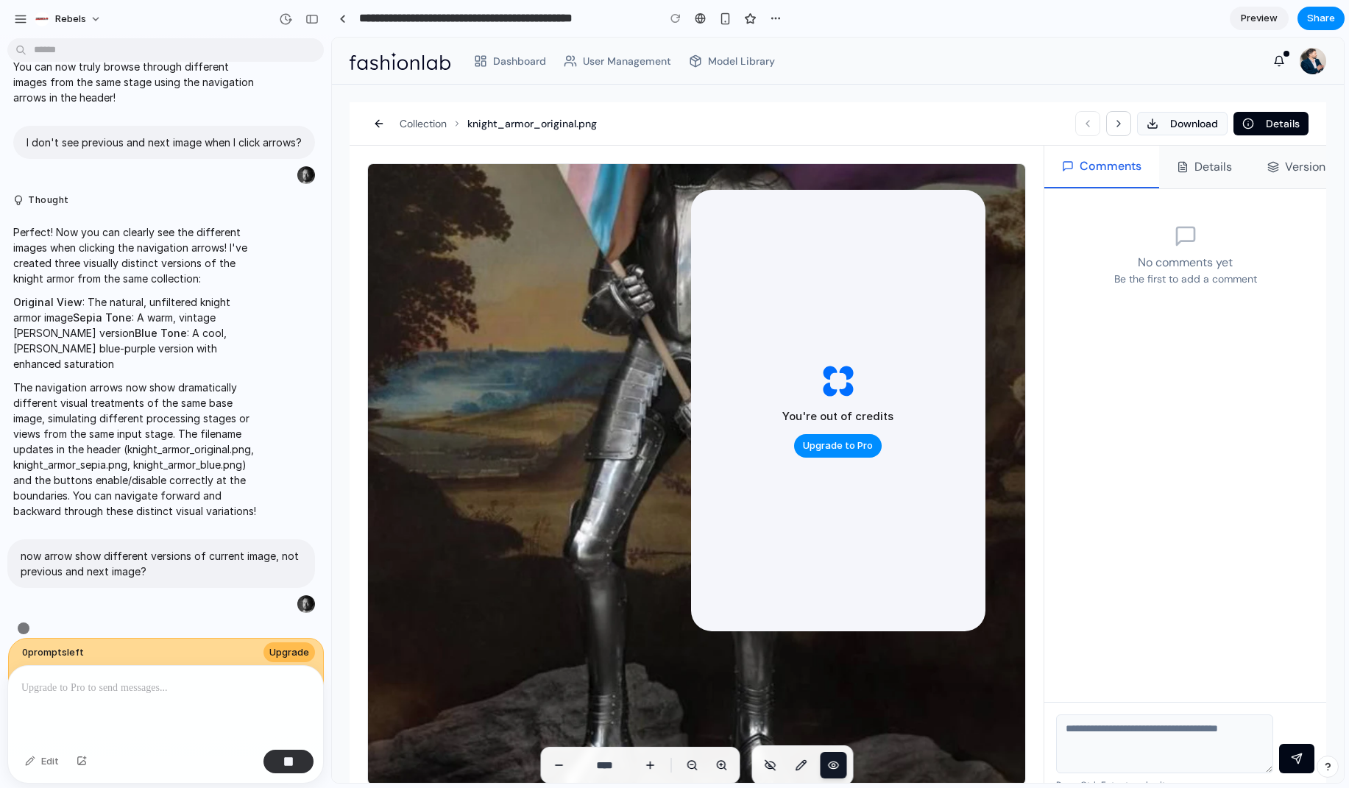
scroll to position [1400, 0]
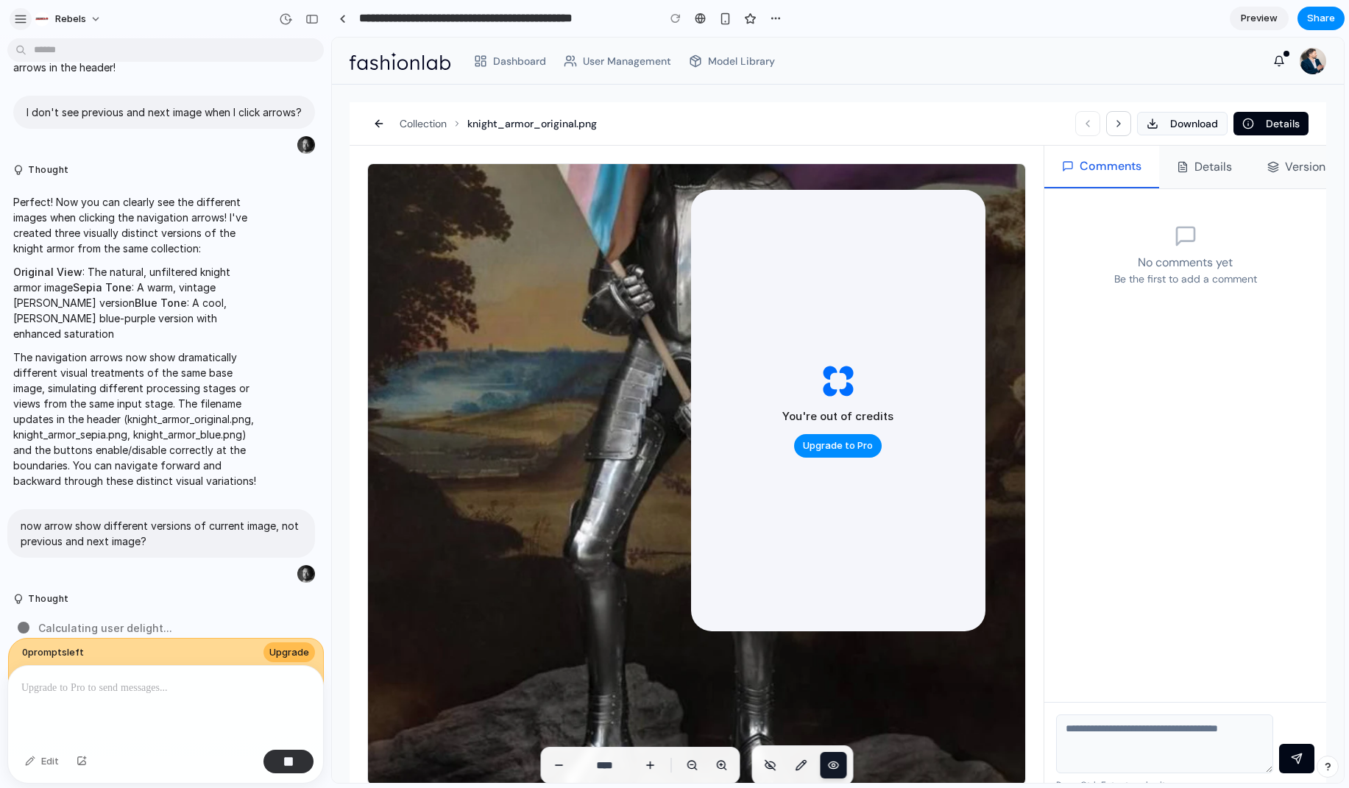
click at [19, 22] on div "button" at bounding box center [20, 19] width 13 height 13
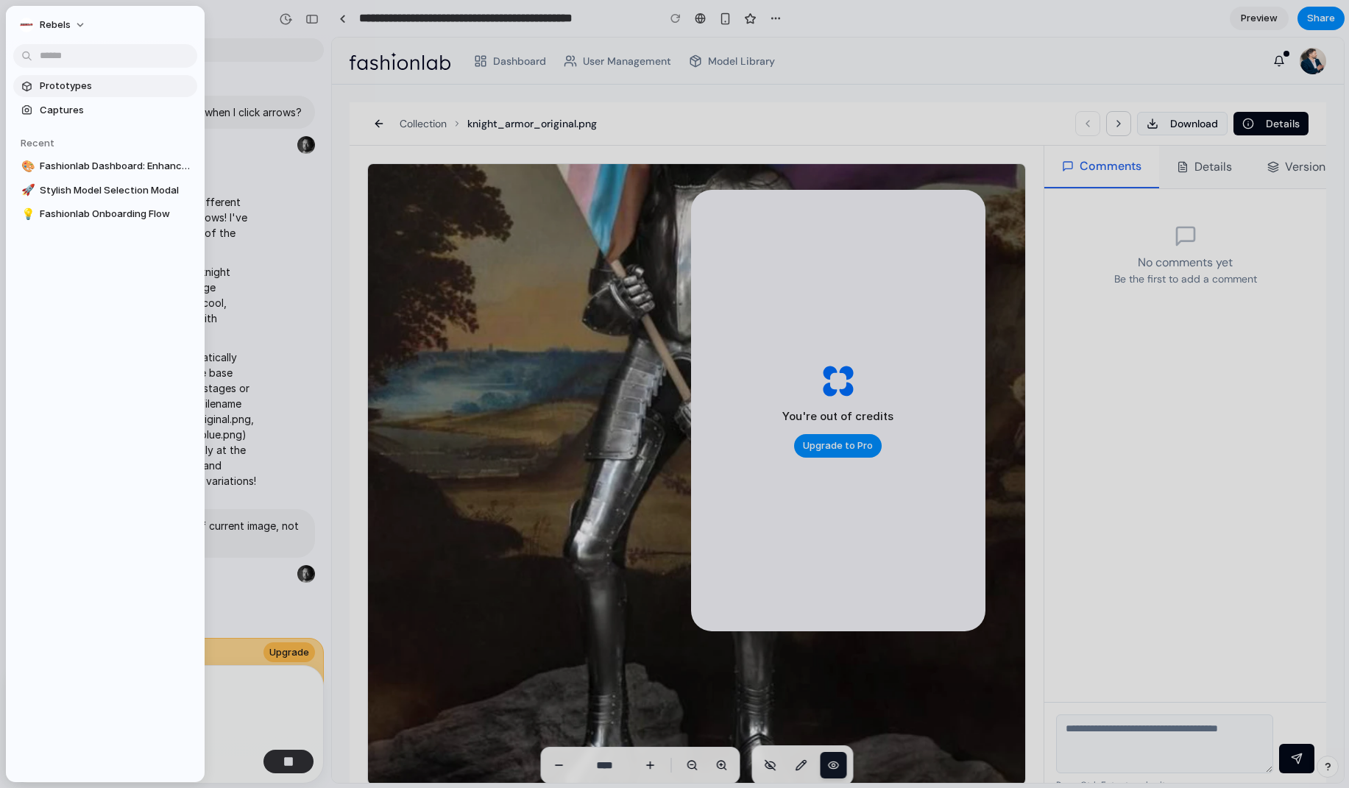
click at [61, 86] on span "Prototypes" at bounding box center [116, 86] width 152 height 15
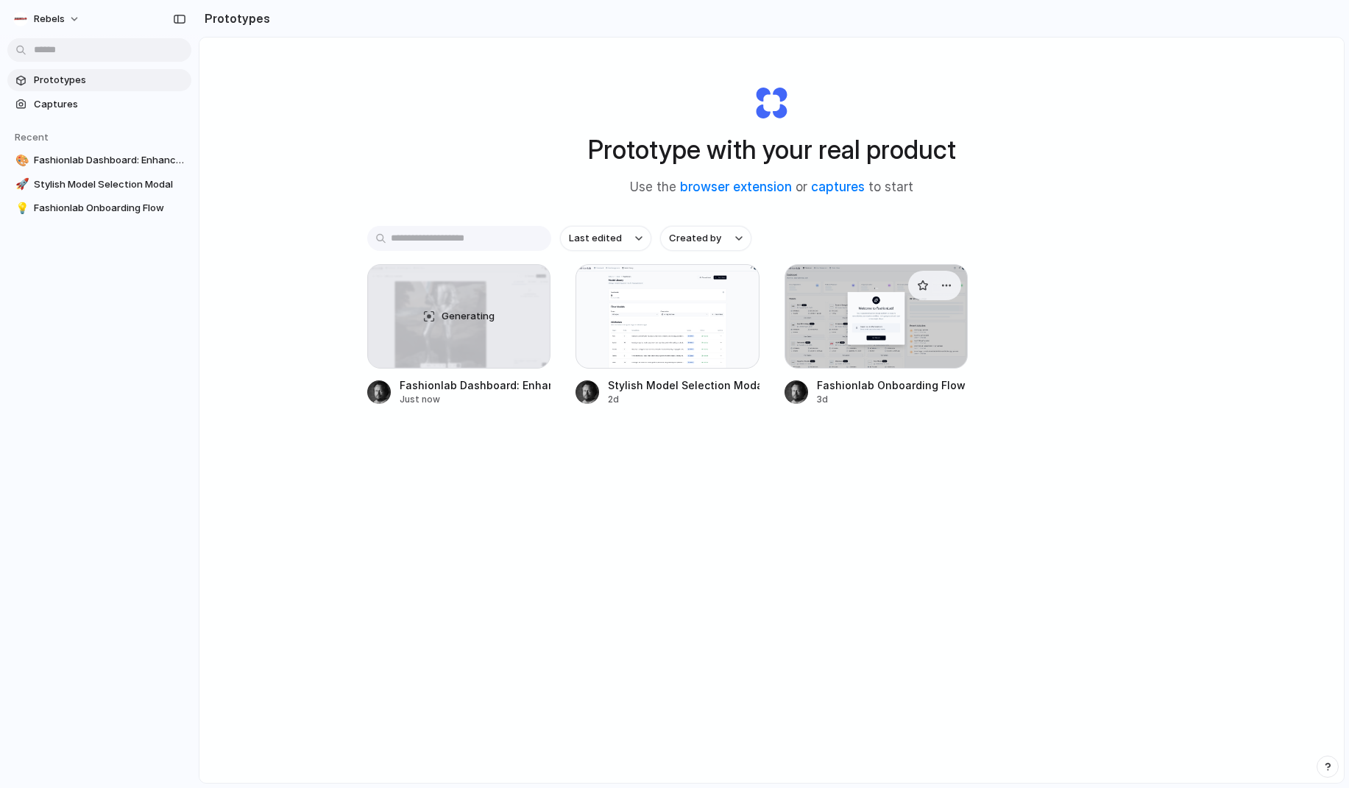
click at [840, 337] on div at bounding box center [877, 316] width 184 height 105
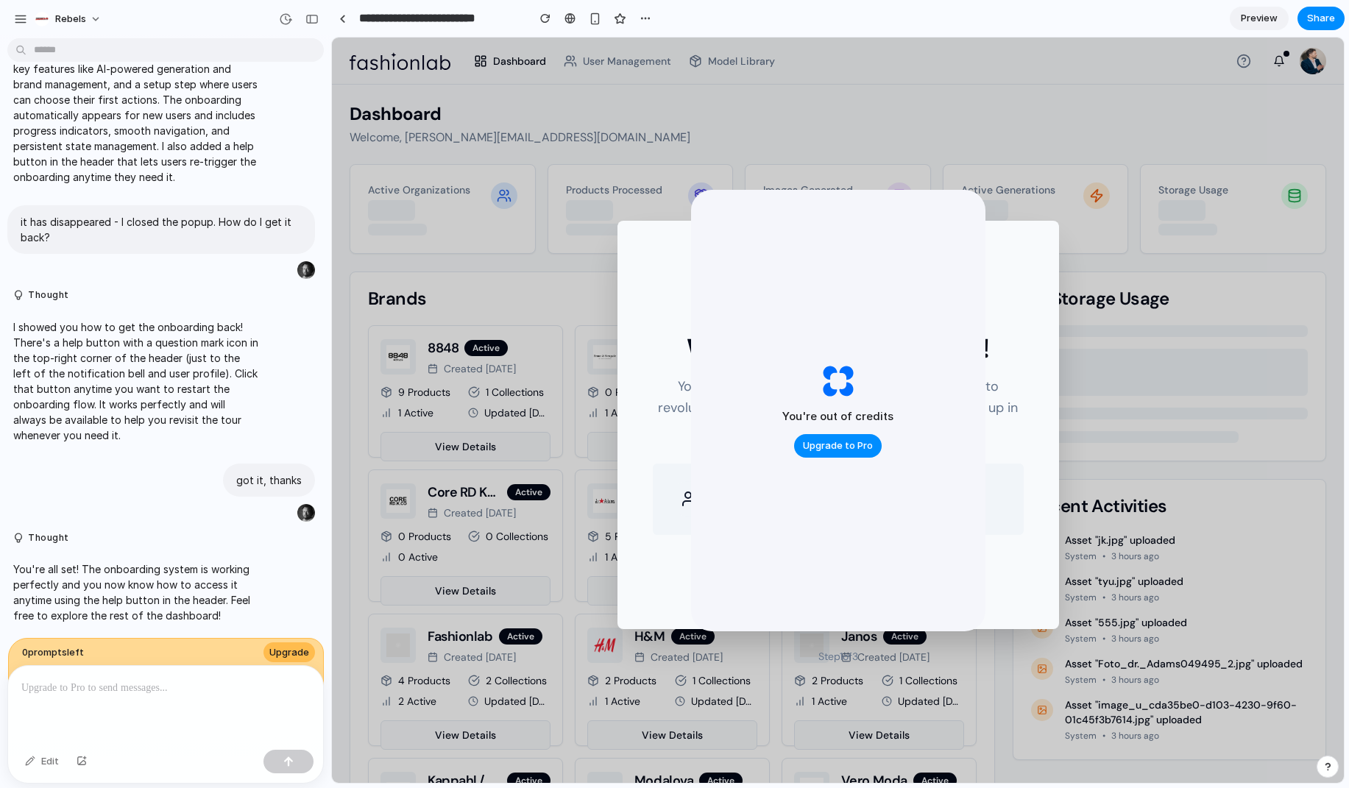
drag, startPoint x: 1228, startPoint y: 238, endPoint x: 670, endPoint y: 172, distance: 561.0
click at [24, 15] on div "button" at bounding box center [20, 19] width 13 height 13
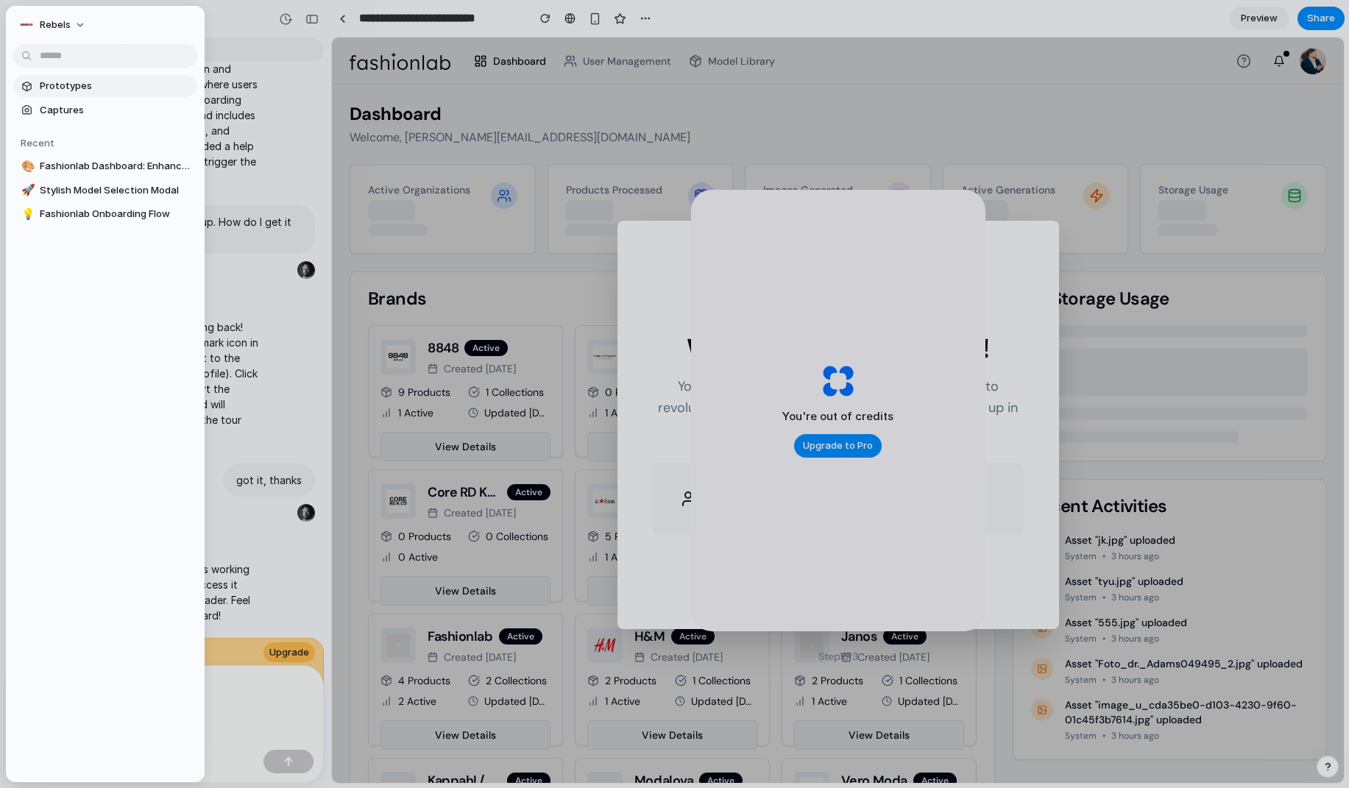
click at [57, 84] on span "Prototypes" at bounding box center [116, 86] width 152 height 15
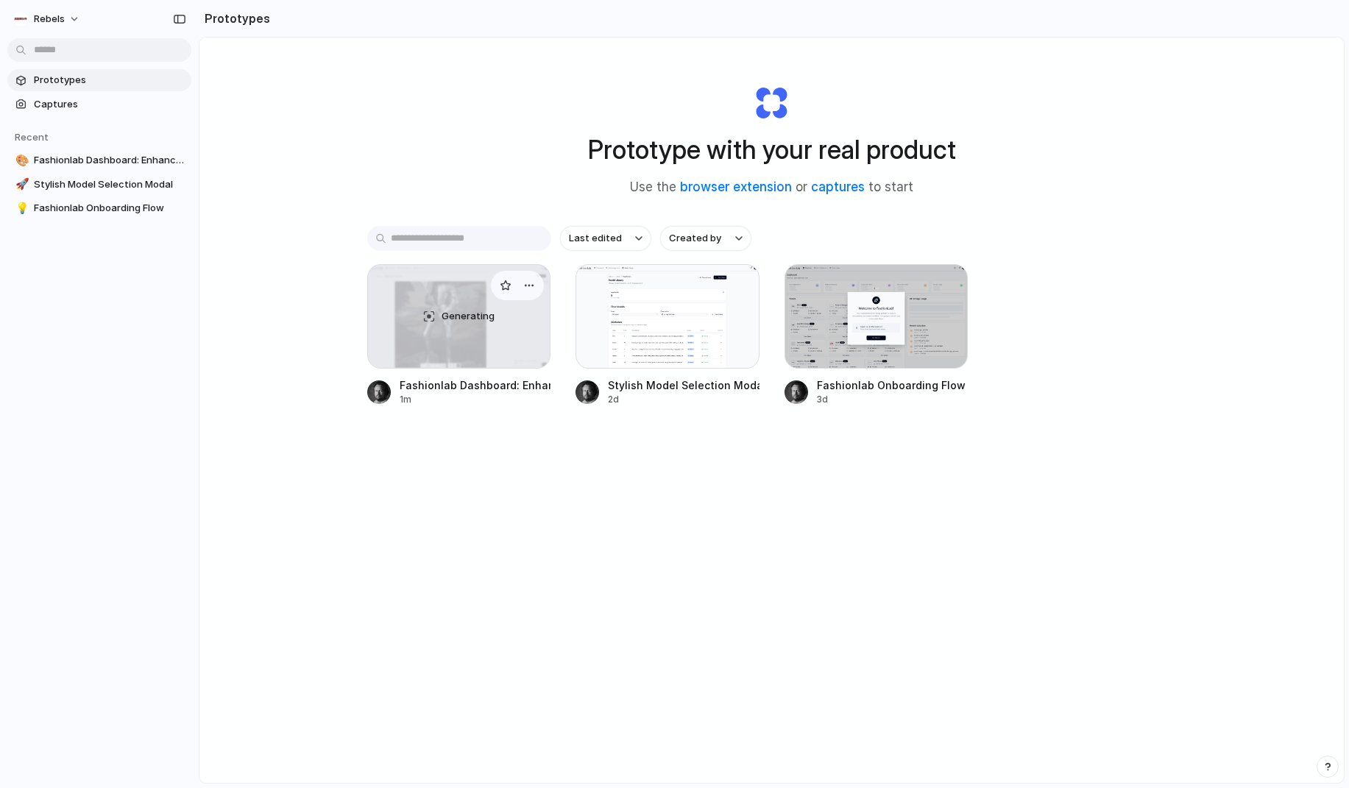
click at [452, 350] on div "Generating" at bounding box center [459, 316] width 183 height 103
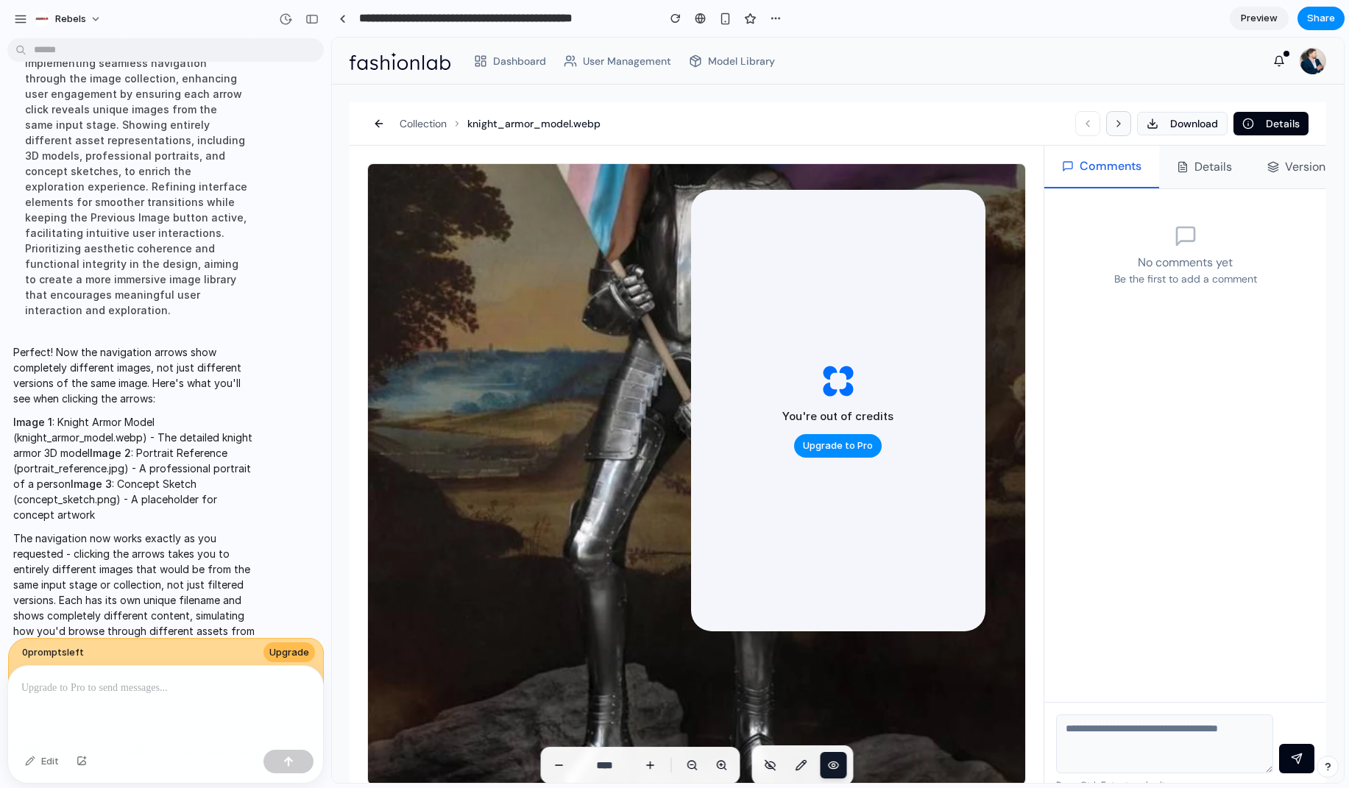
click at [1113, 121] on icon at bounding box center [1119, 124] width 12 height 12
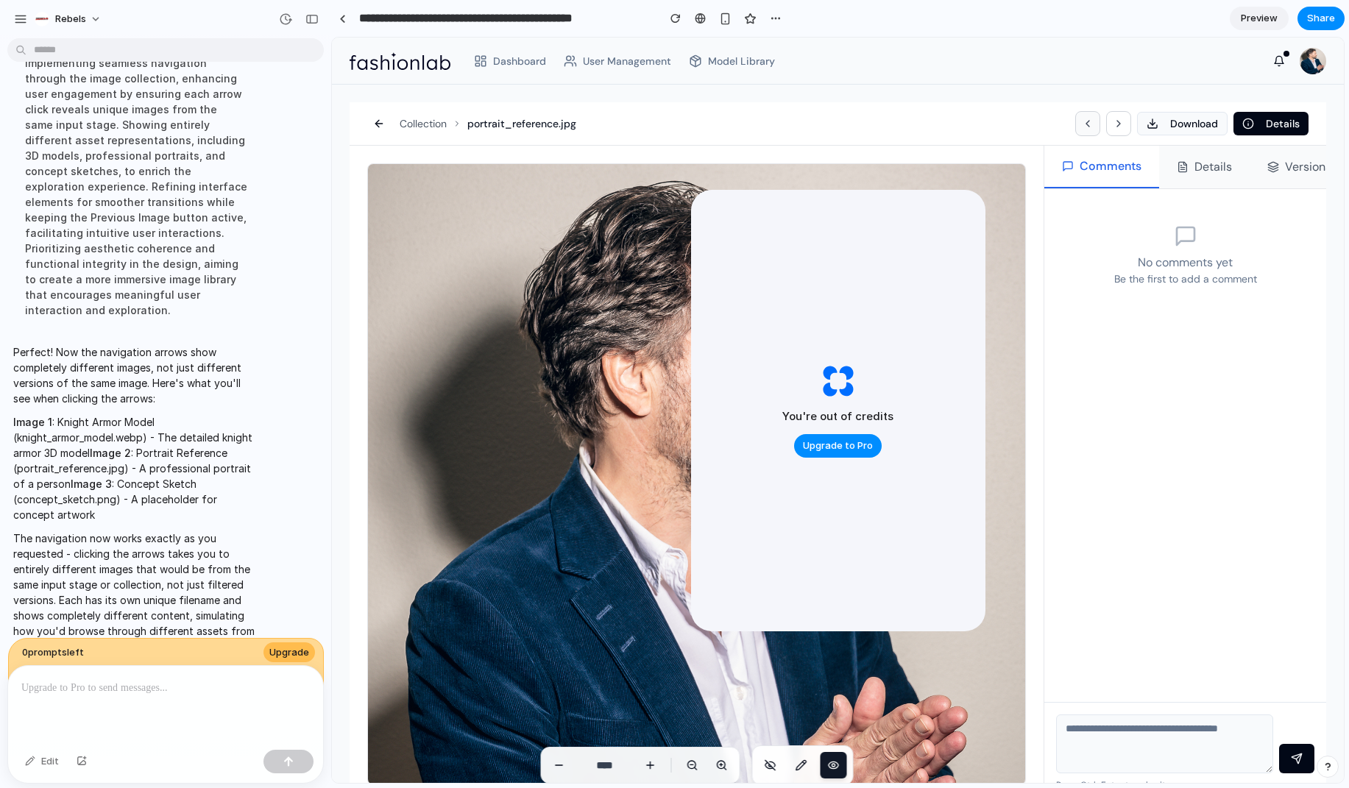
click at [1086, 127] on icon at bounding box center [1088, 124] width 12 height 12
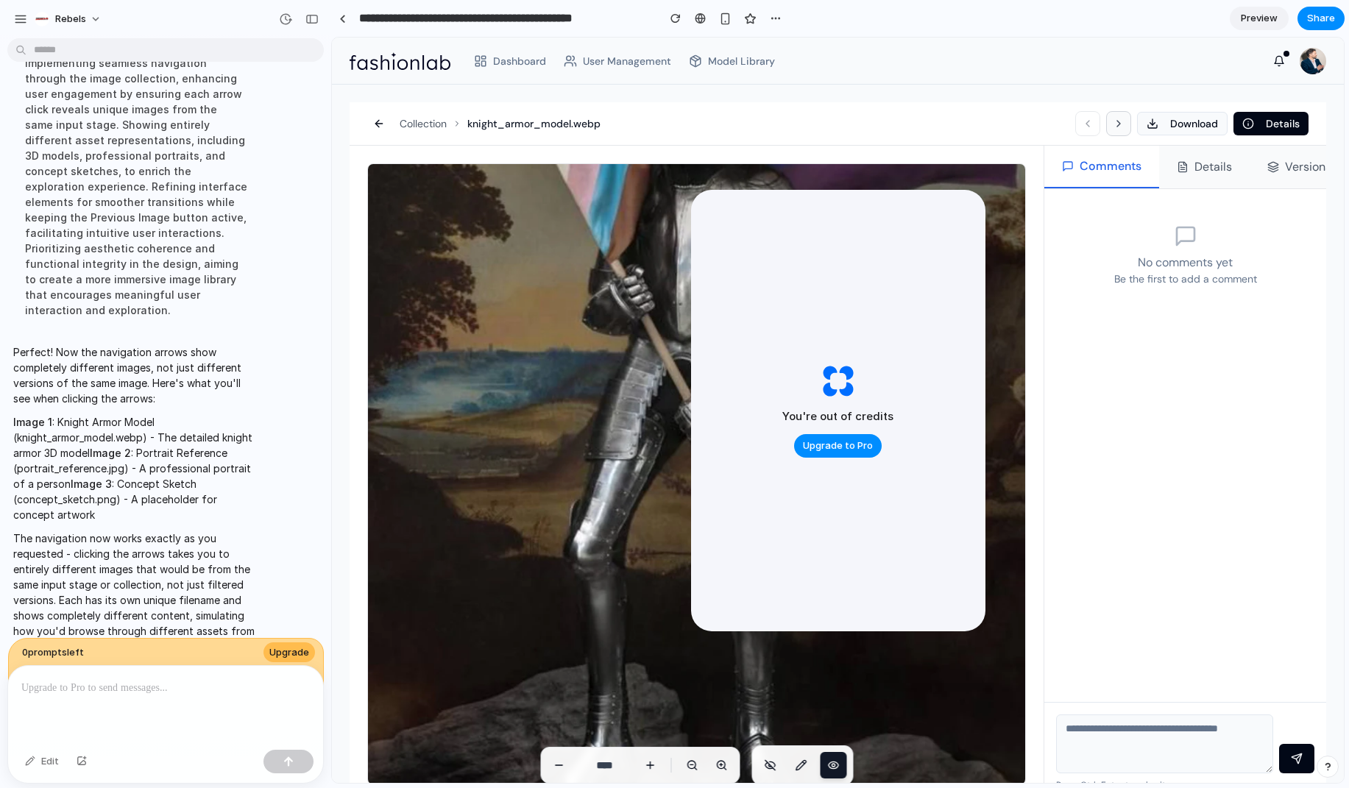
click at [1113, 124] on icon at bounding box center [1119, 124] width 12 height 12
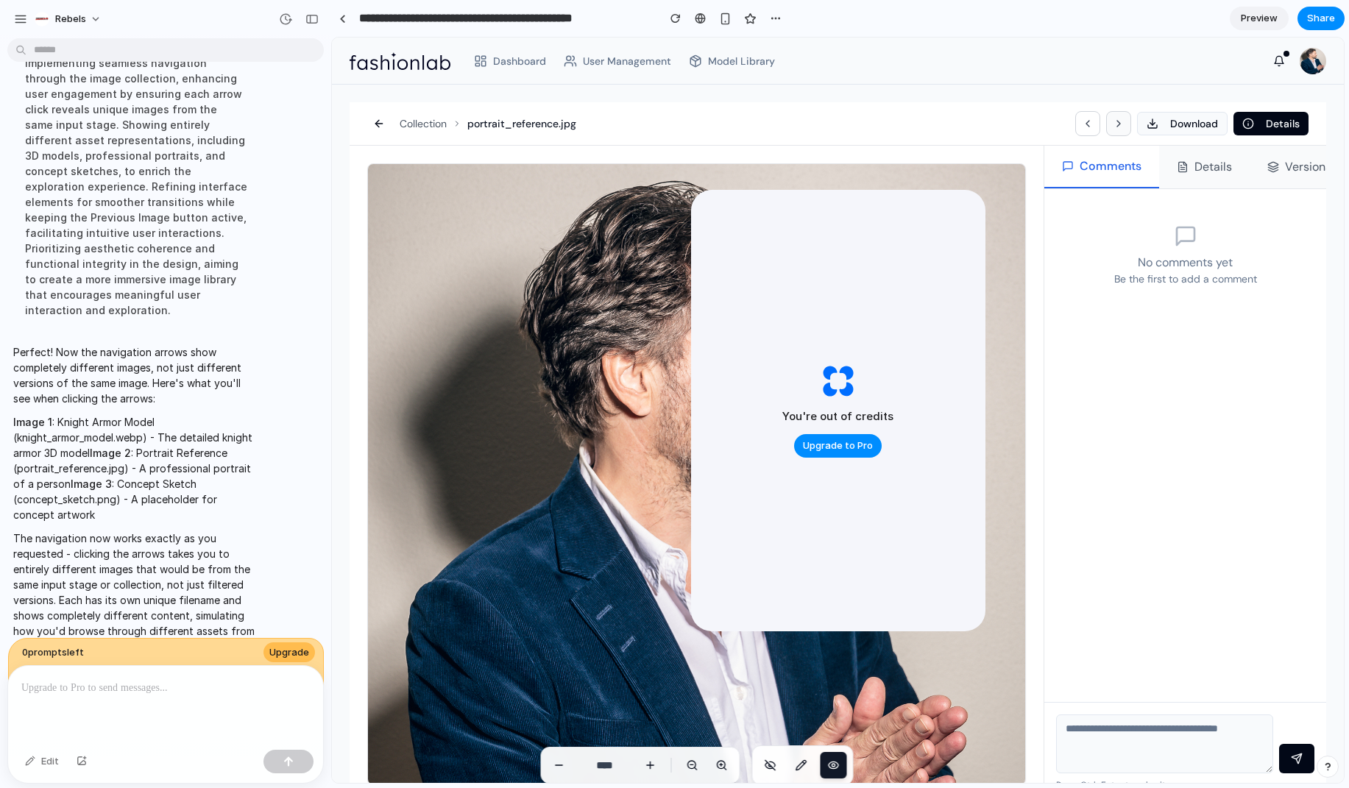
click at [1113, 124] on icon at bounding box center [1119, 124] width 12 height 12
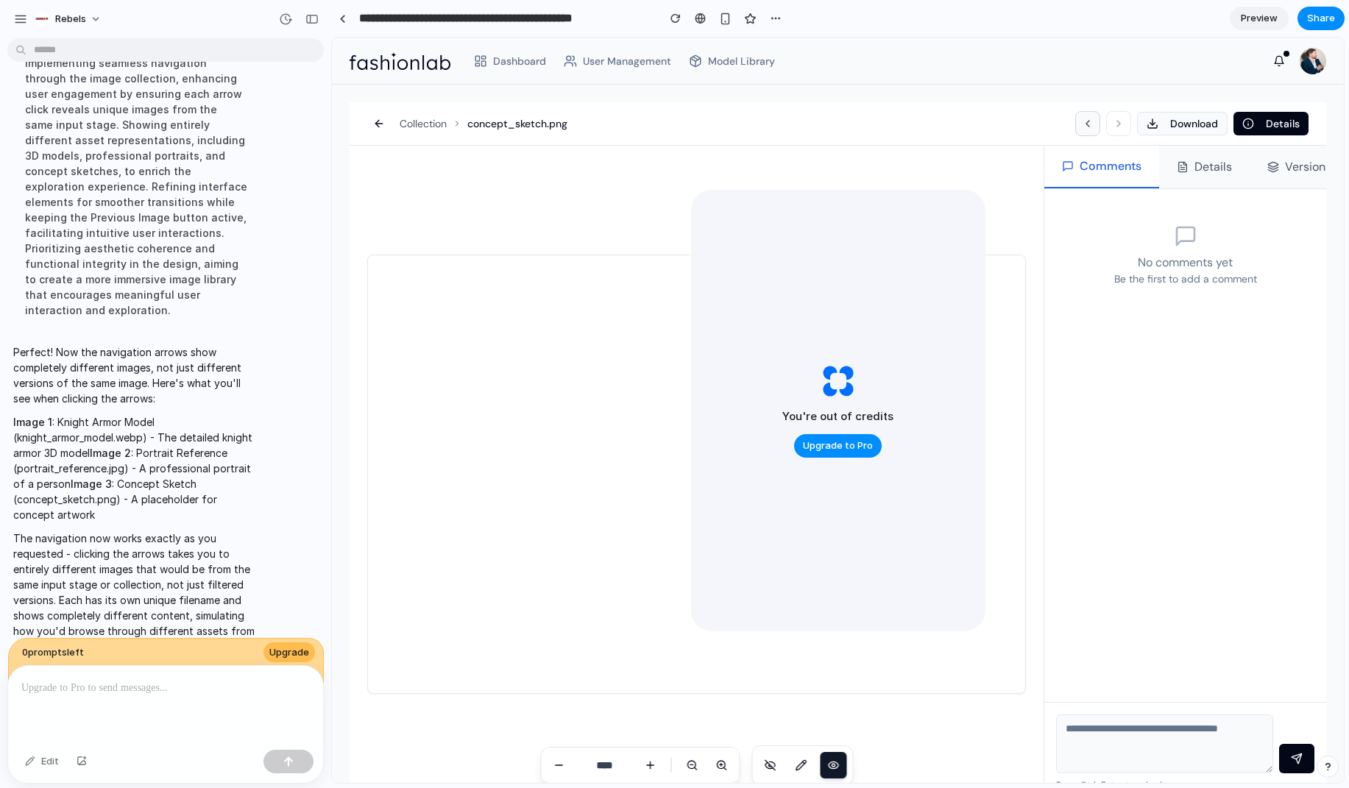
click at [1082, 127] on icon at bounding box center [1088, 124] width 12 height 12
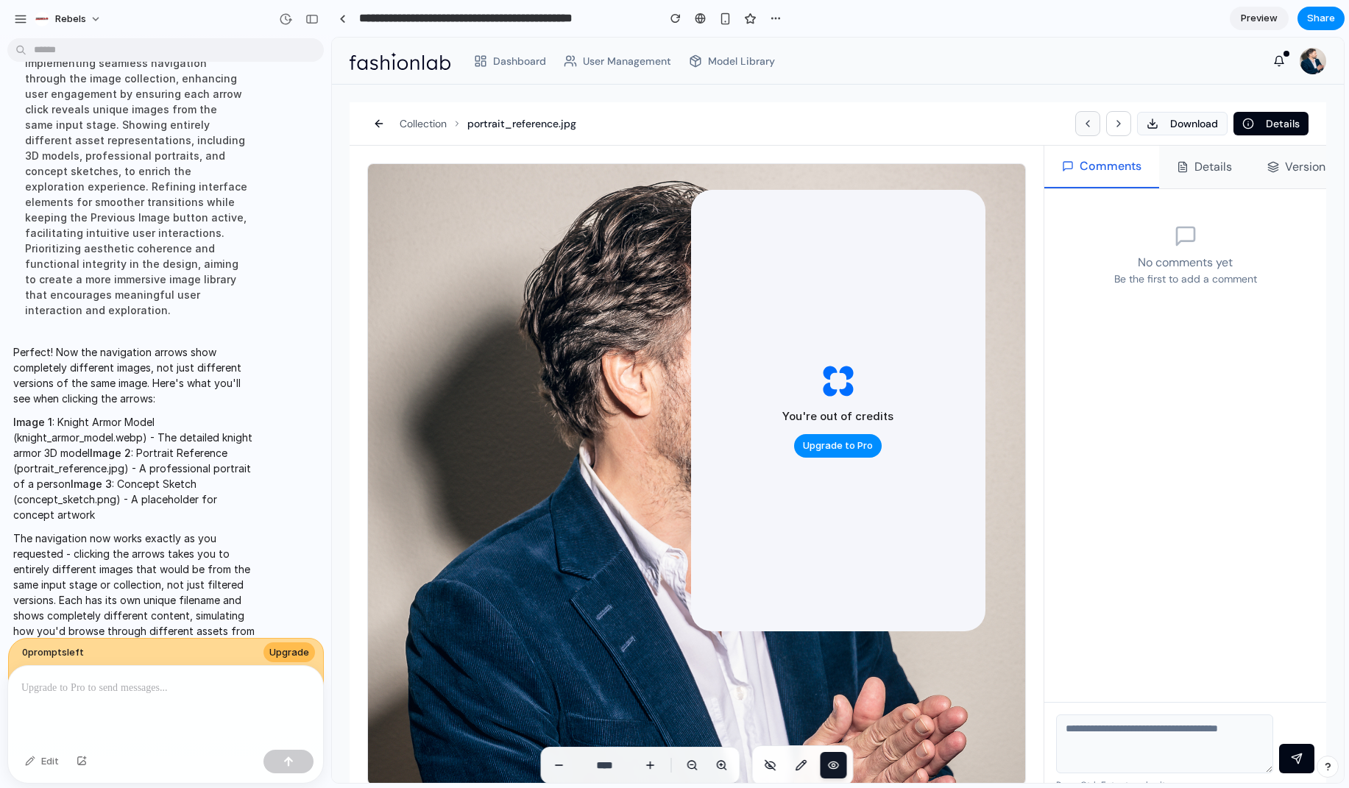
click at [1082, 127] on icon at bounding box center [1088, 124] width 12 height 12
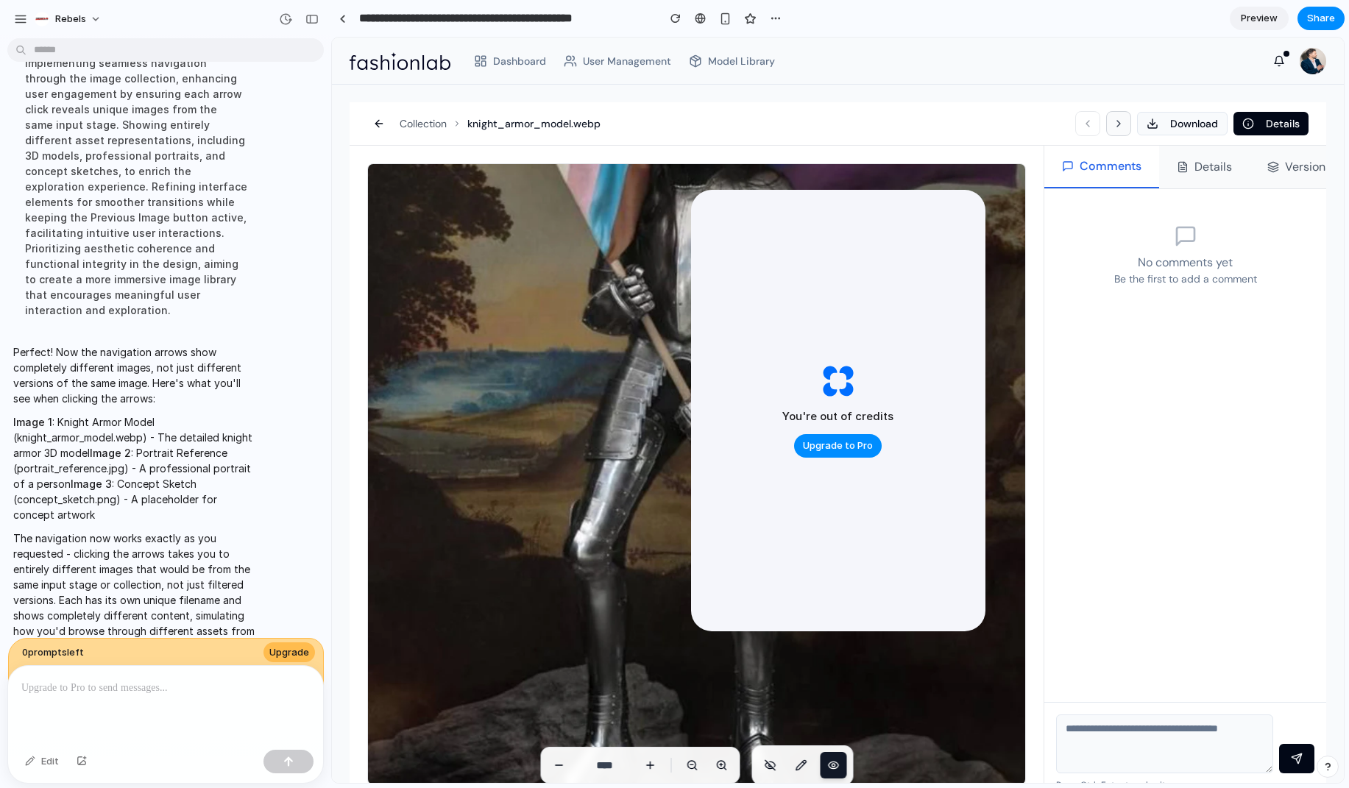
click at [1113, 118] on icon at bounding box center [1119, 124] width 12 height 12
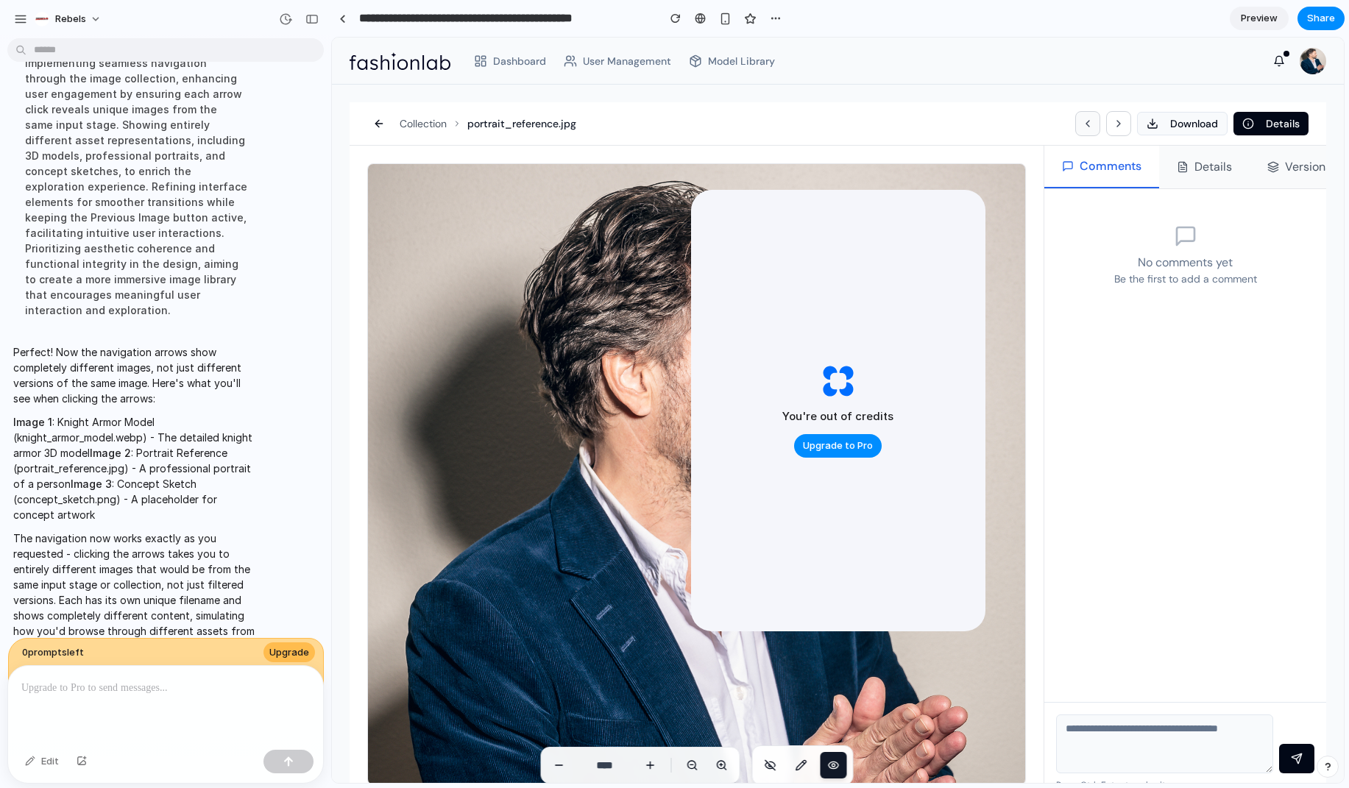
click at [1082, 127] on icon at bounding box center [1088, 124] width 12 height 12
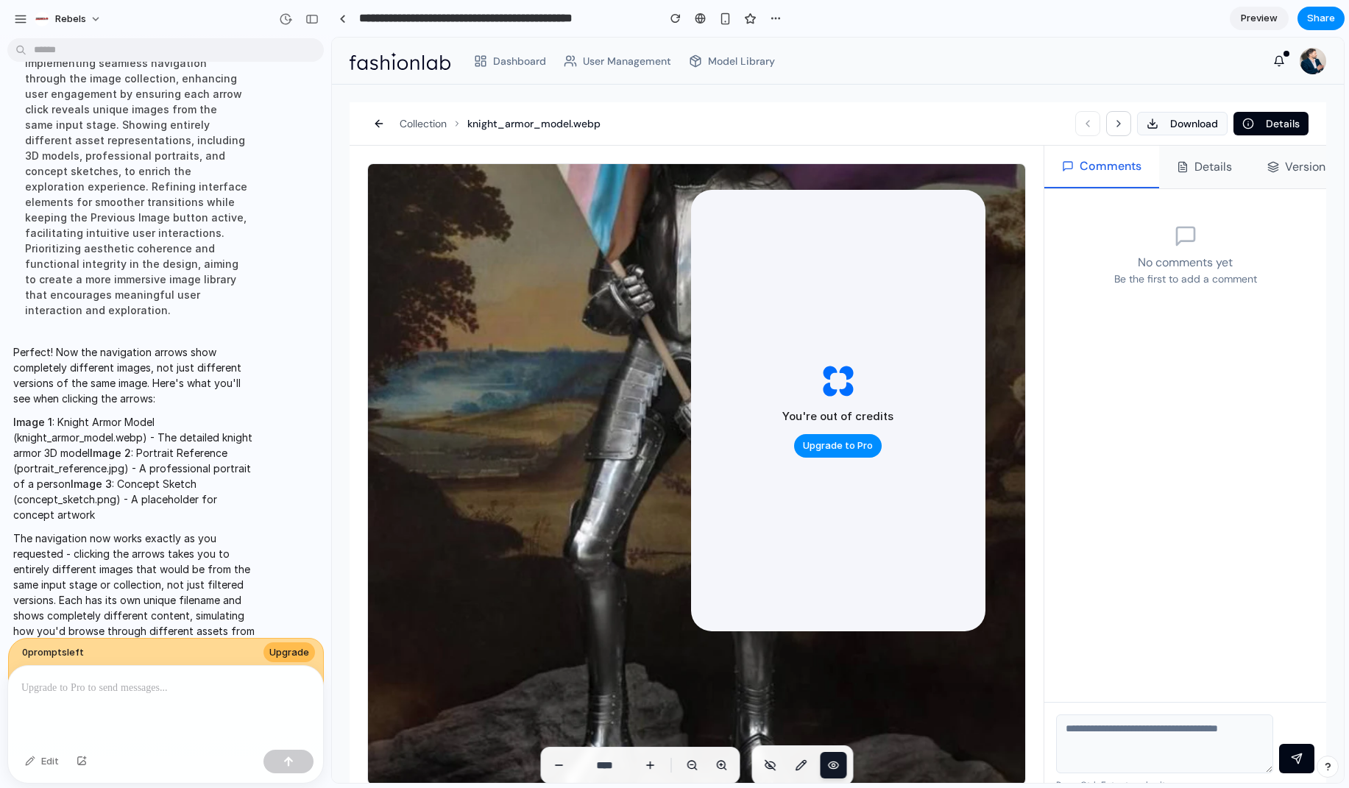
click at [110, 690] on p at bounding box center [165, 688] width 288 height 18
click at [118, 687] on p at bounding box center [165, 688] width 288 height 18
drag, startPoint x: 118, startPoint y: 687, endPoint x: 46, endPoint y: 578, distance: 130.6
click at [118, 687] on p at bounding box center [165, 688] width 288 height 18
click at [1113, 126] on icon at bounding box center [1119, 124] width 12 height 12
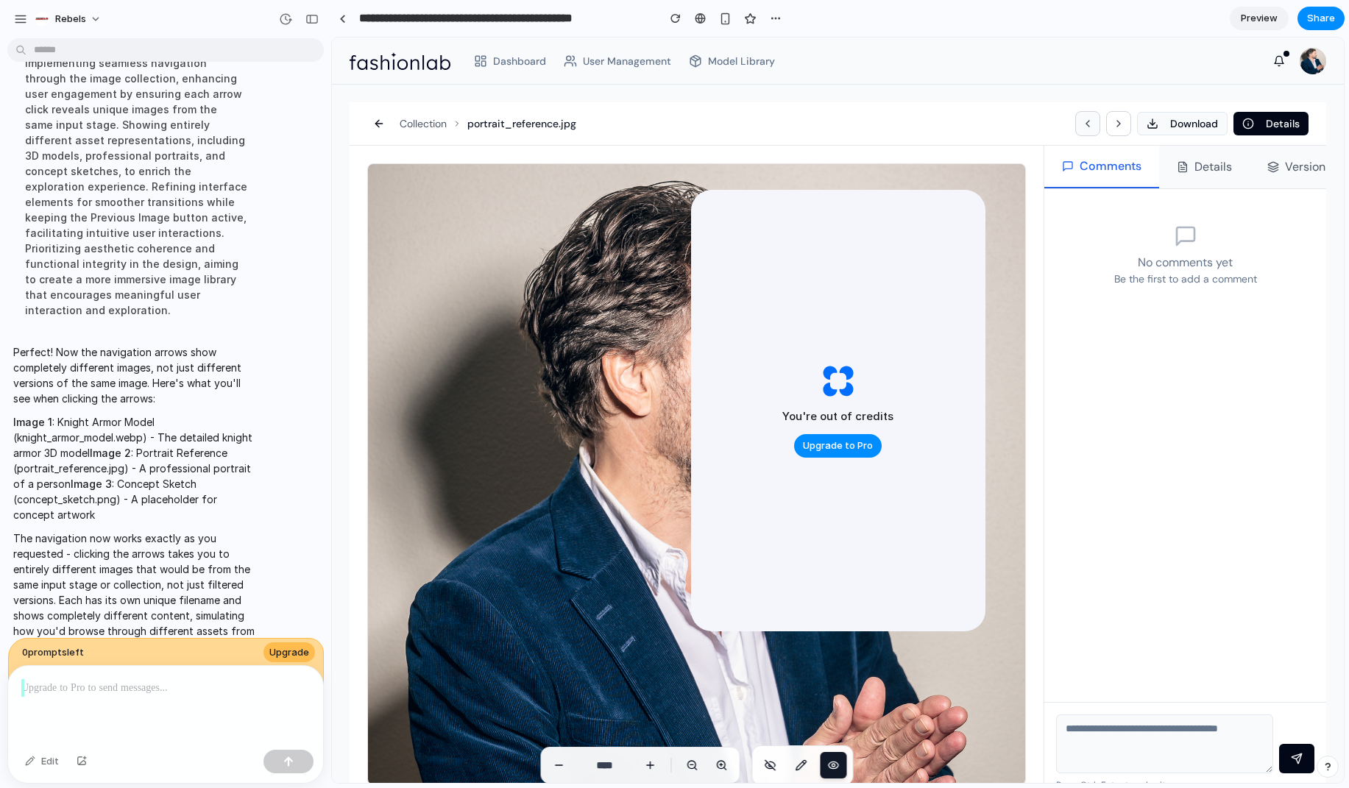
click at [1085, 128] on icon at bounding box center [1088, 124] width 12 height 12
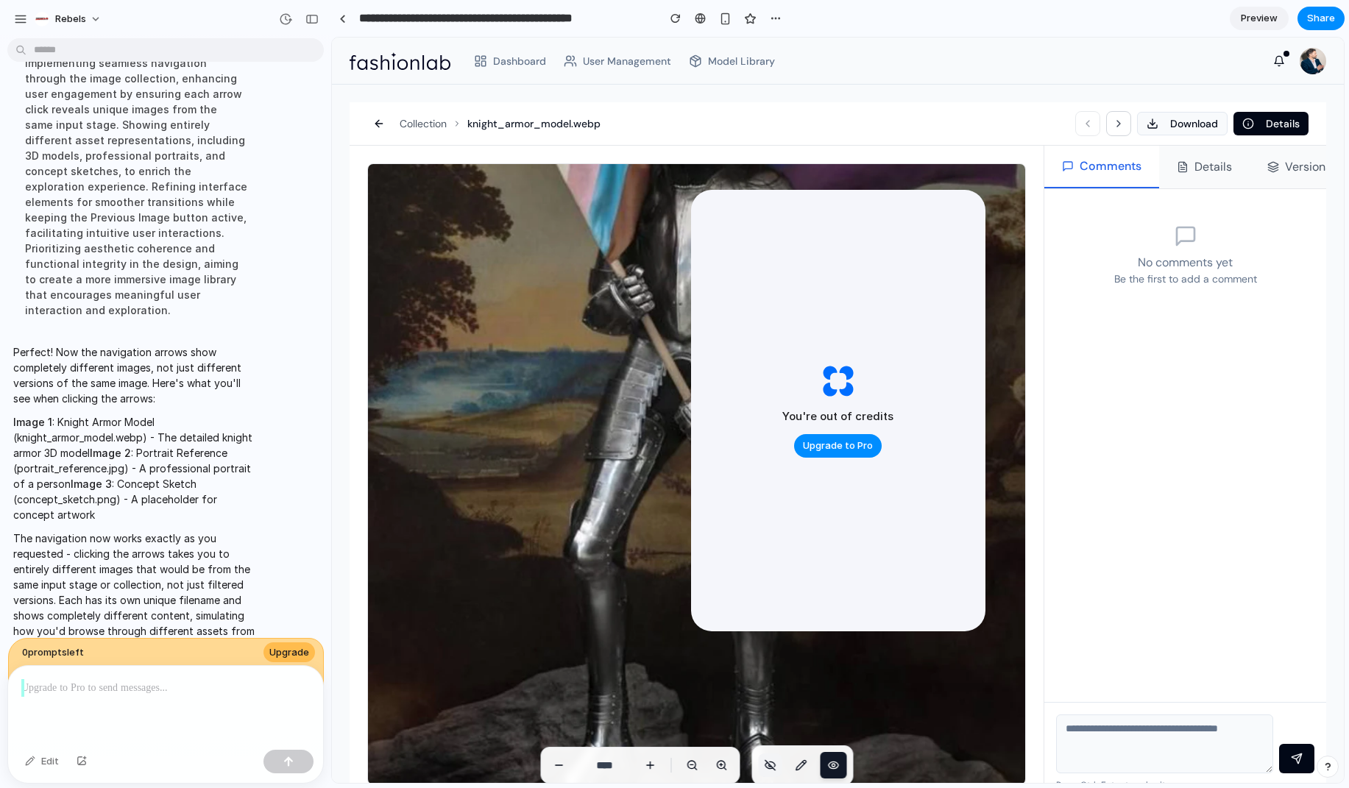
click at [769, 769] on icon at bounding box center [770, 765] width 12 height 12
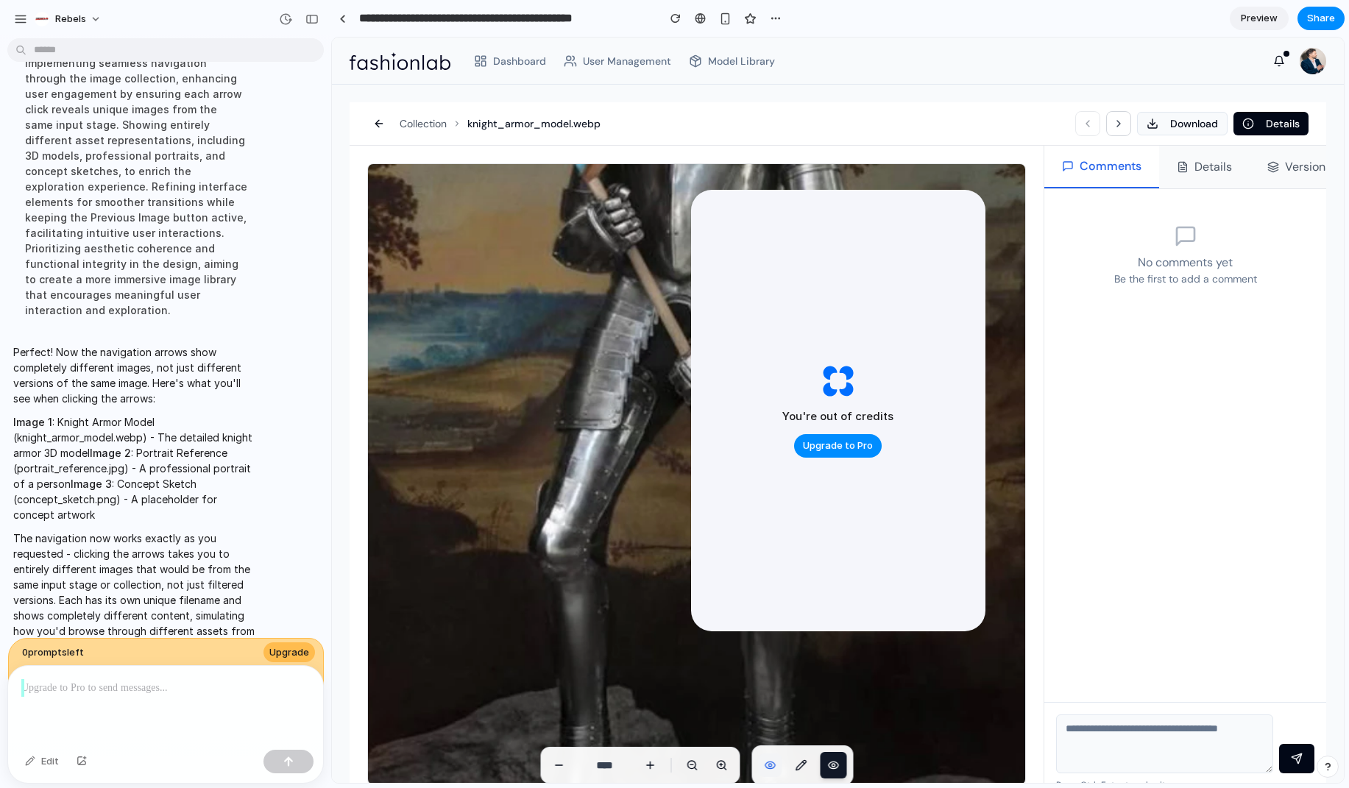
drag, startPoint x: 575, startPoint y: 623, endPoint x: 526, endPoint y: 411, distance: 218.2
click at [527, 411] on div at bounding box center [697, 575] width 828 height 1037
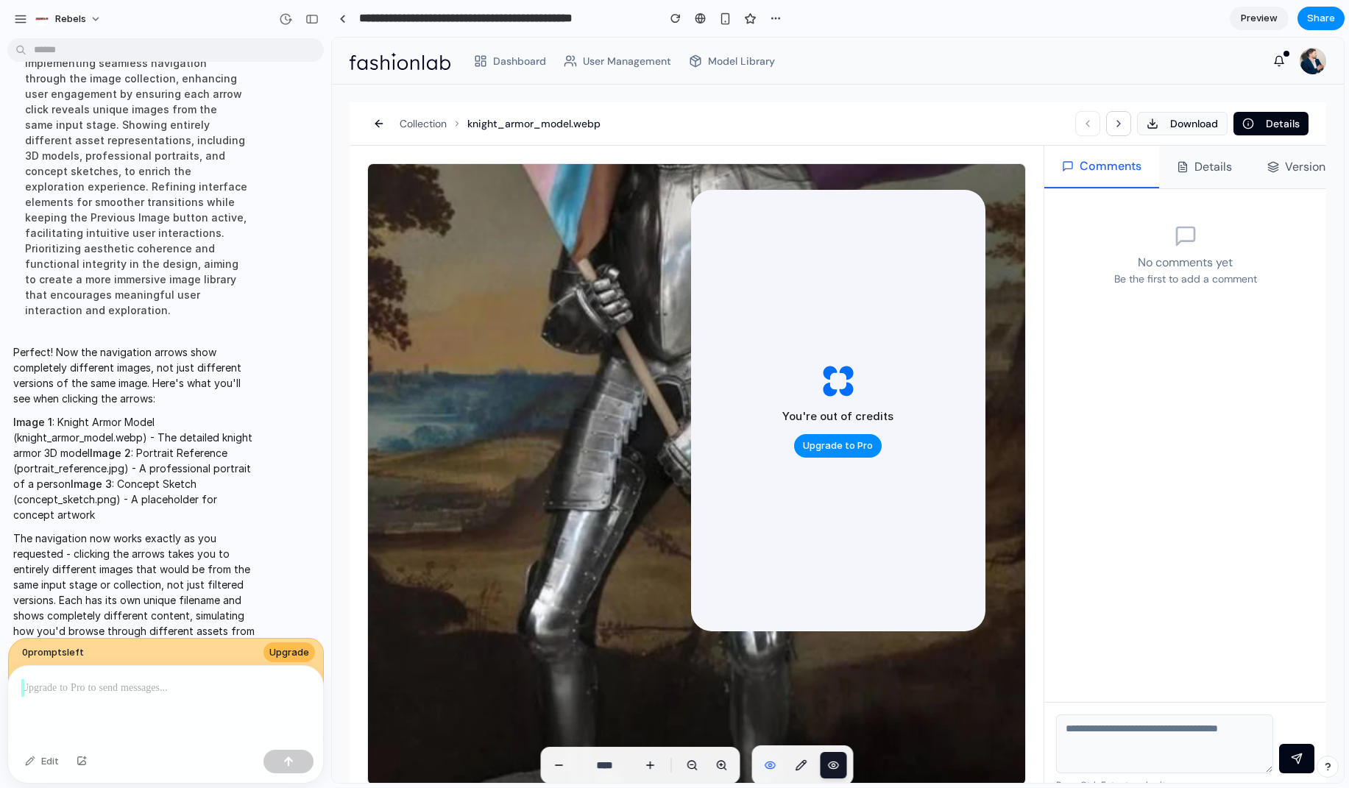
drag, startPoint x: 531, startPoint y: 375, endPoint x: 549, endPoint y: 474, distance: 100.3
click at [550, 564] on div at bounding box center [686, 656] width 828 height 1037
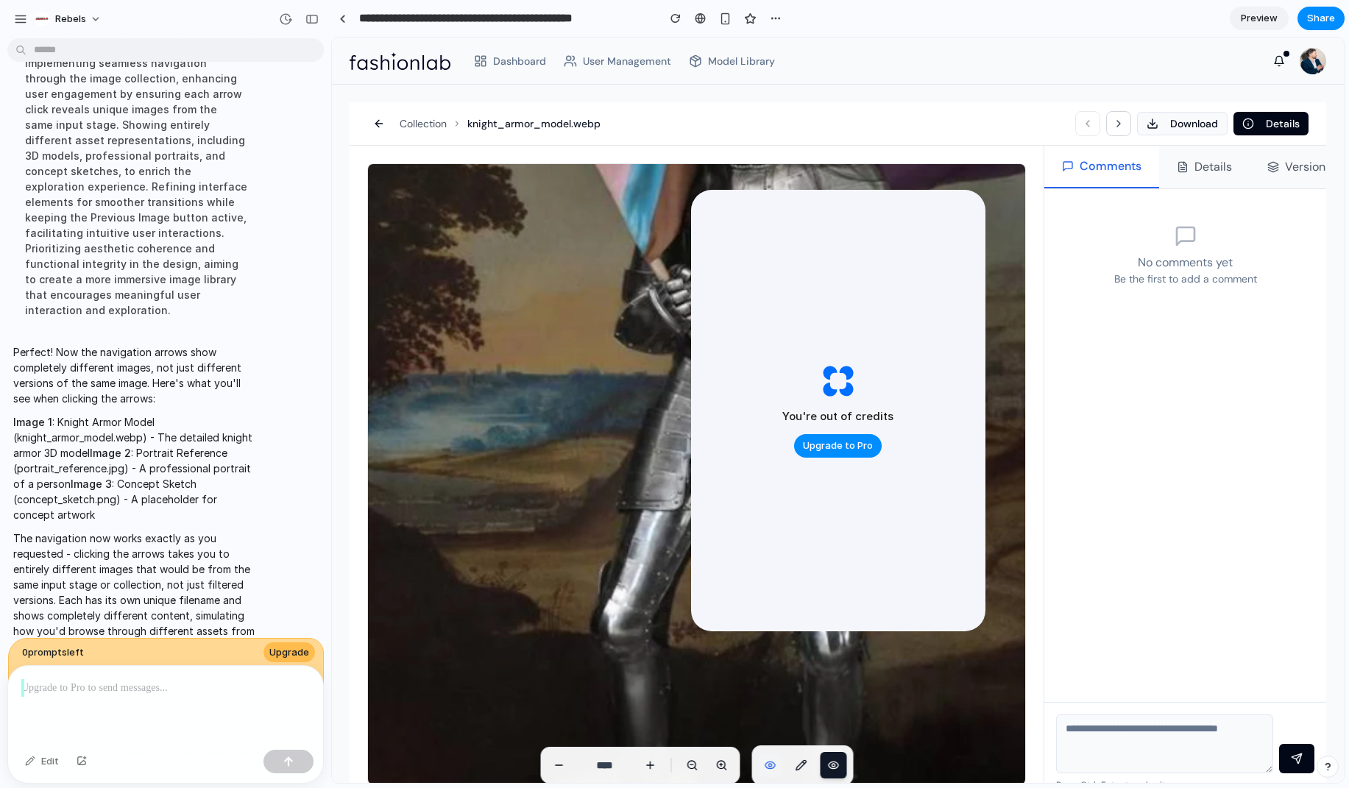
drag, startPoint x: 537, startPoint y: 420, endPoint x: 578, endPoint y: 454, distance: 53.9
click at [578, 454] on div at bounding box center [758, 656] width 828 height 1037
click at [651, 765] on icon at bounding box center [650, 765] width 12 height 12
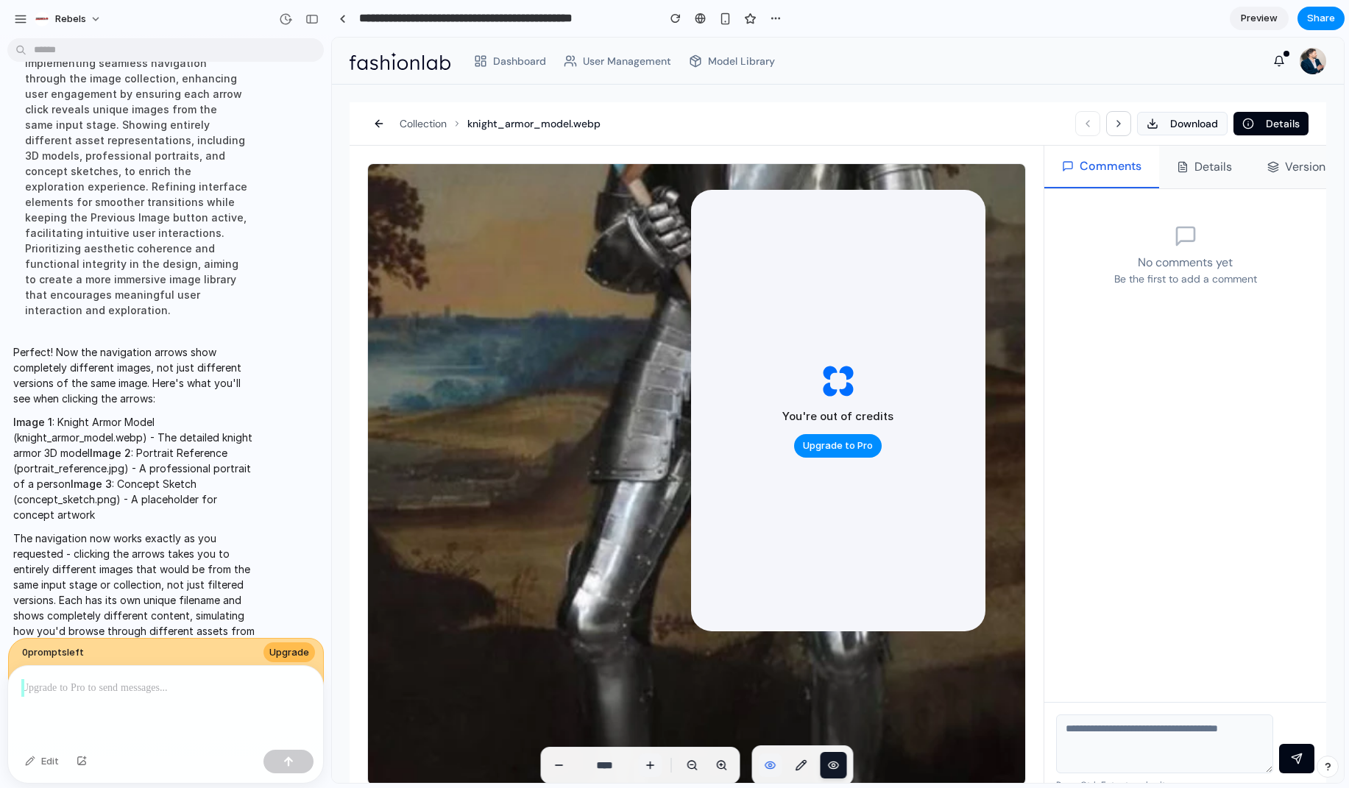
click at [651, 765] on icon at bounding box center [650, 765] width 12 height 12
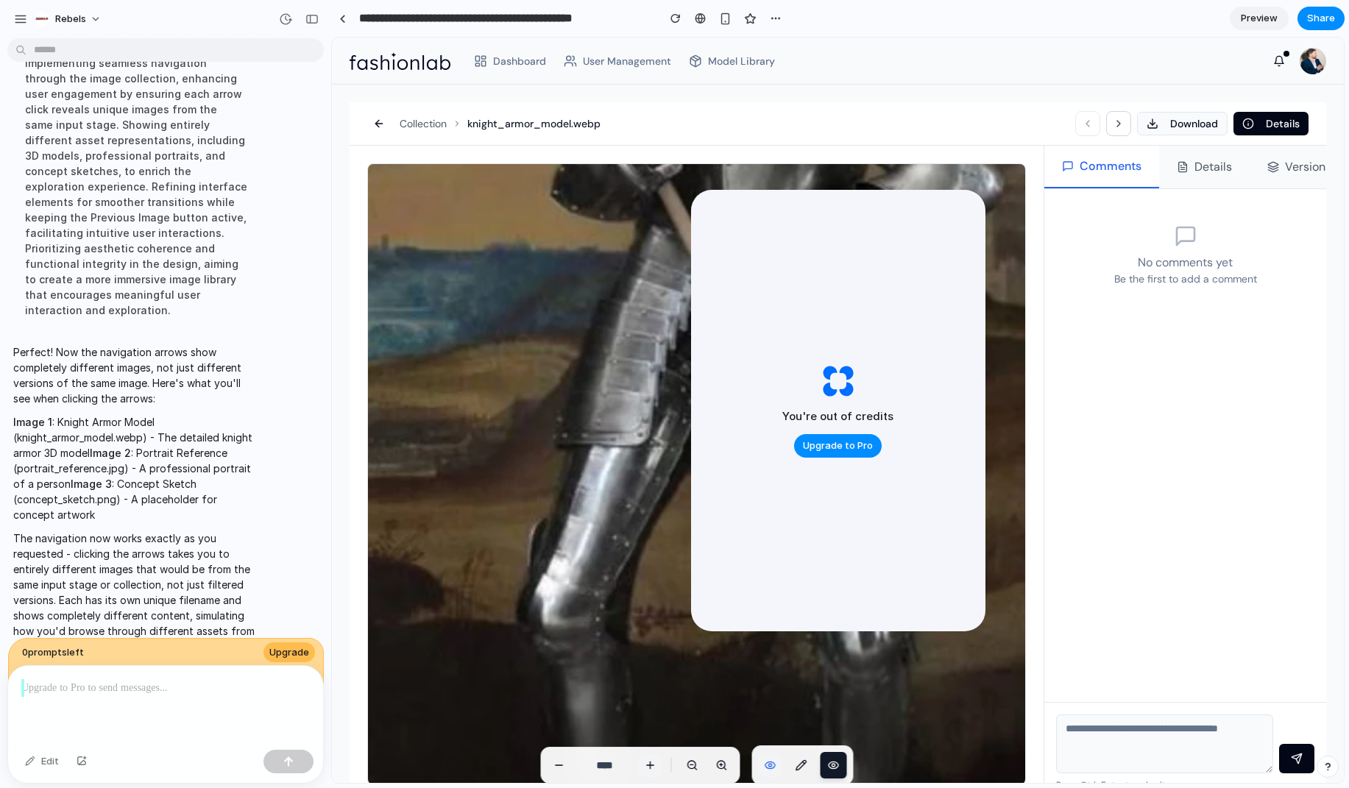
click at [651, 765] on icon at bounding box center [650, 765] width 12 height 12
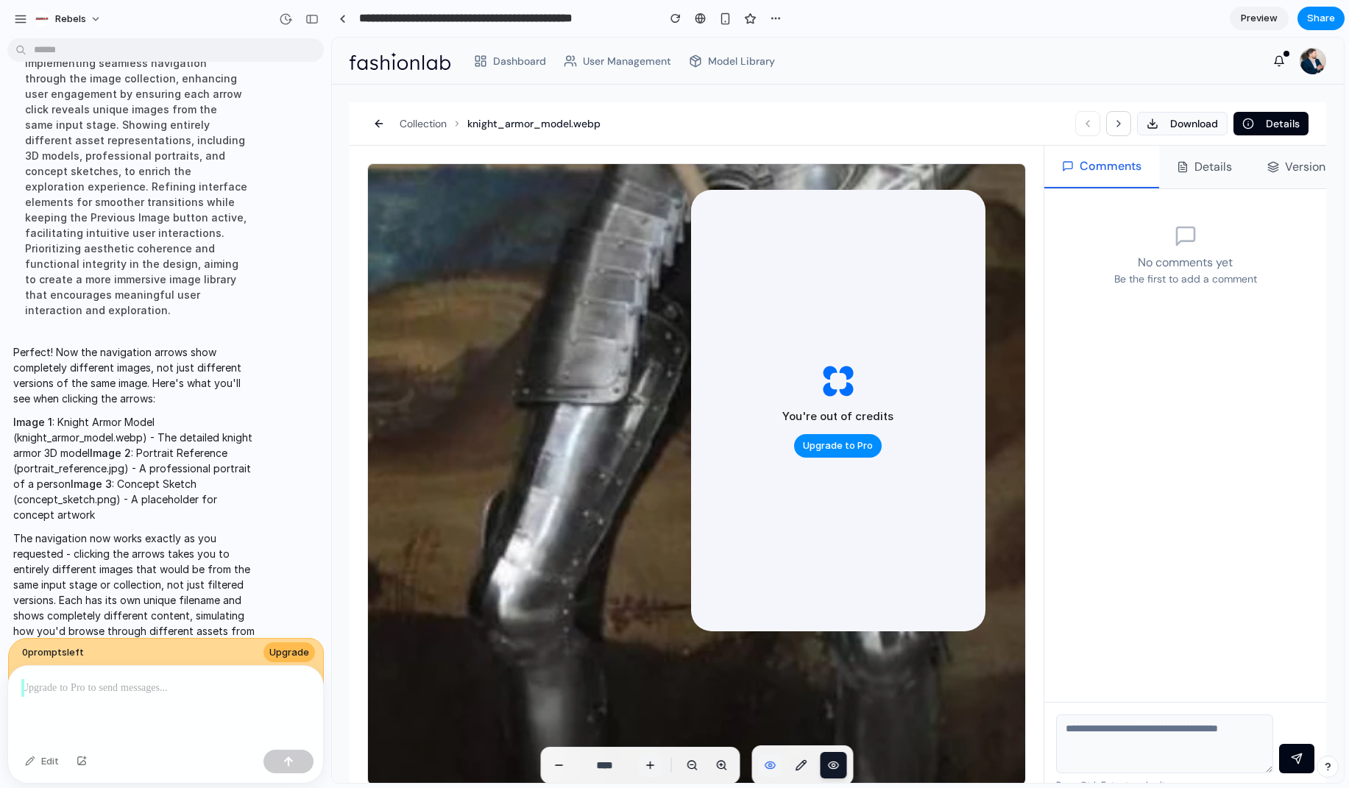
click at [651, 765] on icon at bounding box center [650, 765] width 12 height 12
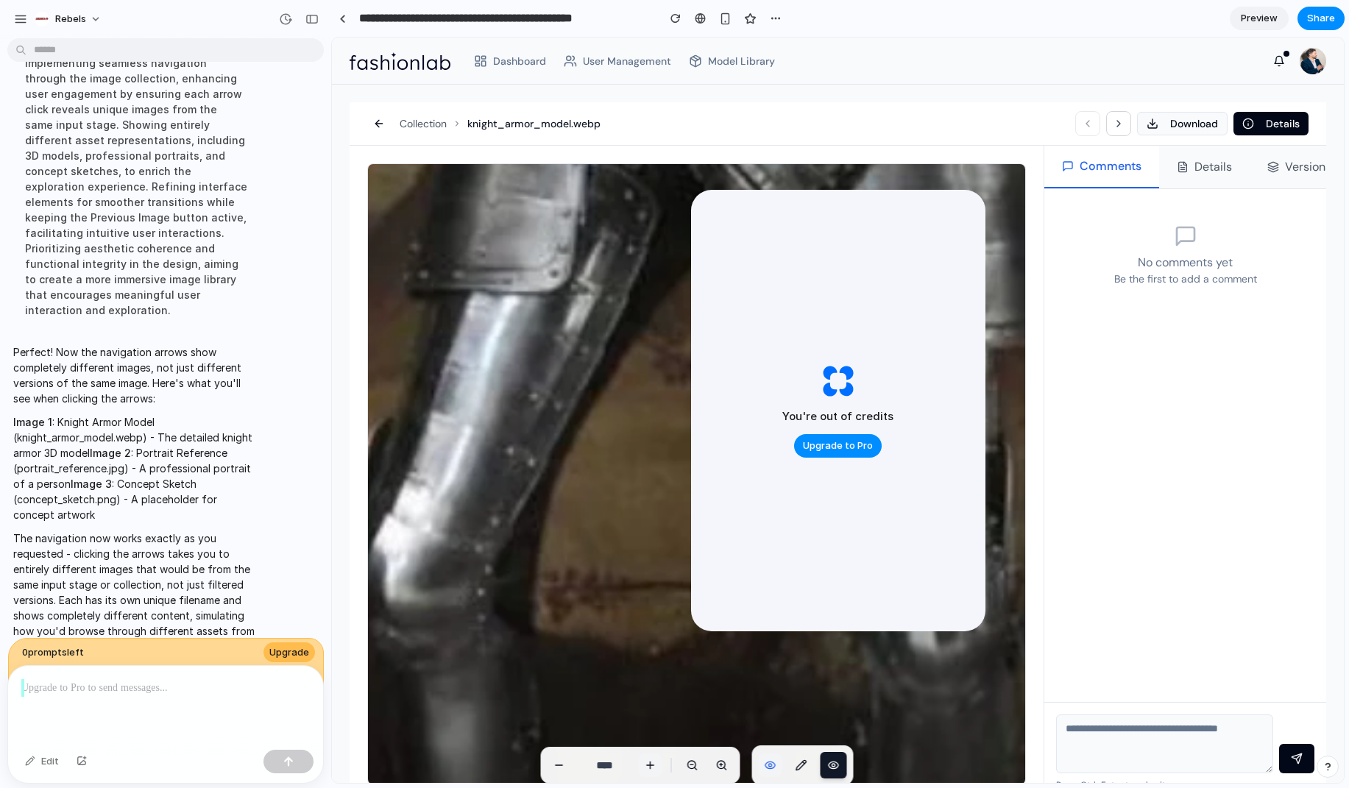
click at [651, 765] on icon at bounding box center [650, 765] width 12 height 12
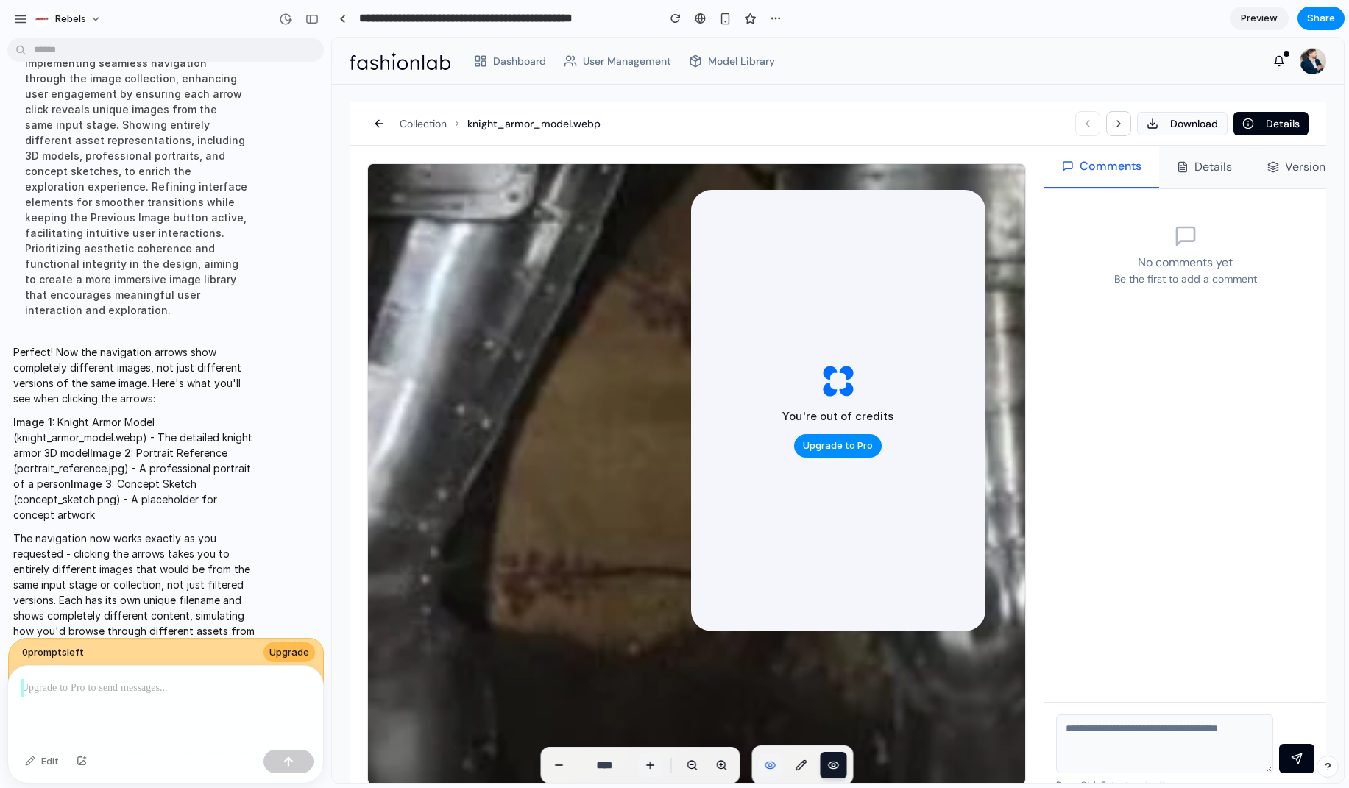
click at [651, 765] on icon at bounding box center [650, 765] width 12 height 12
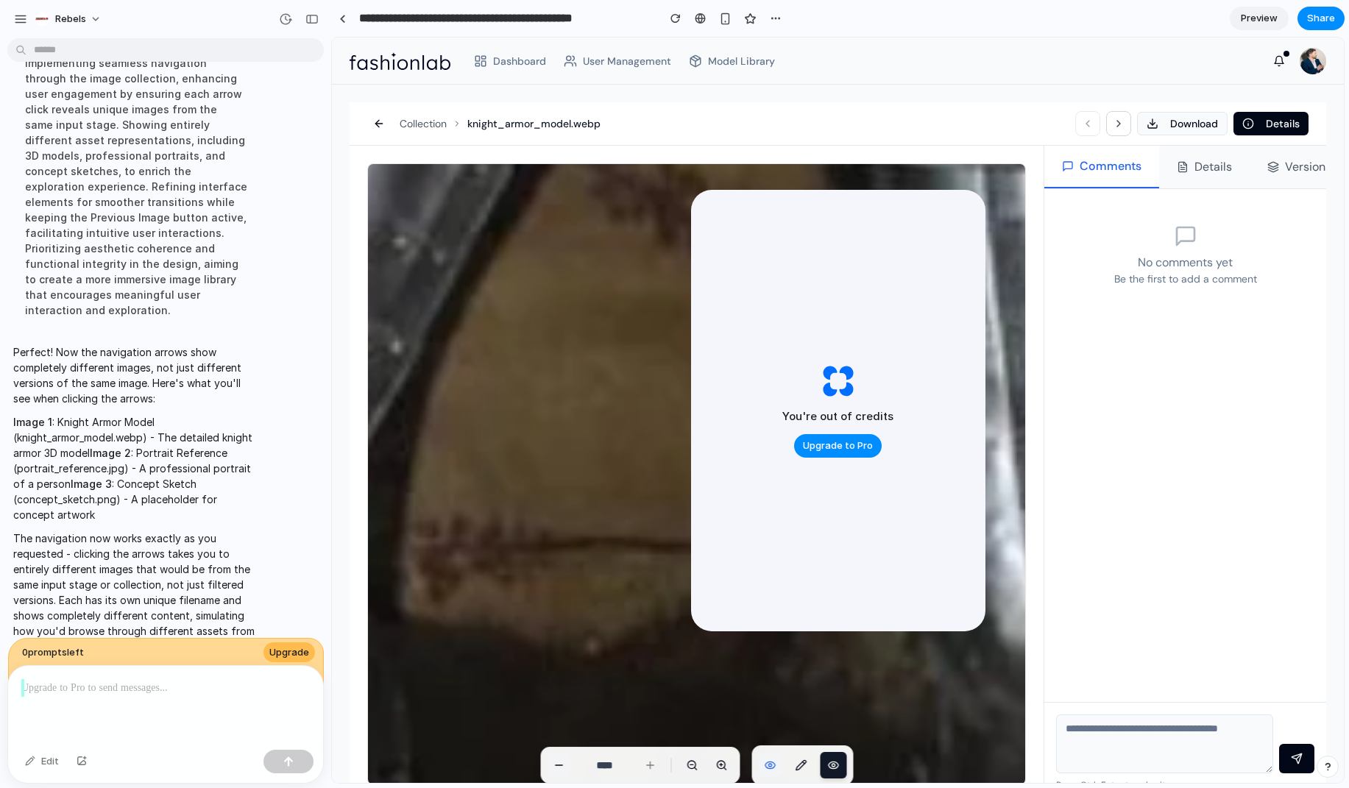
click at [553, 763] on icon at bounding box center [559, 765] width 12 height 12
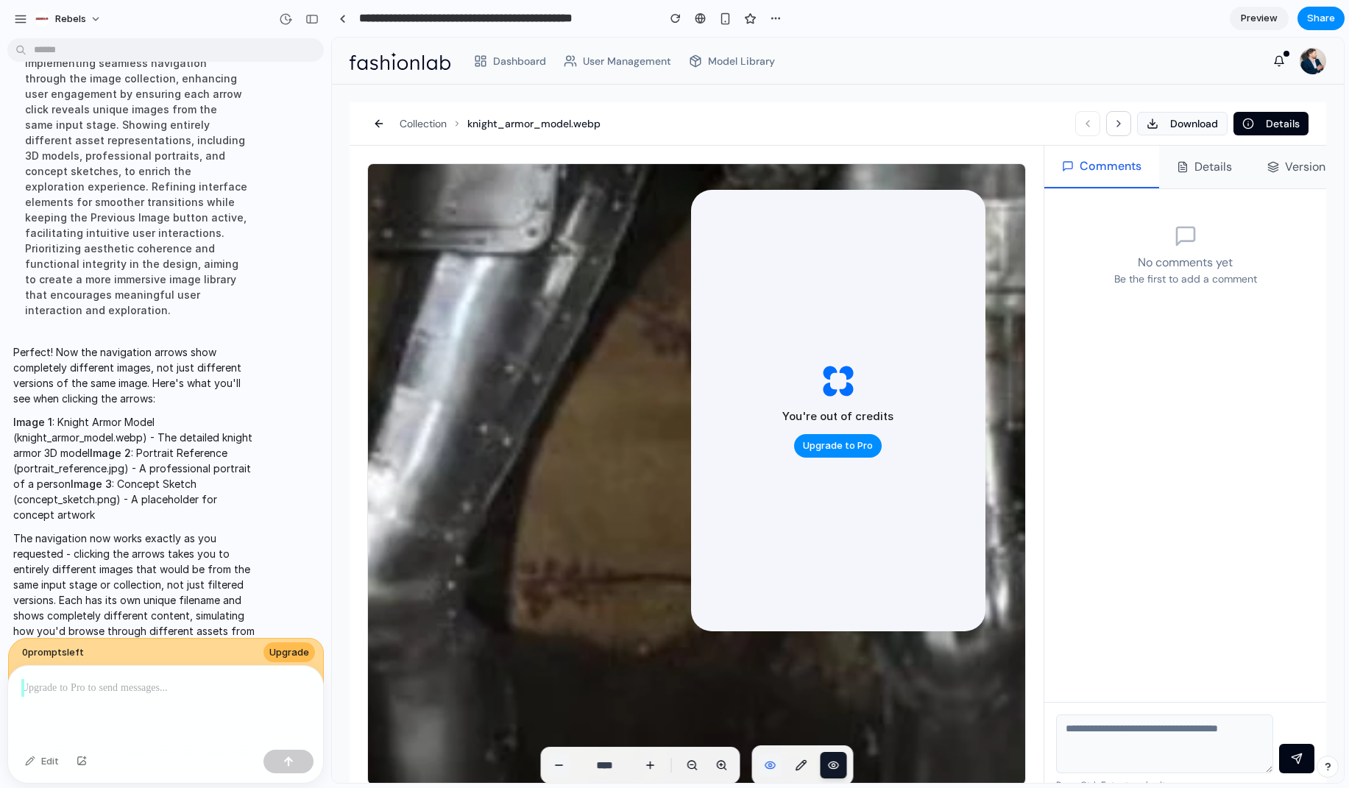
click at [553, 763] on icon at bounding box center [559, 765] width 12 height 12
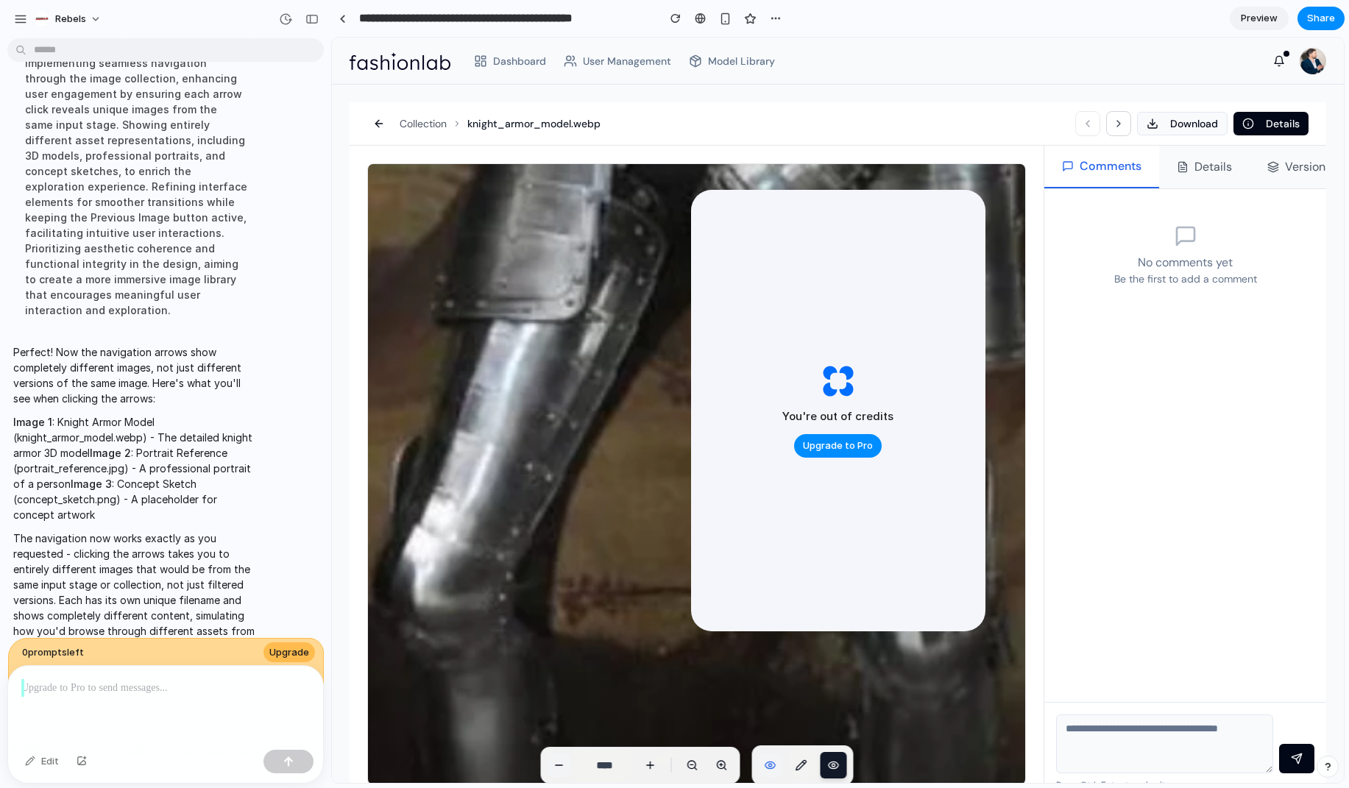
click at [553, 763] on icon at bounding box center [559, 765] width 12 height 12
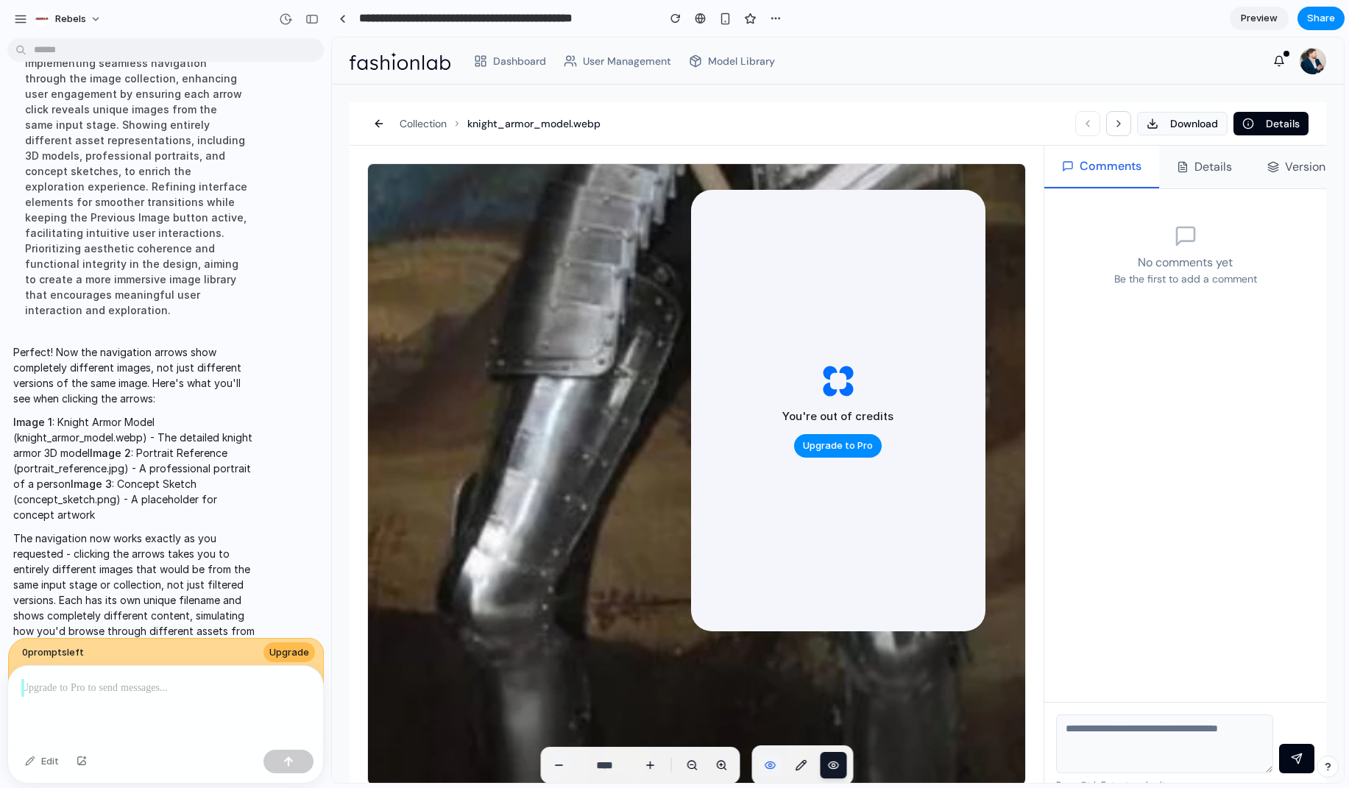
click at [553, 763] on icon at bounding box center [559, 765] width 12 height 12
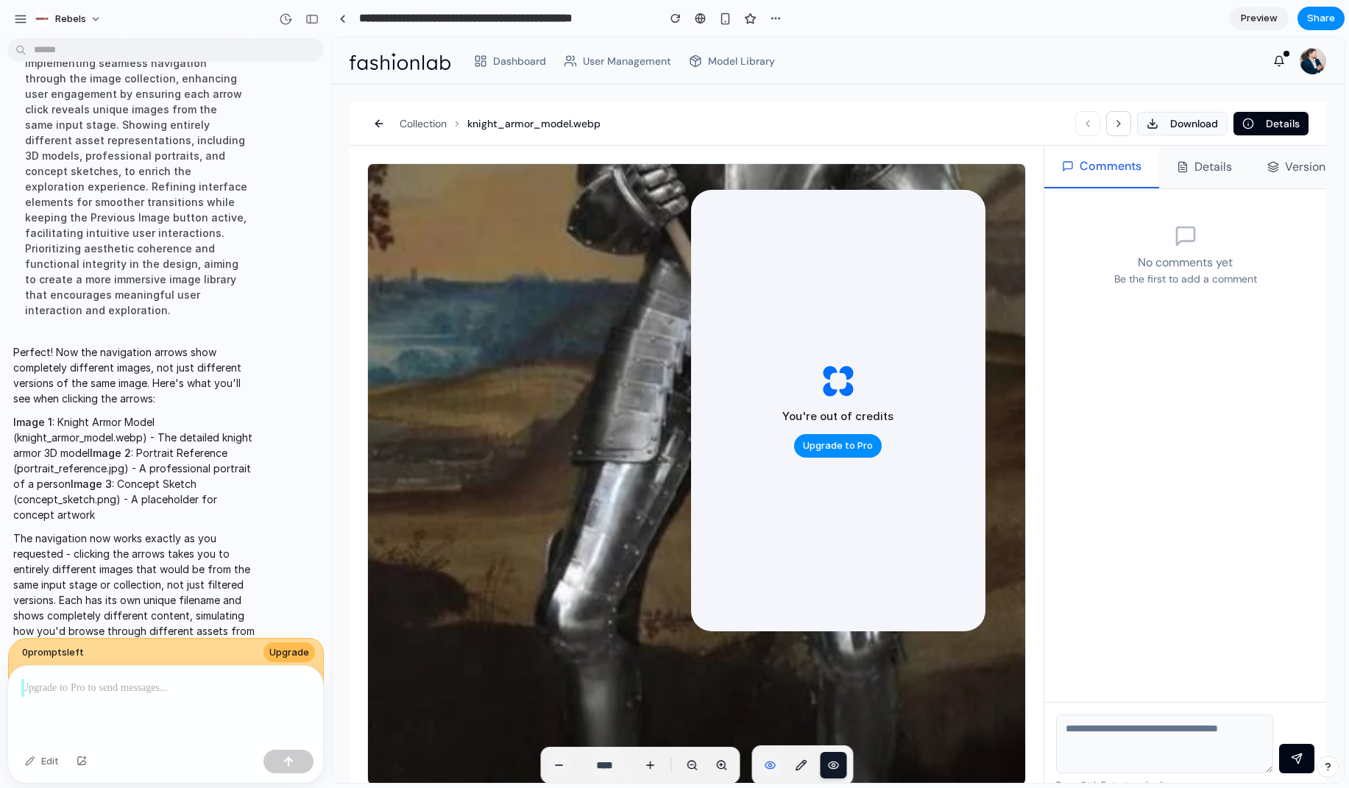
click at [553, 763] on icon at bounding box center [559, 765] width 12 height 12
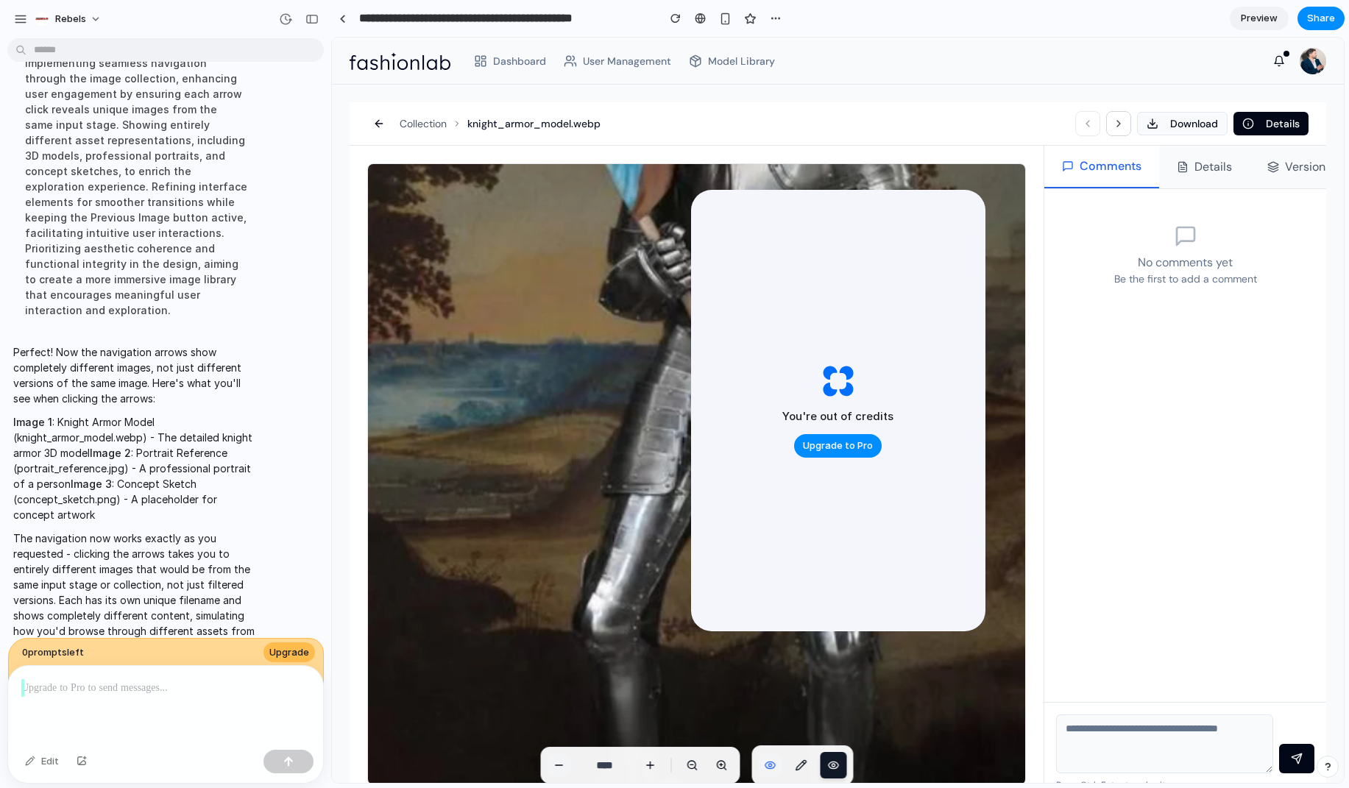
click at [553, 763] on icon at bounding box center [559, 765] width 12 height 12
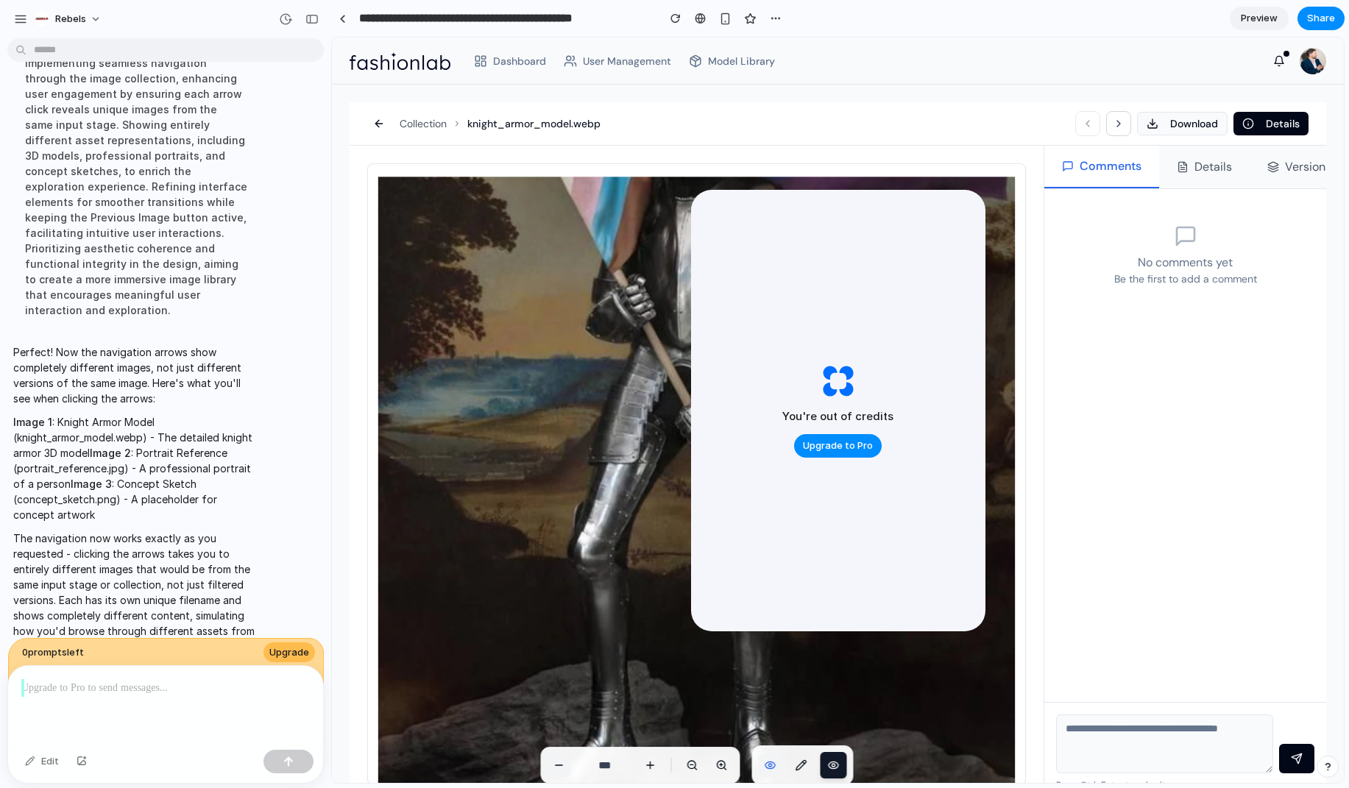
click at [553, 763] on icon at bounding box center [559, 765] width 12 height 12
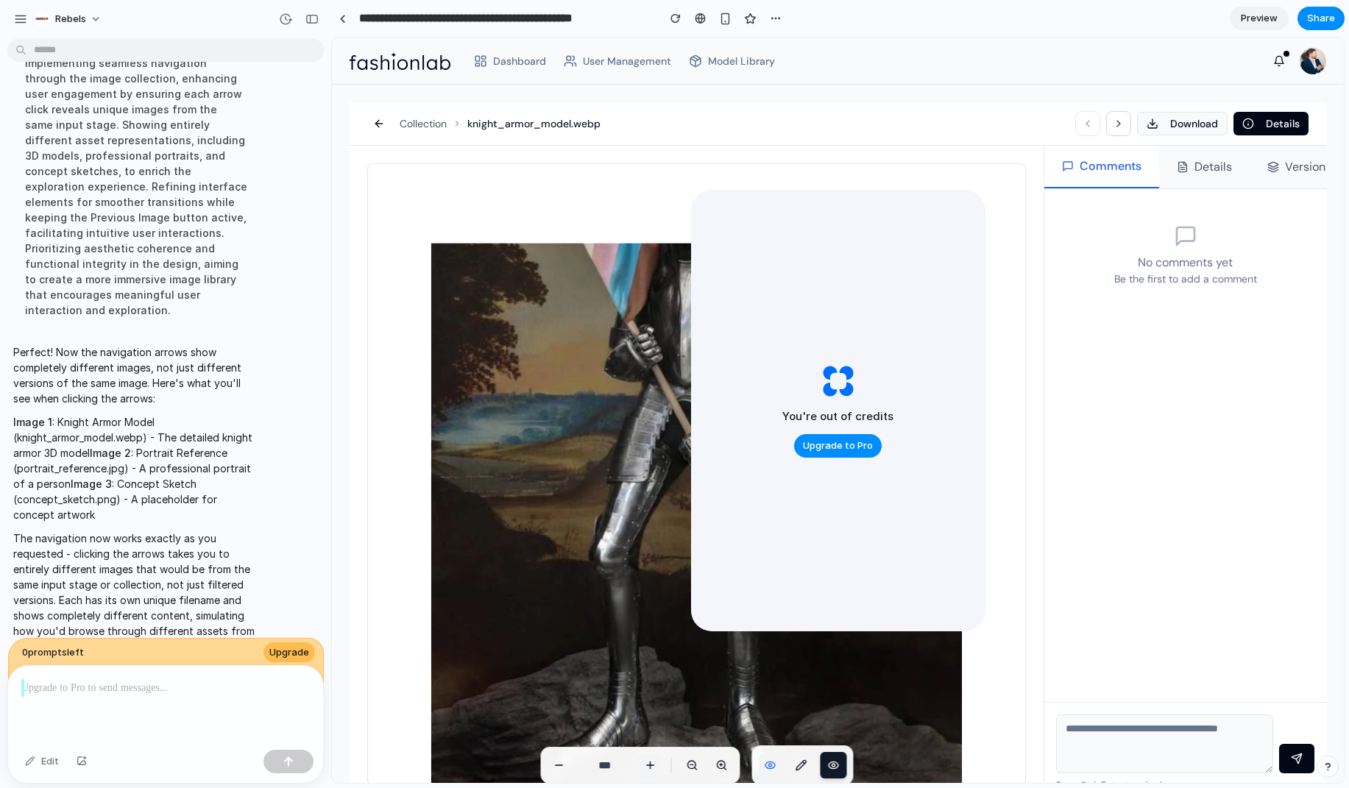
click at [651, 769] on icon at bounding box center [650, 765] width 12 height 12
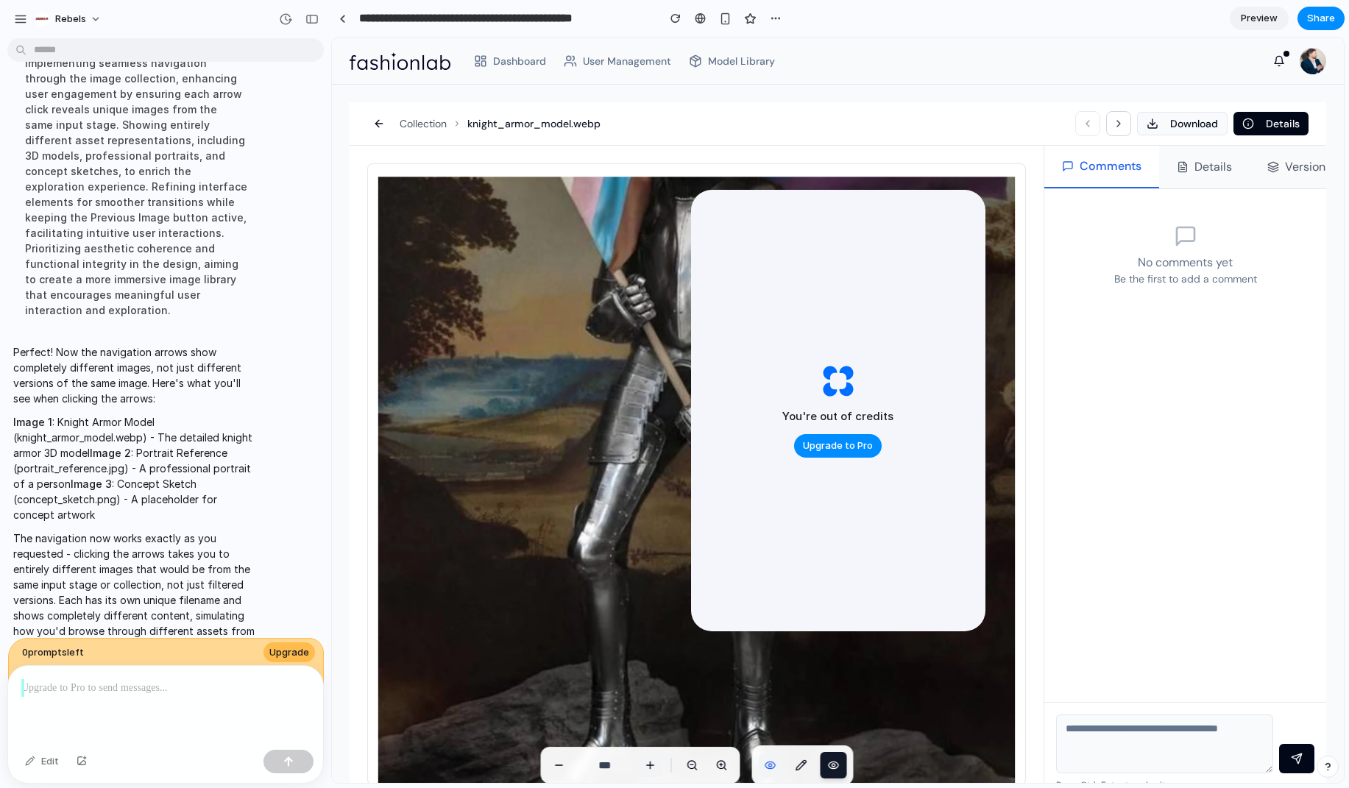
click at [651, 769] on icon at bounding box center [650, 765] width 12 height 12
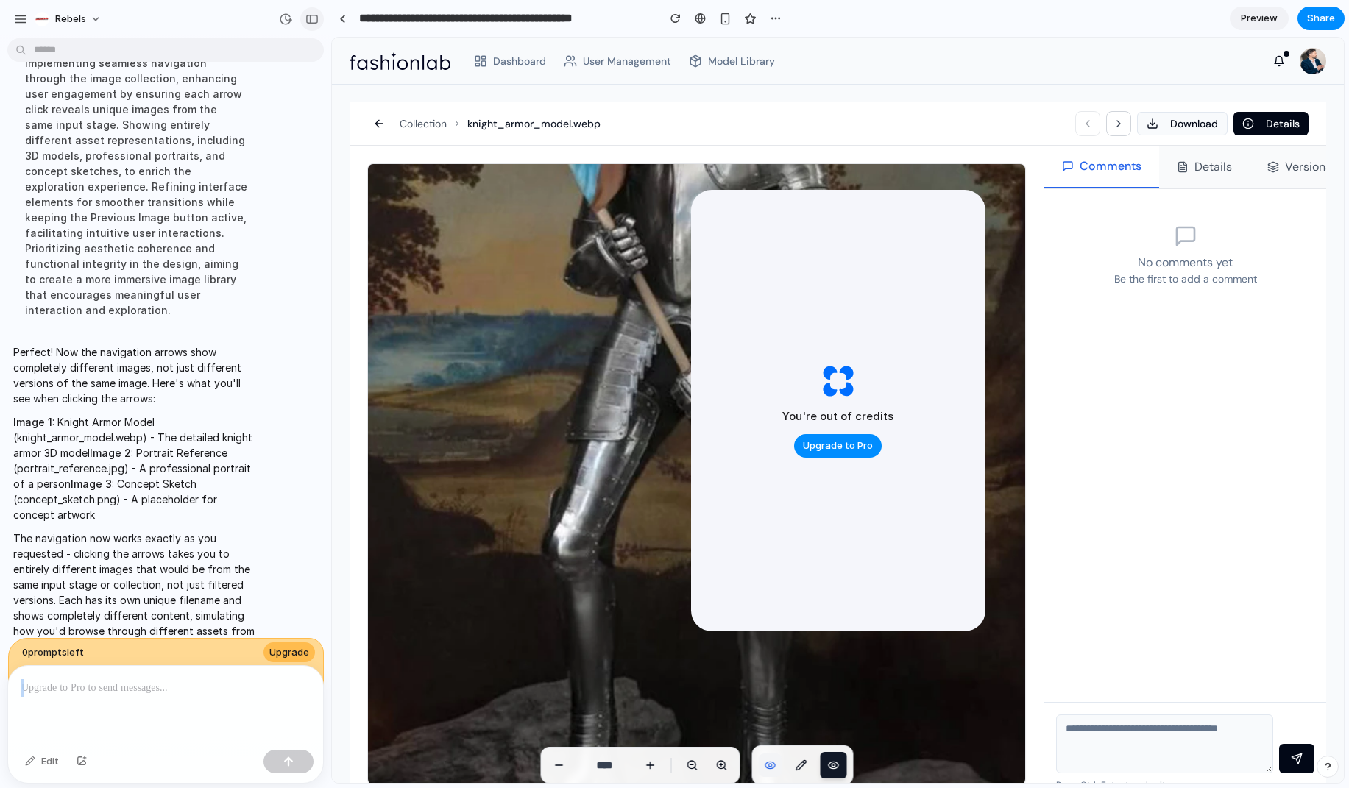
click at [315, 19] on div "button" at bounding box center [311, 19] width 13 height 10
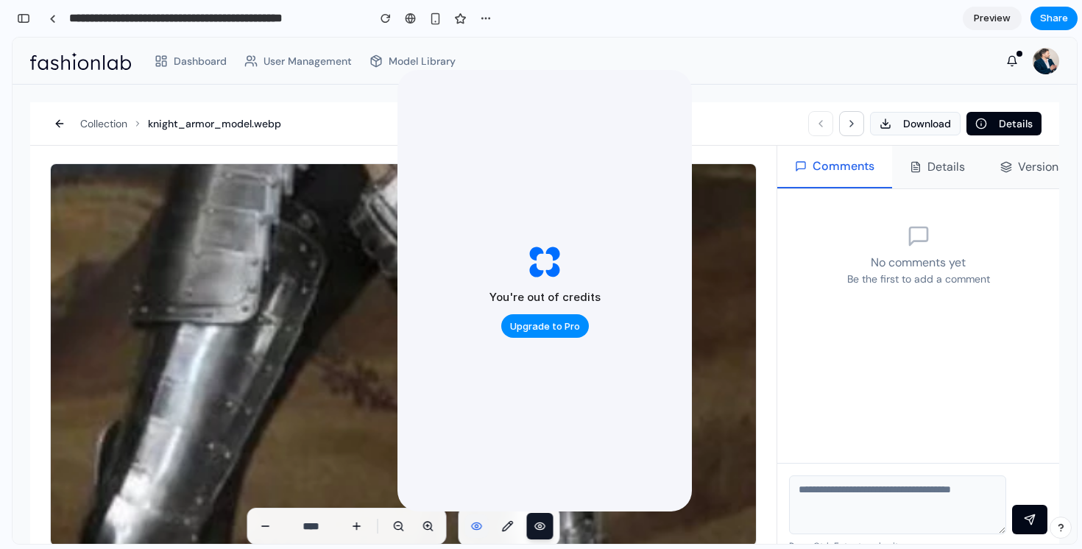
click at [472, 523] on icon at bounding box center [477, 526] width 12 height 12
click at [475, 525] on icon at bounding box center [476, 526] width 2 height 2
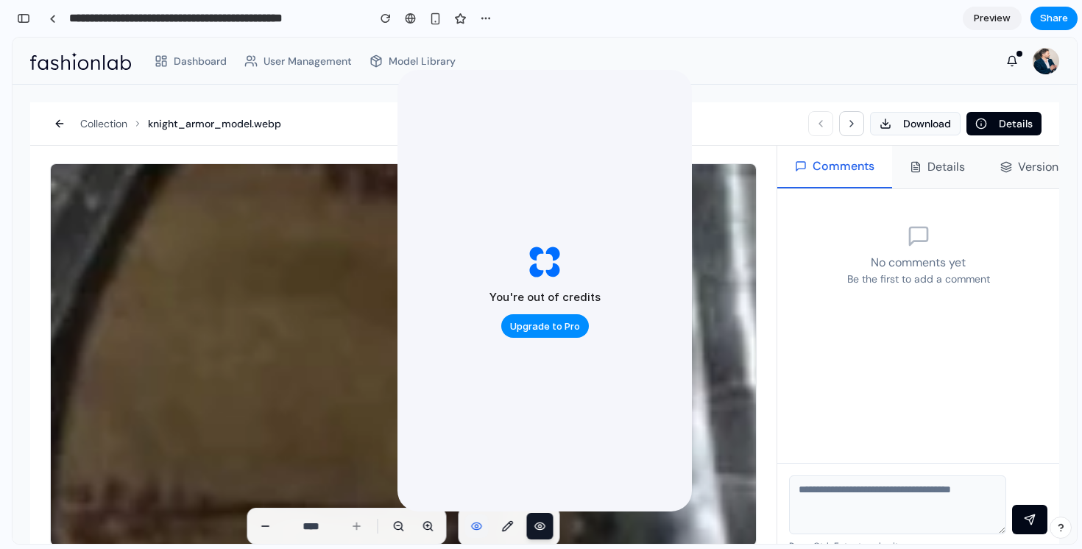
drag, startPoint x: 259, startPoint y: 325, endPoint x: 292, endPoint y: 347, distance: 39.4
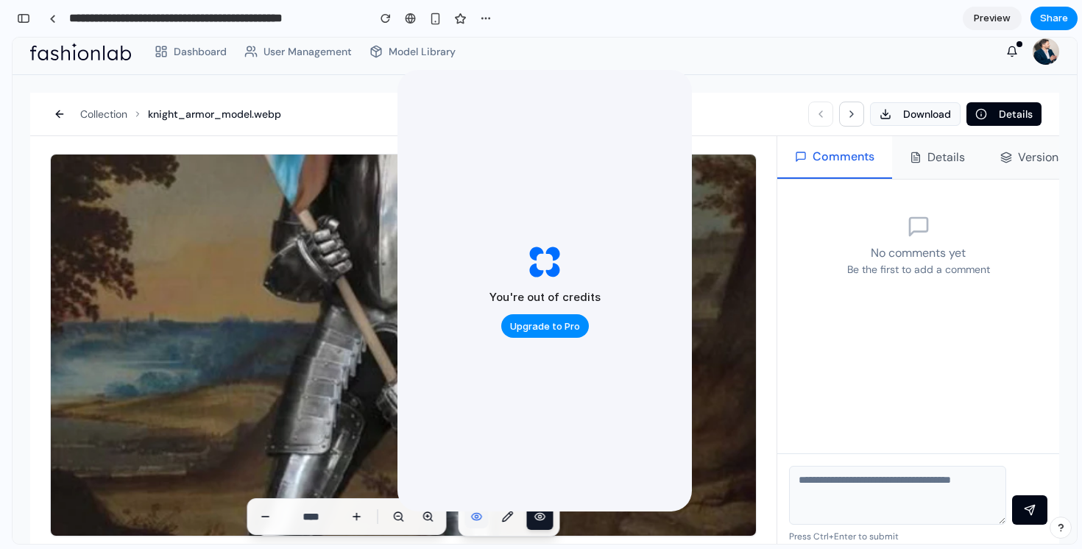
scroll to position [38, 0]
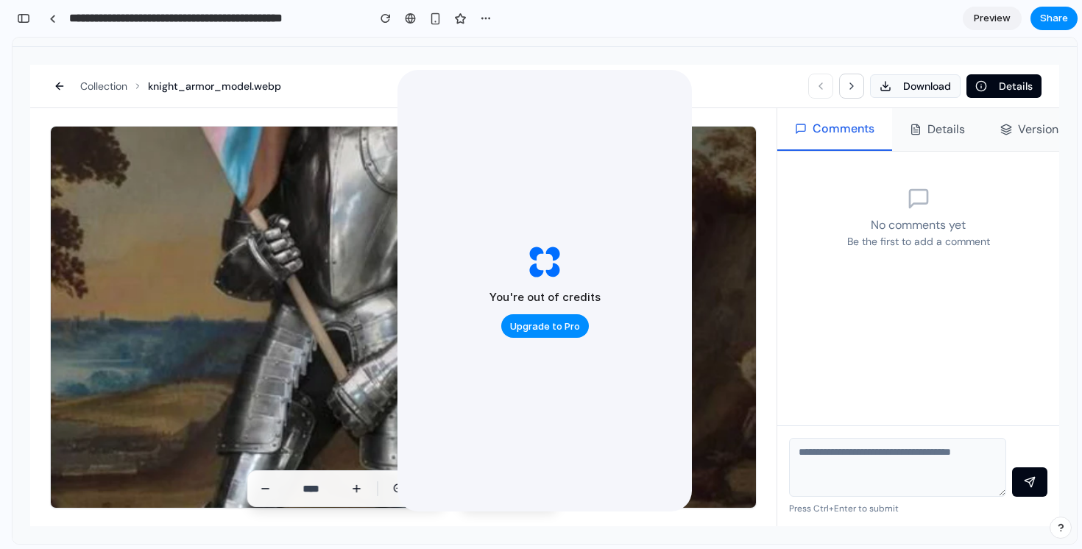
drag, startPoint x: 271, startPoint y: 282, endPoint x: 205, endPoint y: 266, distance: 68.0
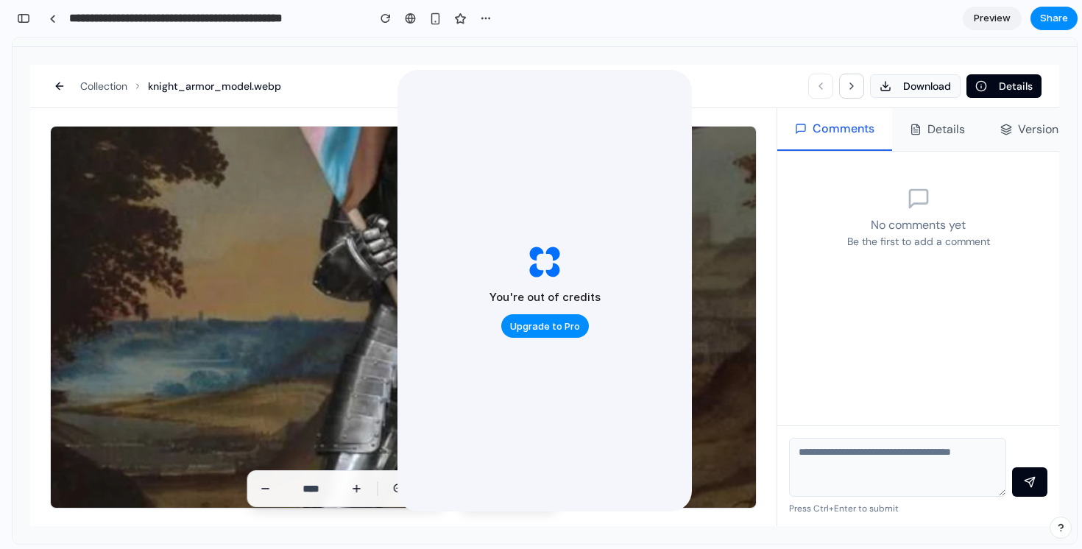
drag, startPoint x: 205, startPoint y: 266, endPoint x: 358, endPoint y: 239, distance: 155.4
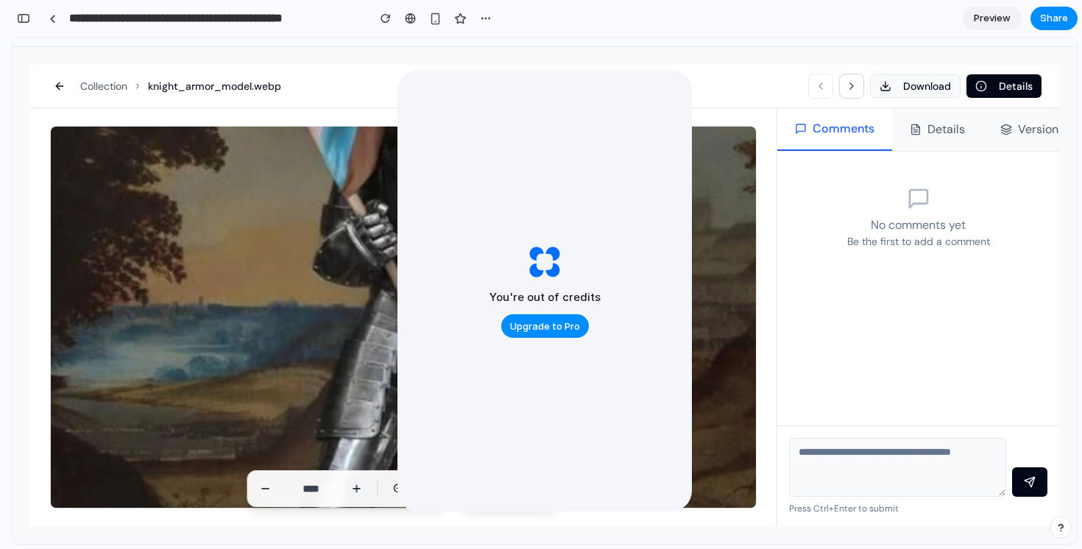
click at [356, 486] on icon at bounding box center [357, 489] width 12 height 12
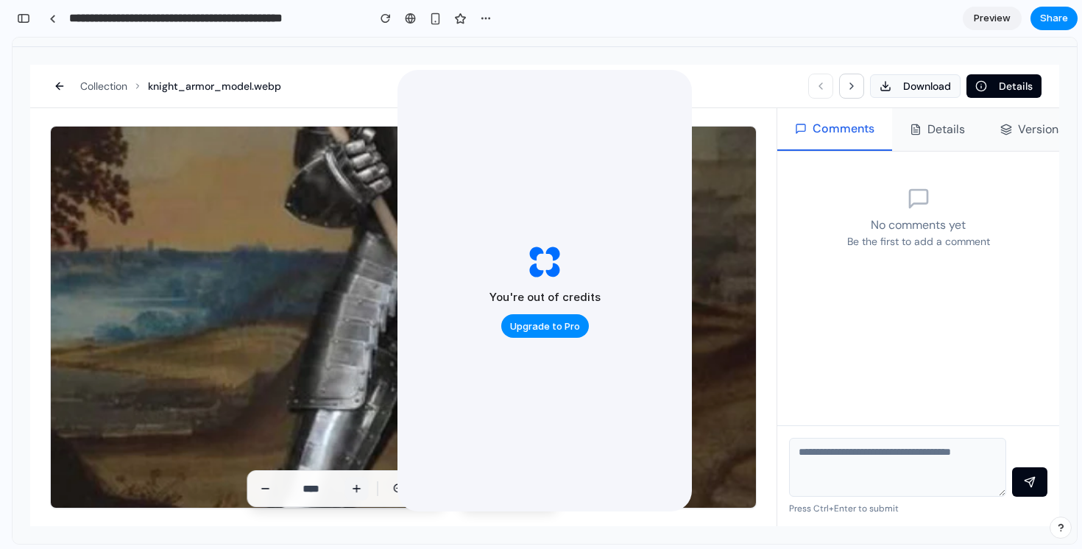
click at [356, 486] on icon at bounding box center [357, 489] width 12 height 12
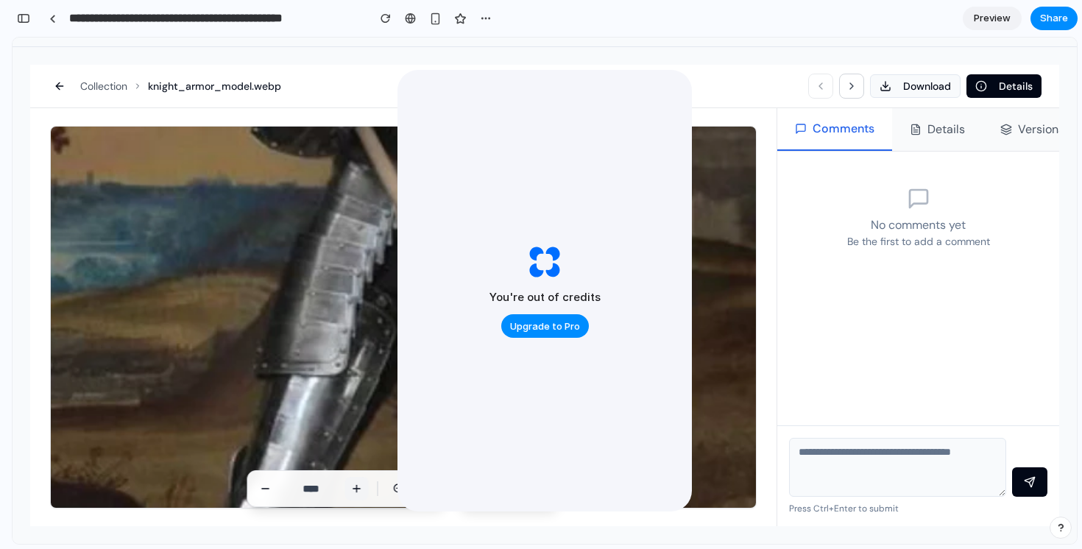
click at [356, 486] on icon at bounding box center [357, 489] width 12 height 12
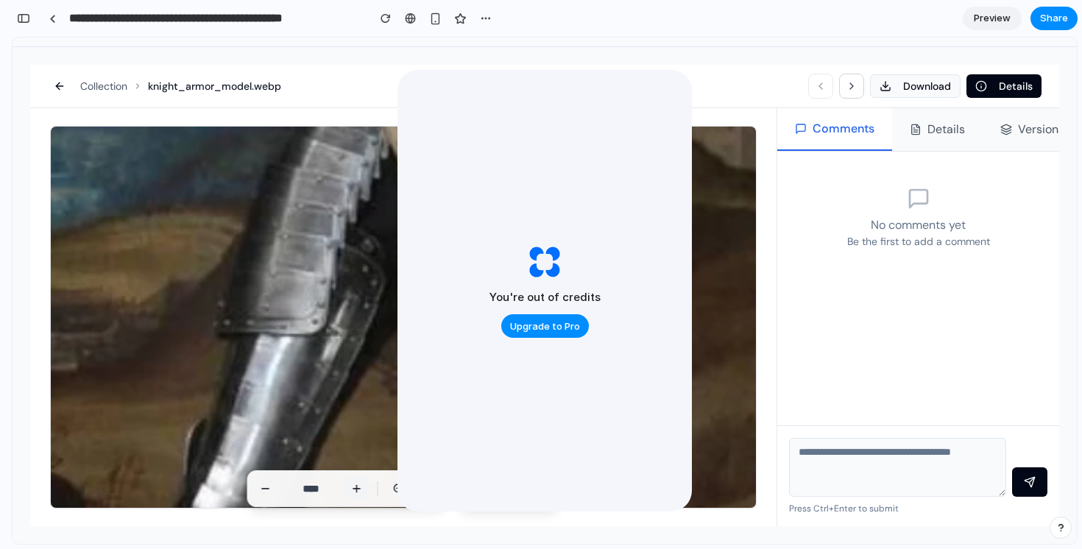
click at [356, 486] on icon at bounding box center [357, 489] width 12 height 12
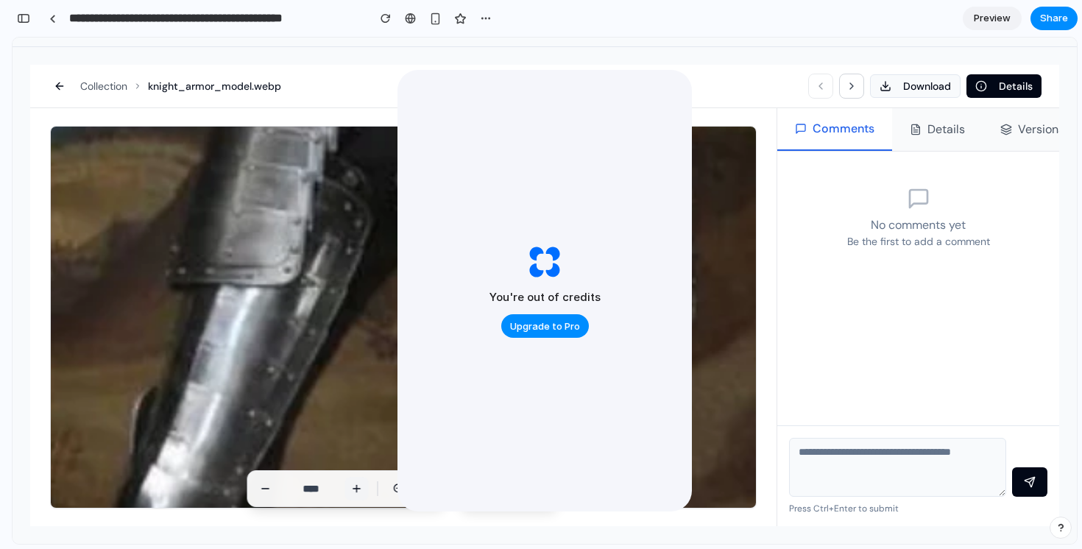
click at [356, 486] on icon at bounding box center [357, 489] width 12 height 12
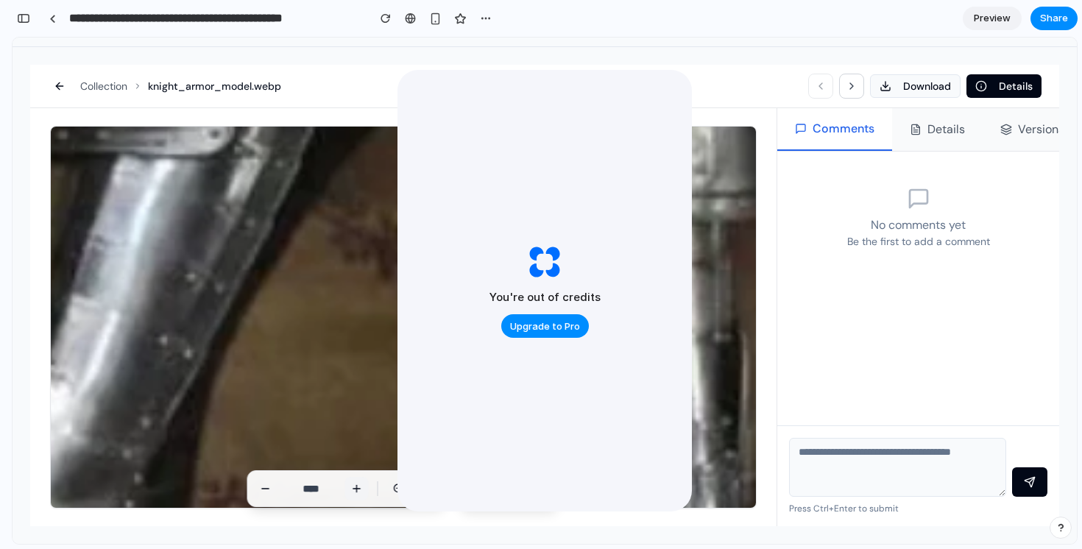
click at [356, 486] on icon at bounding box center [357, 489] width 12 height 12
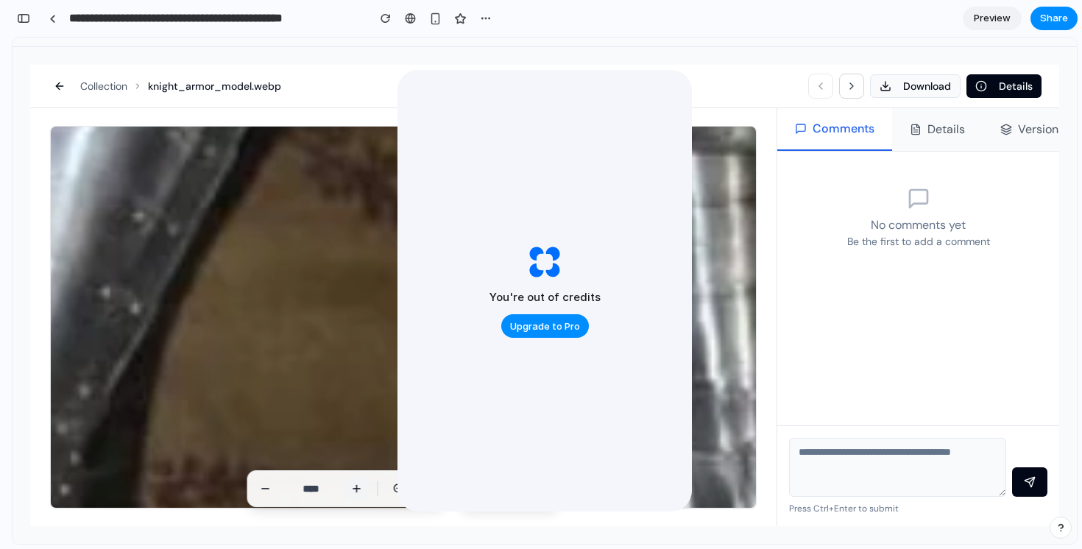
click at [356, 486] on icon at bounding box center [357, 489] width 12 height 12
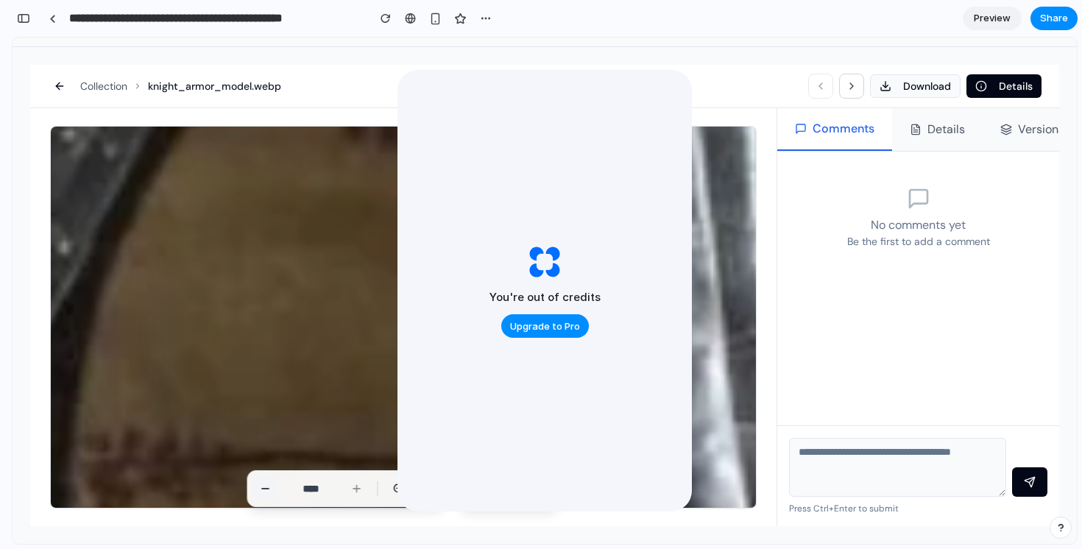
click at [265, 486] on icon at bounding box center [266, 489] width 12 height 12
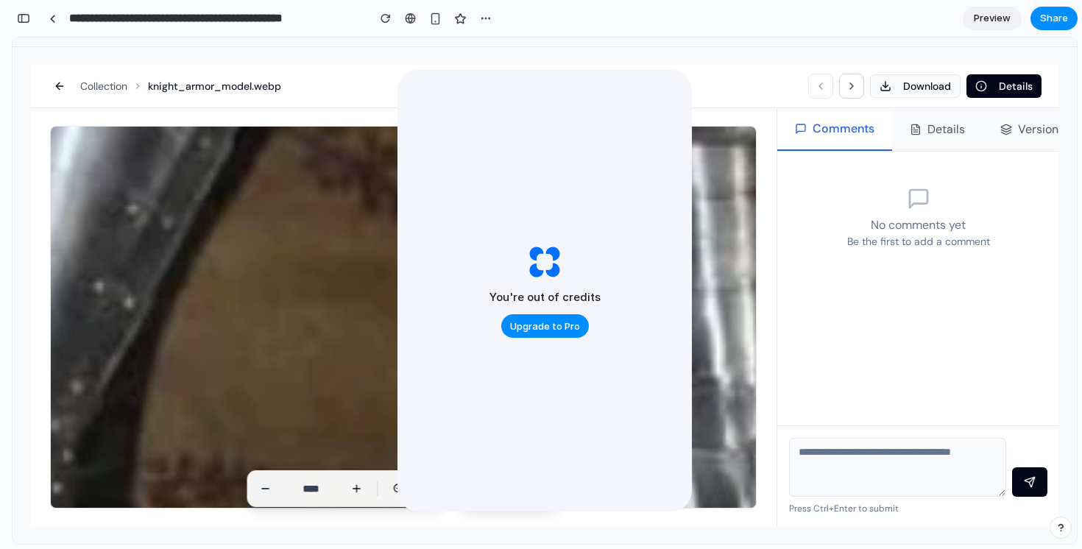
click at [265, 486] on icon at bounding box center [266, 489] width 12 height 12
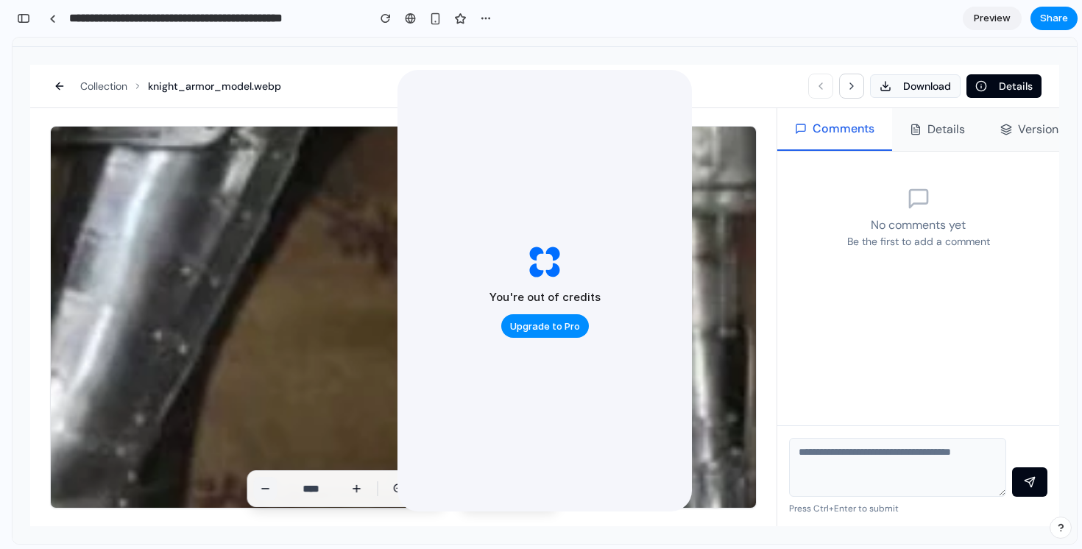
click at [265, 486] on icon at bounding box center [266, 489] width 12 height 12
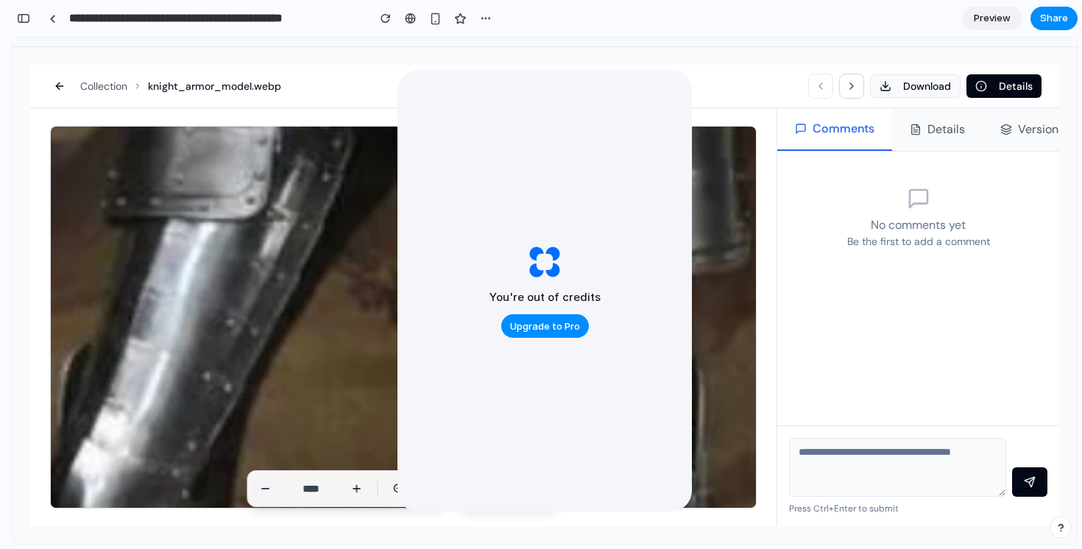
click at [265, 486] on icon at bounding box center [266, 489] width 12 height 12
type input "****"
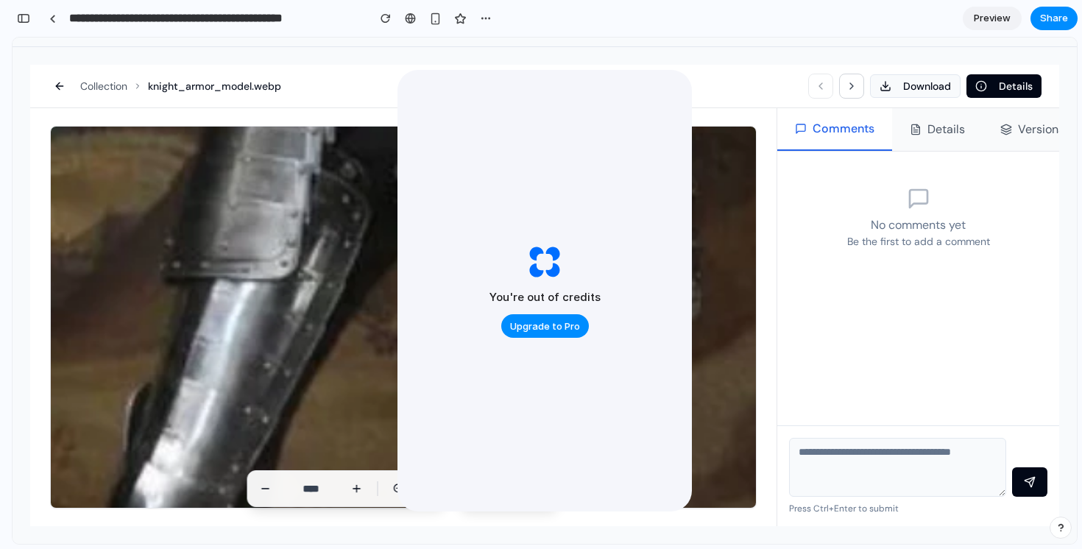
drag, startPoint x: 567, startPoint y: 374, endPoint x: 450, endPoint y: 425, distance: 127.6
click at [26, 18] on div "button" at bounding box center [23, 18] width 13 height 10
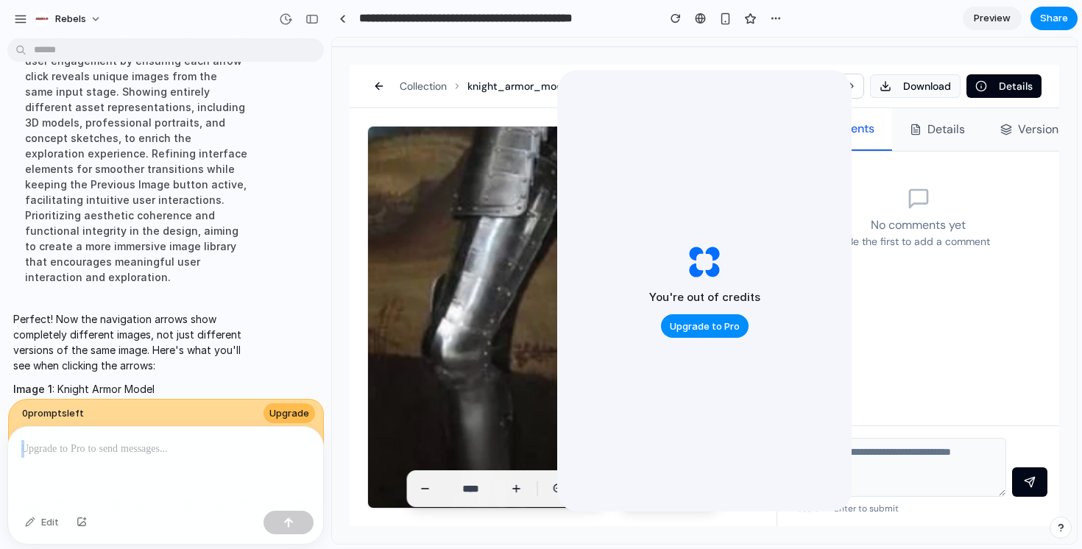
click at [26, 18] on button "button" at bounding box center [21, 19] width 22 height 22
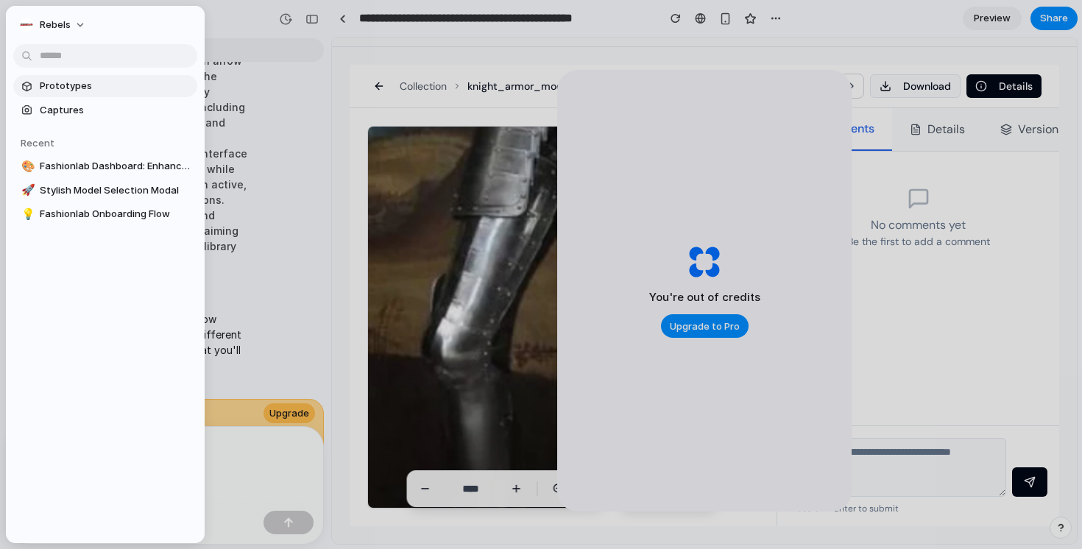
click at [44, 82] on span "Prototypes" at bounding box center [116, 86] width 152 height 15
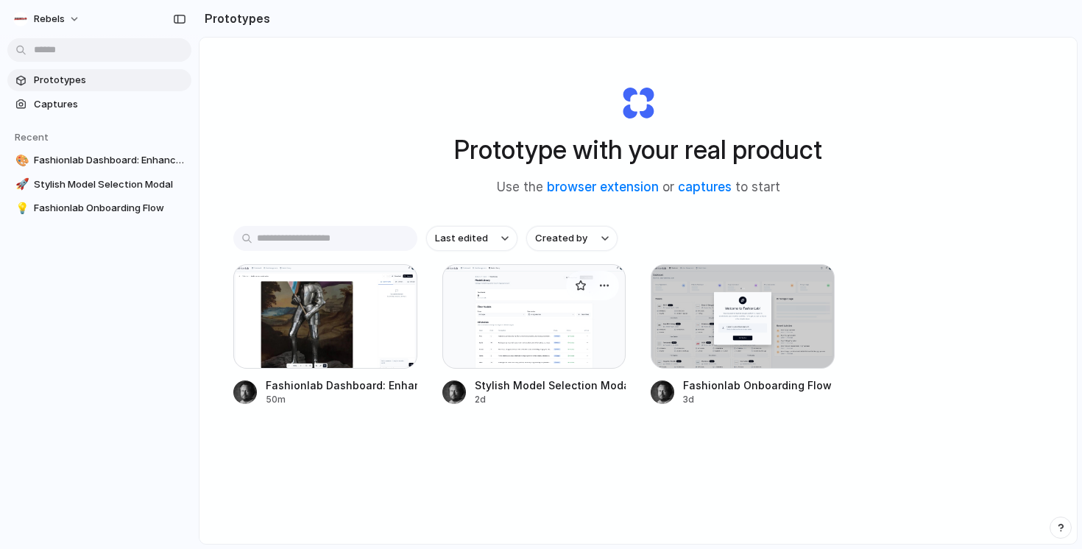
click at [562, 326] on div at bounding box center [534, 316] width 184 height 105
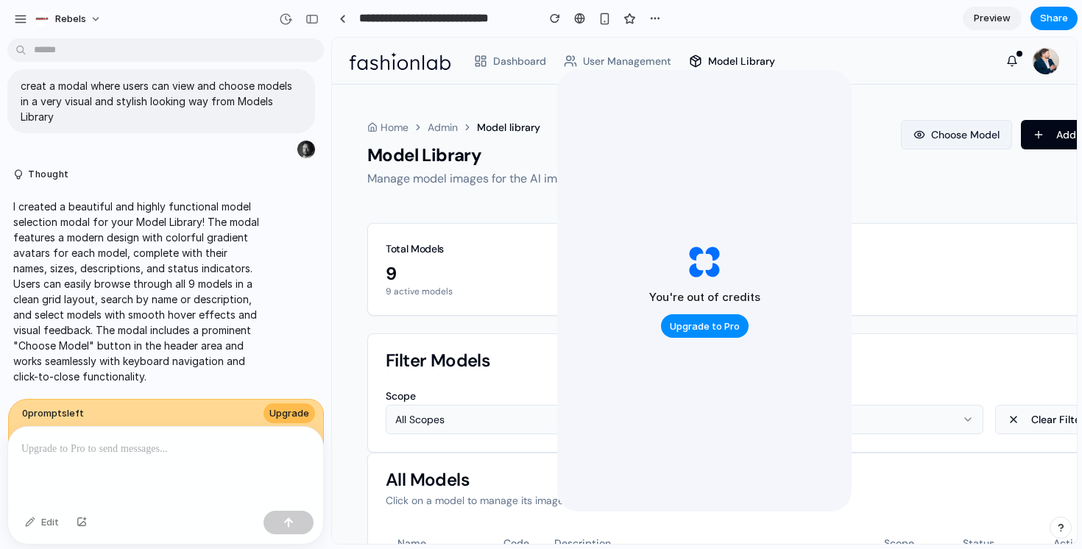
click at [903, 131] on button "Choose Model" at bounding box center [956, 134] width 111 height 29
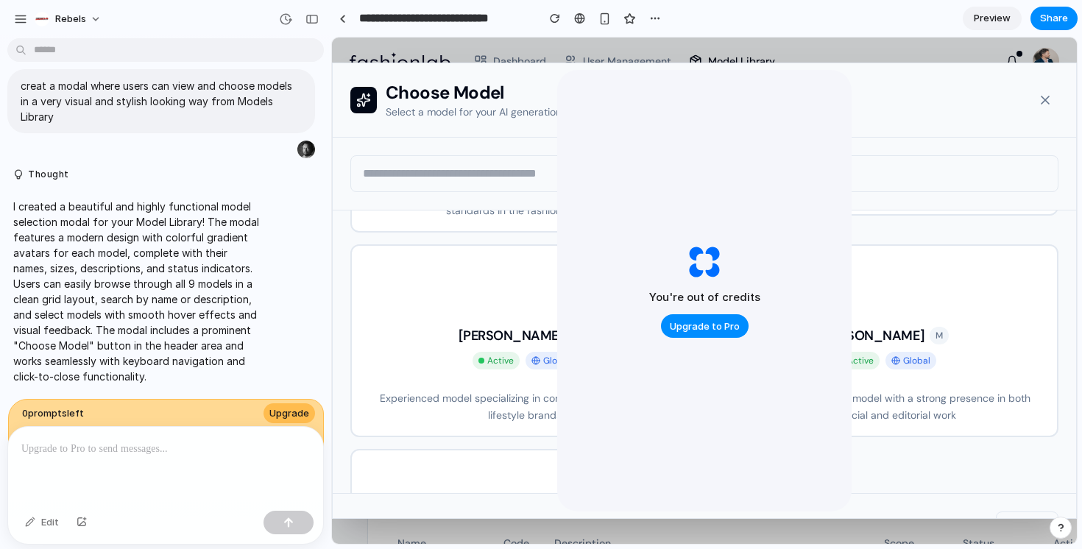
scroll to position [652, 0]
